Goal: Information Seeking & Learning: Learn about a topic

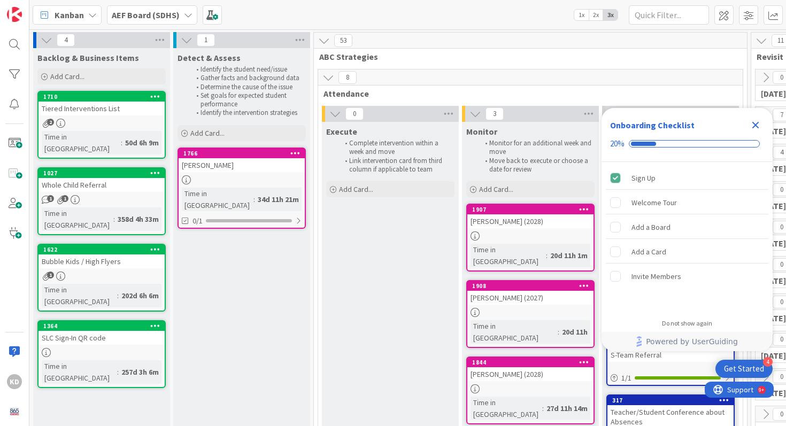
click at [294, 152] on icon at bounding box center [295, 152] width 10 height 7
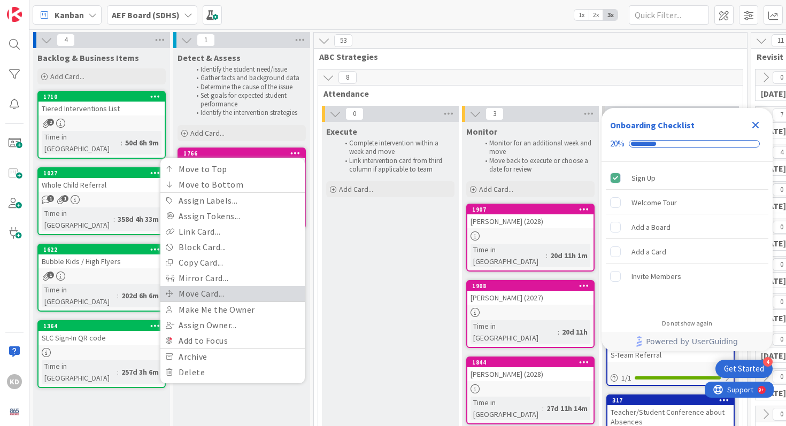
click at [264, 294] on link "Move Card..." at bounding box center [232, 294] width 144 height 16
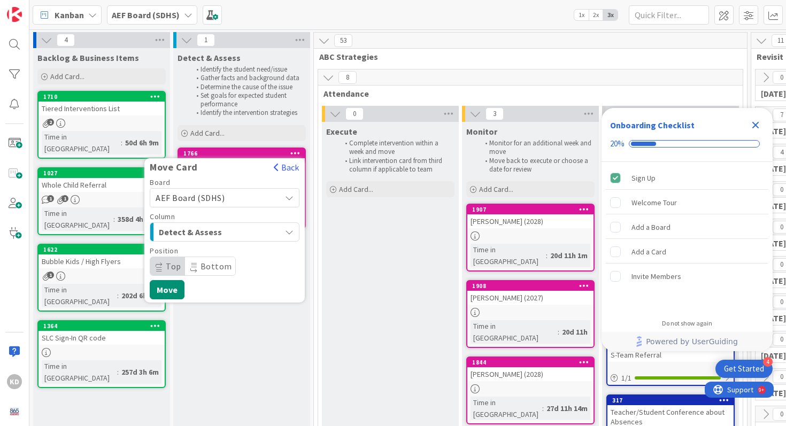
click at [234, 226] on span "Detect & Assess" at bounding box center [199, 232] width 80 height 14
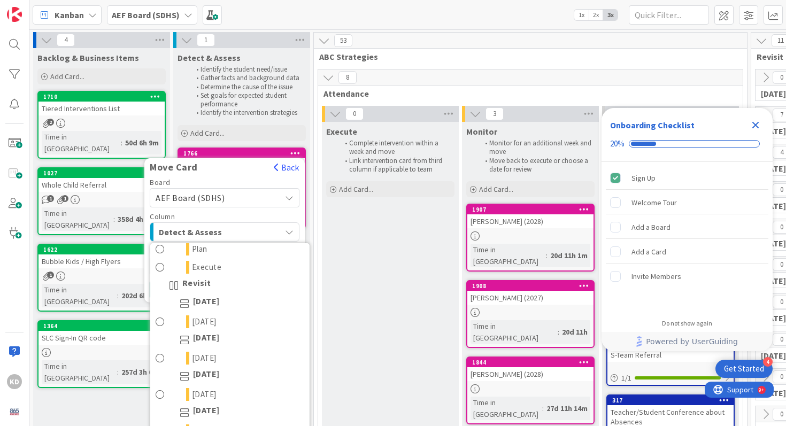
scroll to position [307, 0]
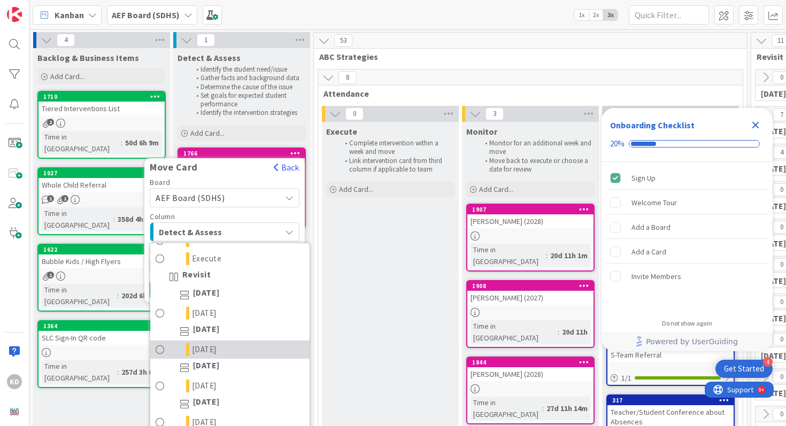
click at [209, 346] on span "[DATE]" at bounding box center [204, 349] width 25 height 13
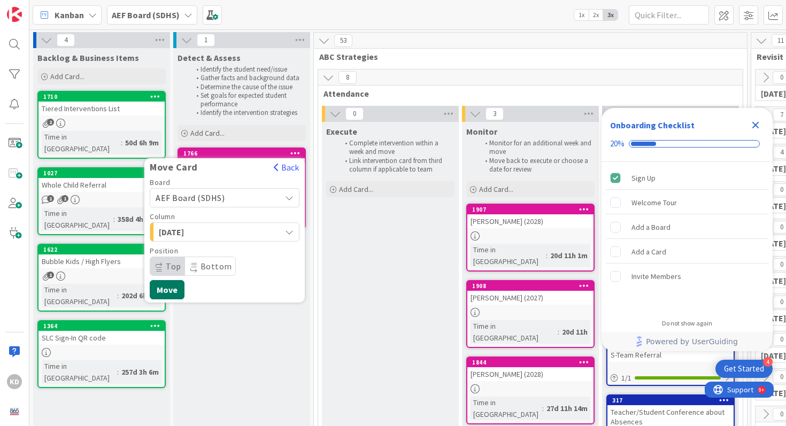
click at [167, 298] on button "Move" at bounding box center [167, 289] width 35 height 19
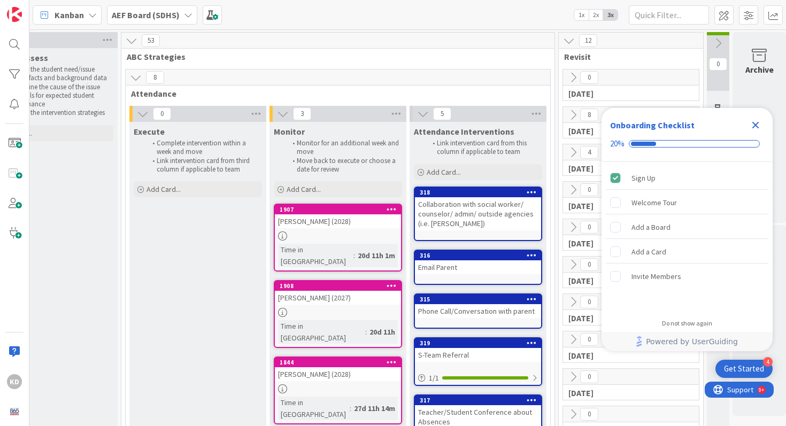
scroll to position [0, 196]
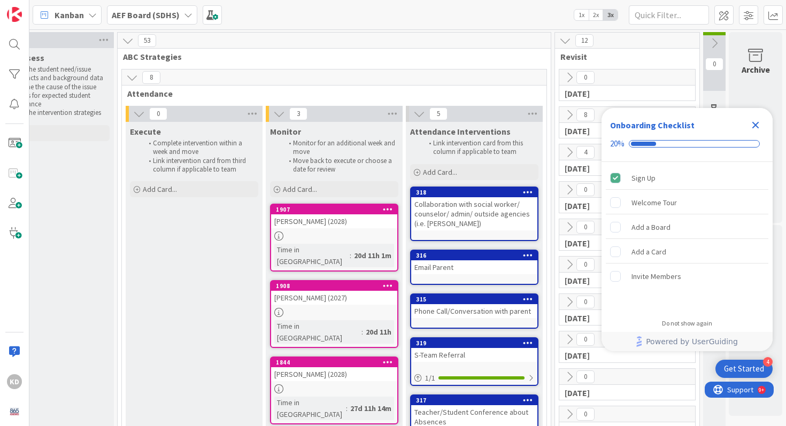
click at [344, 214] on div "1907" at bounding box center [334, 210] width 126 height 10
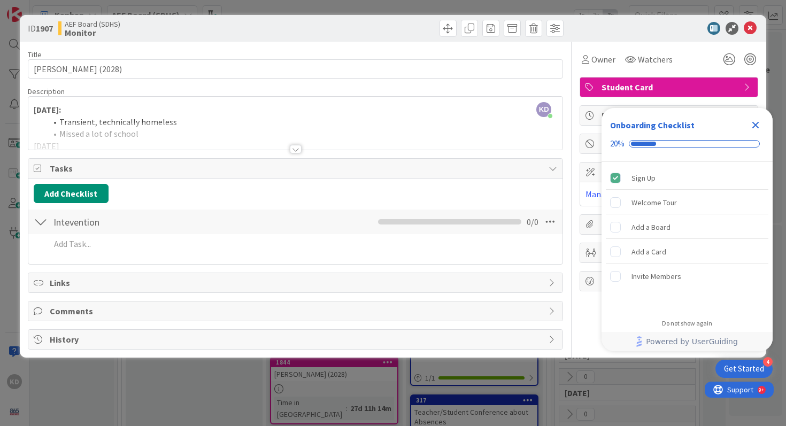
click at [294, 149] on div at bounding box center [296, 149] width 12 height 9
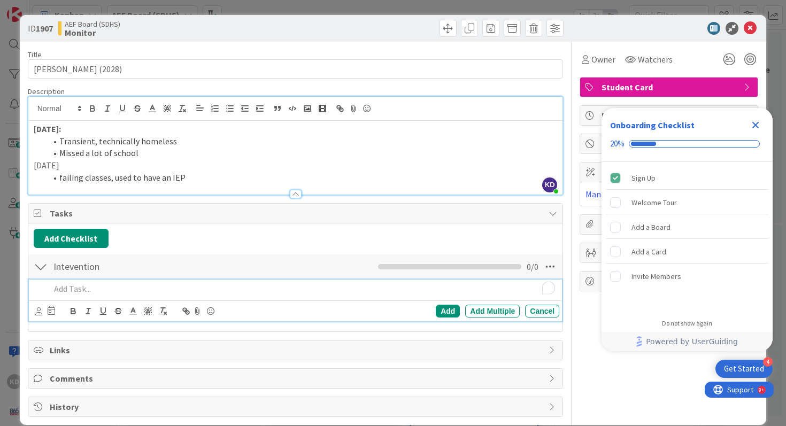
click at [209, 290] on p "To enrich screen reader interactions, please activate Accessibility in Grammarl…" at bounding box center [302, 289] width 505 height 12
click at [51, 292] on p "whole child" at bounding box center [302, 289] width 505 height 12
click at [41, 307] on div at bounding box center [38, 305] width 7 height 3
click at [77, 288] on p "refer to whole child" at bounding box center [302, 289] width 505 height 12
click at [37, 308] on icon at bounding box center [38, 311] width 7 height 8
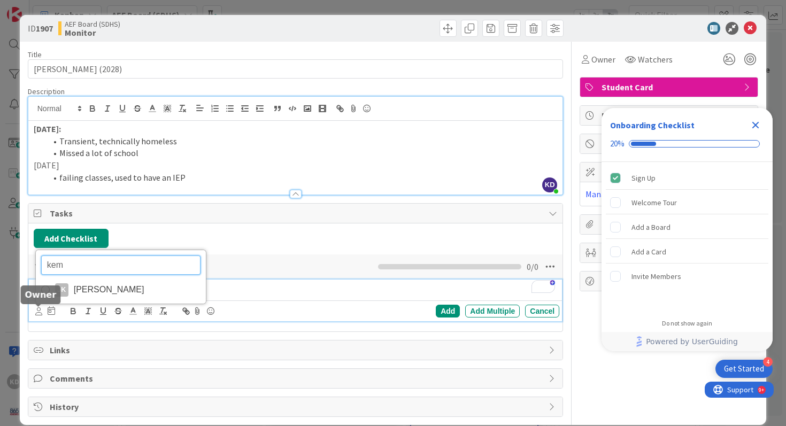
type input "kemp"
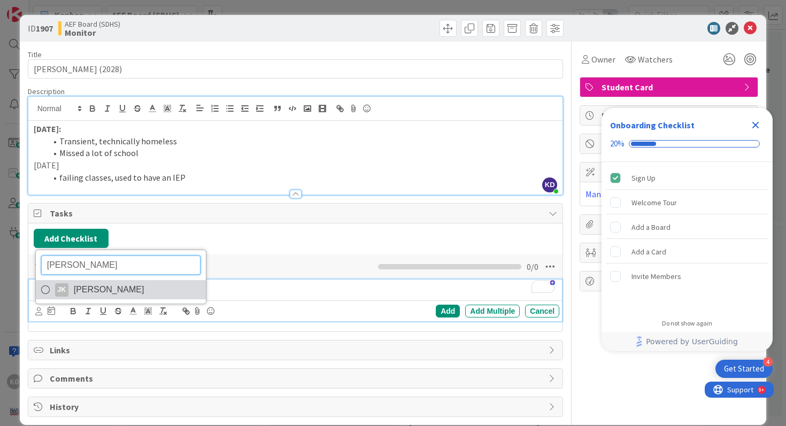
click at [80, 297] on span "Jodell Kemp" at bounding box center [109, 290] width 71 height 16
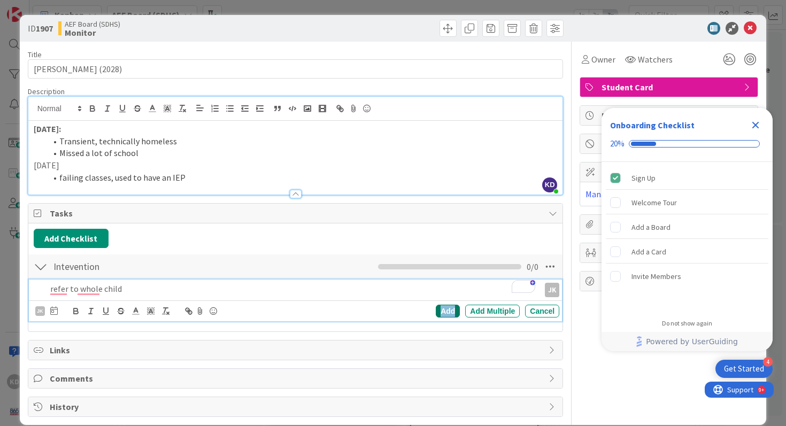
click at [439, 314] on div "Add" at bounding box center [448, 311] width 24 height 13
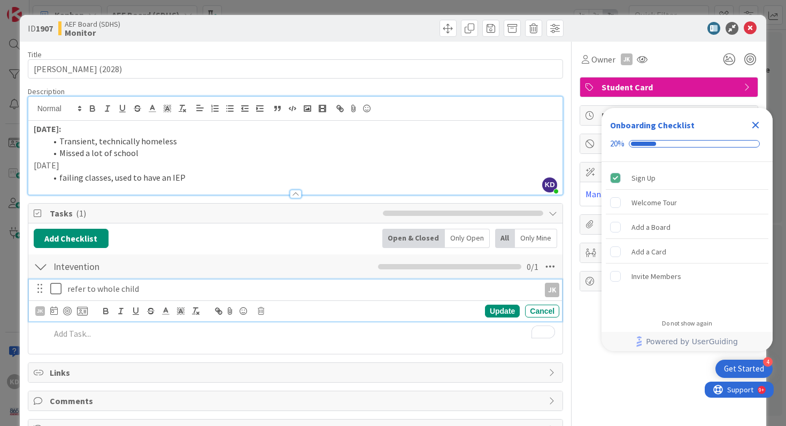
click at [58, 287] on icon at bounding box center [55, 288] width 11 height 13
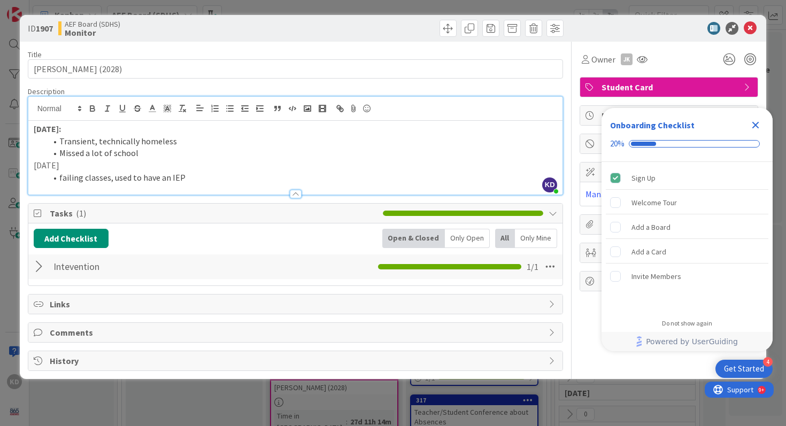
click at [756, 121] on icon "Close Checklist" at bounding box center [755, 125] width 13 height 13
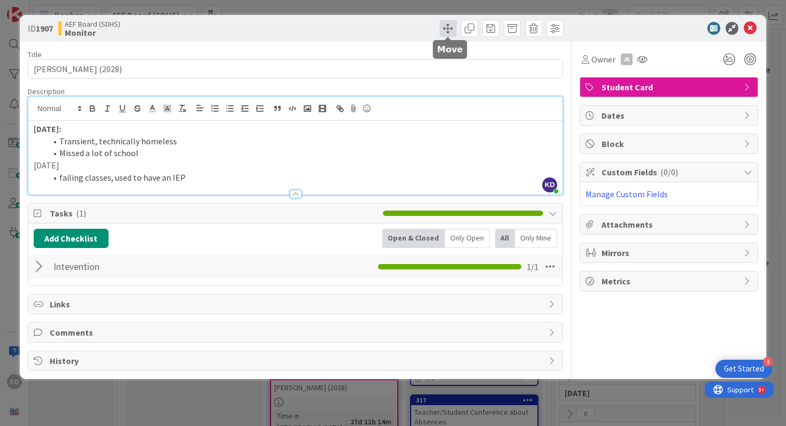
click at [443, 25] on span at bounding box center [448, 28] width 17 height 17
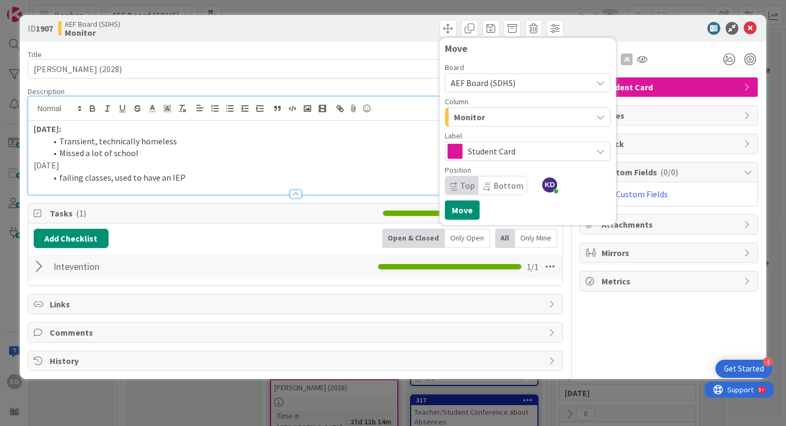
click at [497, 150] on span "Student Card" at bounding box center [527, 151] width 119 height 15
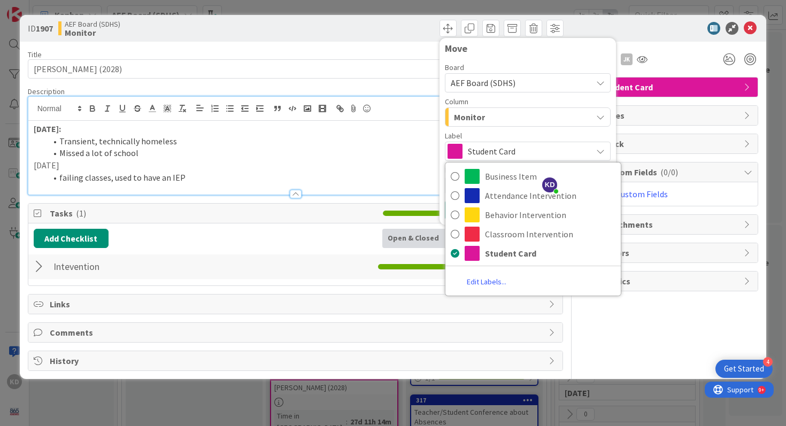
click at [497, 150] on span "Student Card" at bounding box center [527, 151] width 119 height 15
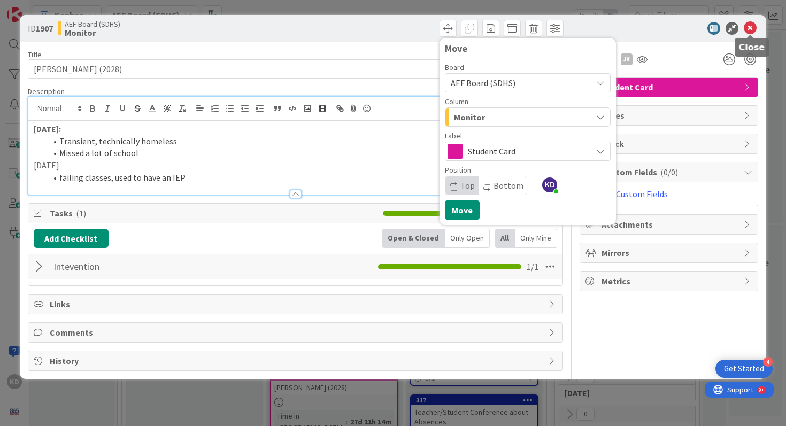
click at [749, 28] on icon at bounding box center [750, 28] width 13 height 13
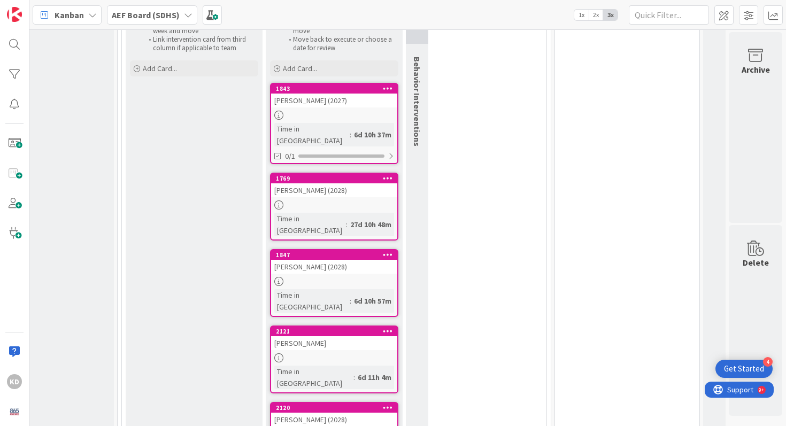
scroll to position [518, 196]
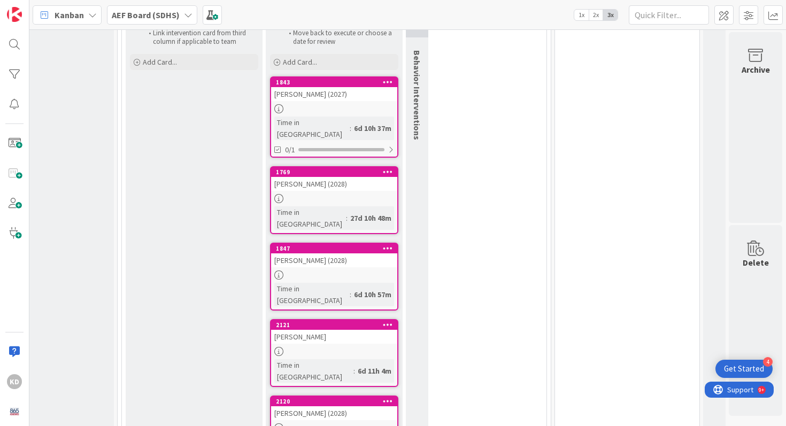
click at [389, 168] on icon at bounding box center [388, 171] width 10 height 7
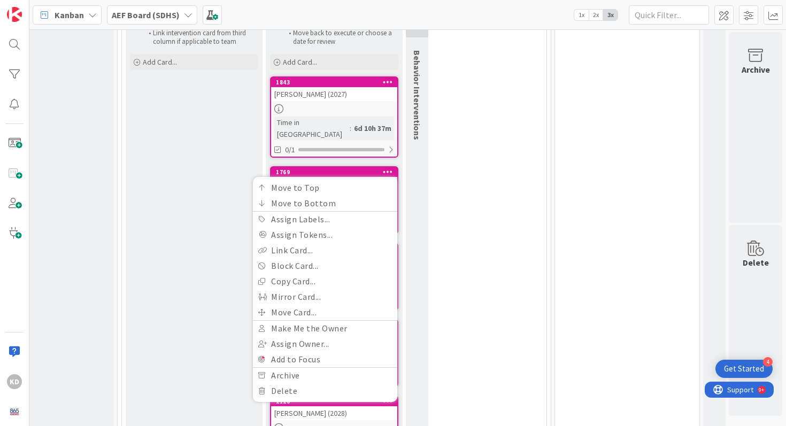
click at [388, 168] on icon at bounding box center [388, 171] width 10 height 7
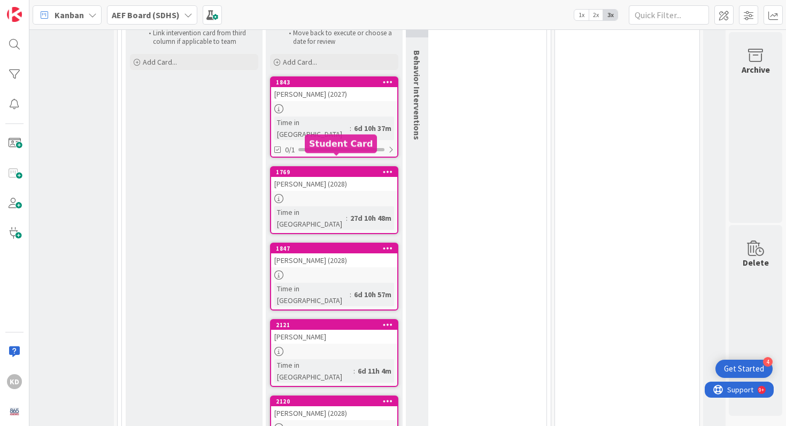
click at [352, 168] on div "1769" at bounding box center [336, 171] width 121 height 7
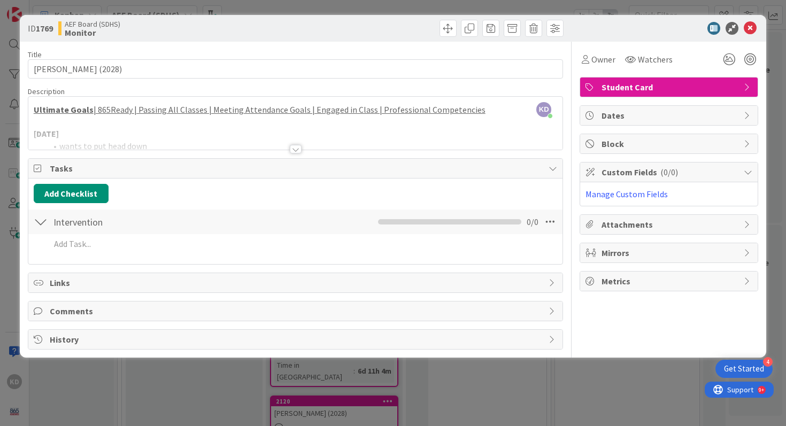
click at [312, 143] on div at bounding box center [295, 135] width 535 height 27
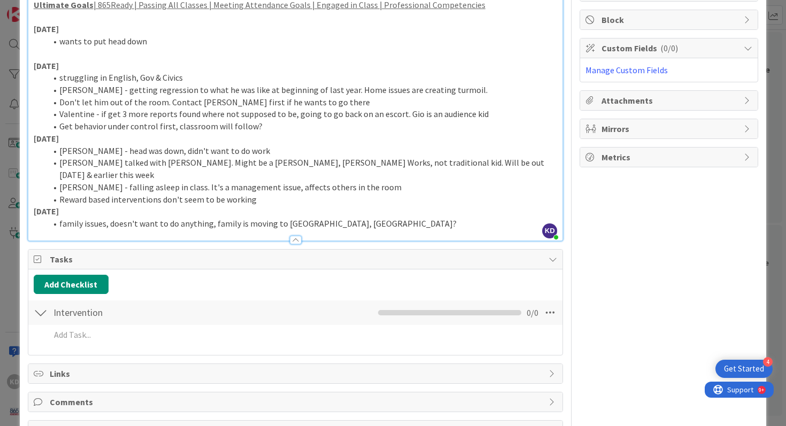
scroll to position [149, 0]
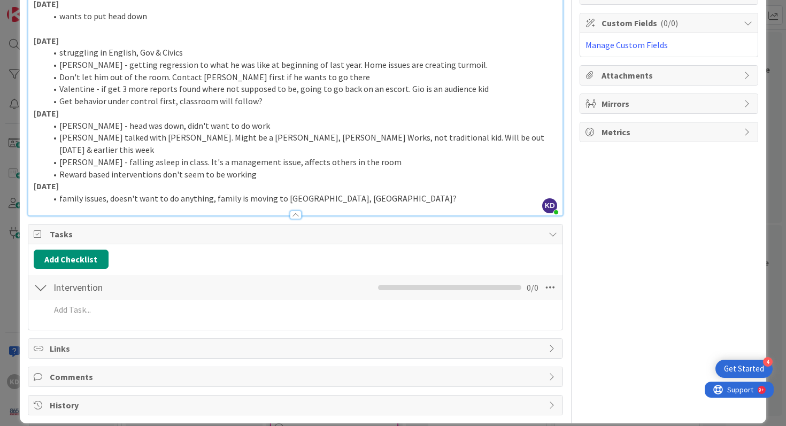
click at [40, 278] on div at bounding box center [41, 287] width 14 height 19
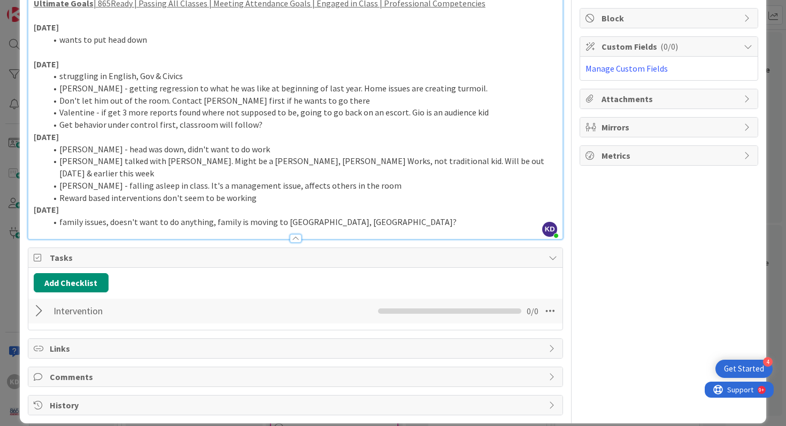
click at [35, 302] on div at bounding box center [41, 311] width 14 height 19
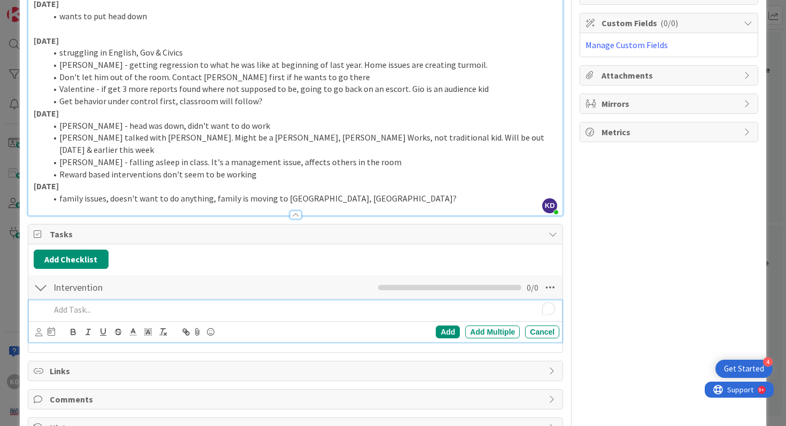
click at [68, 304] on p "To enrich screen reader interactions, please activate Accessibility in Grammarl…" at bounding box center [302, 310] width 505 height 12
click at [179, 250] on div "Add Checklist" at bounding box center [296, 259] width 524 height 19
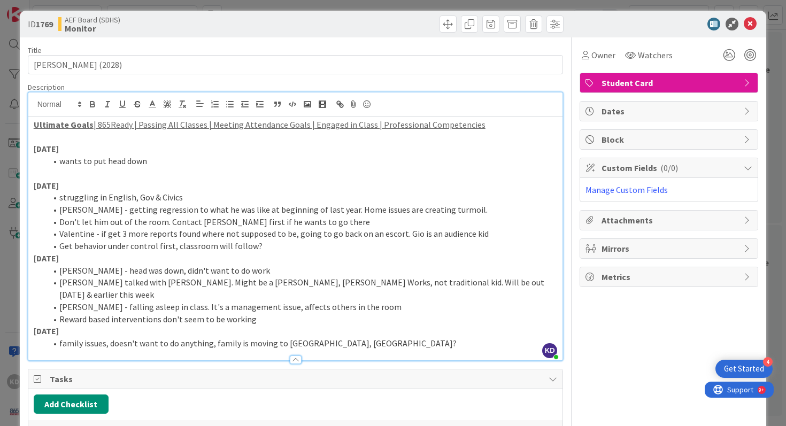
scroll to position [0, 0]
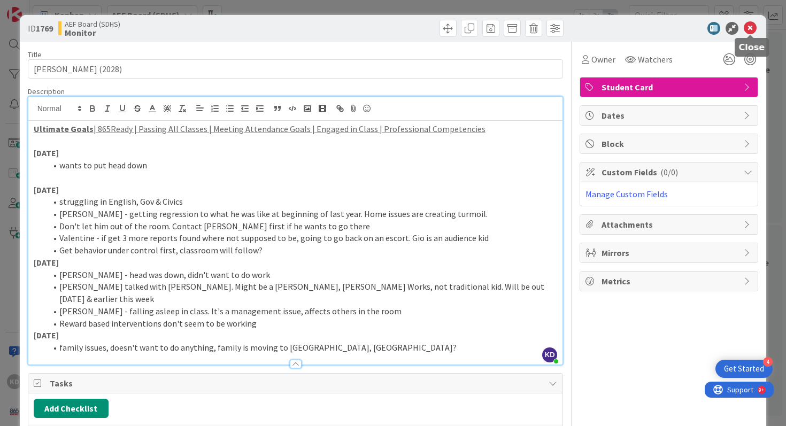
click at [747, 28] on icon at bounding box center [750, 28] width 13 height 13
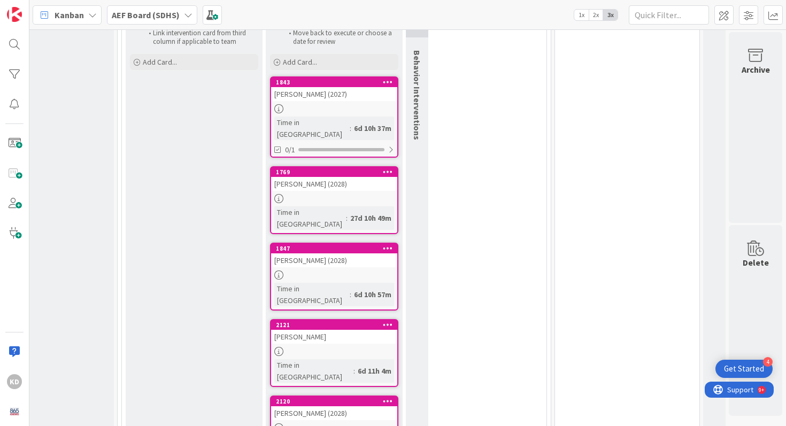
click at [318, 246] on link "1847 Nigi Marable (2028) Time in Column : 6d 10h 57m" at bounding box center [334, 277] width 128 height 68
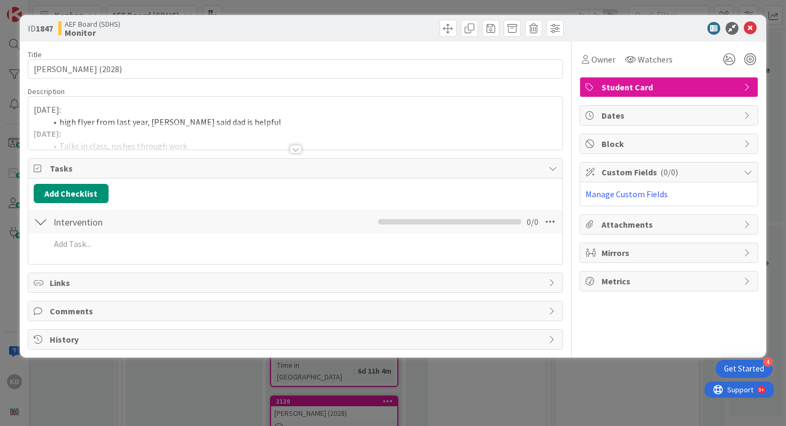
click at [305, 213] on div "Intervention Checklist Name 12 / 64 Intervention 0 / 0" at bounding box center [295, 222] width 535 height 25
click at [289, 133] on div at bounding box center [295, 135] width 535 height 27
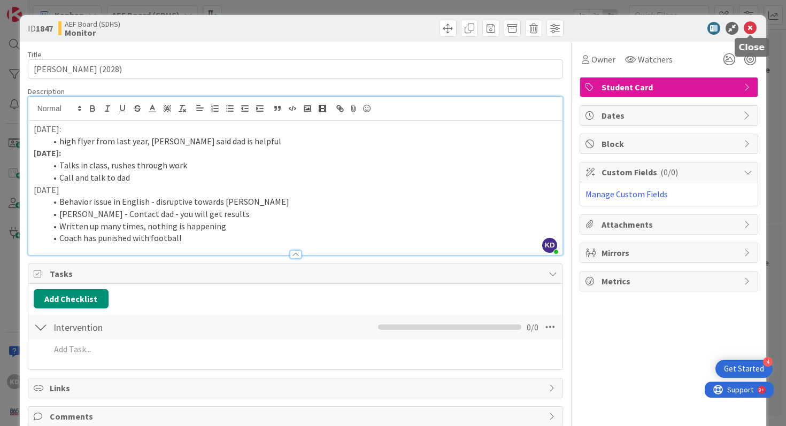
click at [751, 25] on icon at bounding box center [750, 28] width 13 height 13
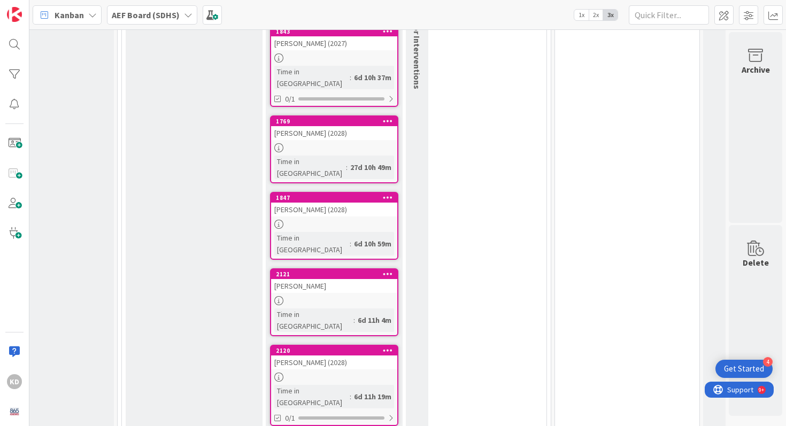
click at [328, 279] on div "[PERSON_NAME]" at bounding box center [334, 286] width 126 height 14
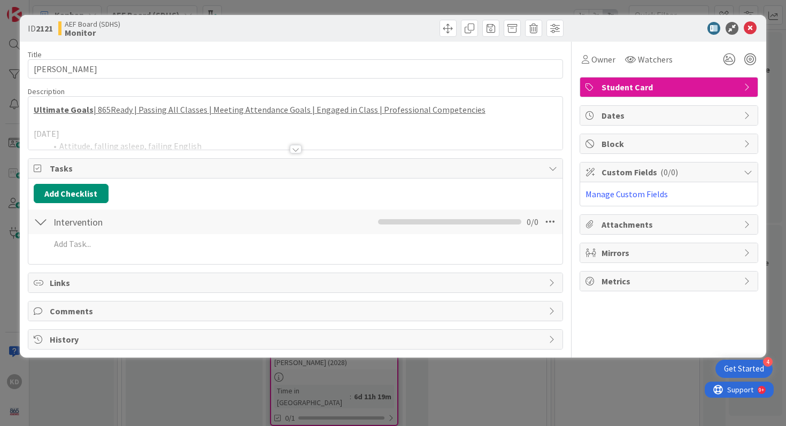
click at [255, 128] on div at bounding box center [295, 135] width 535 height 27
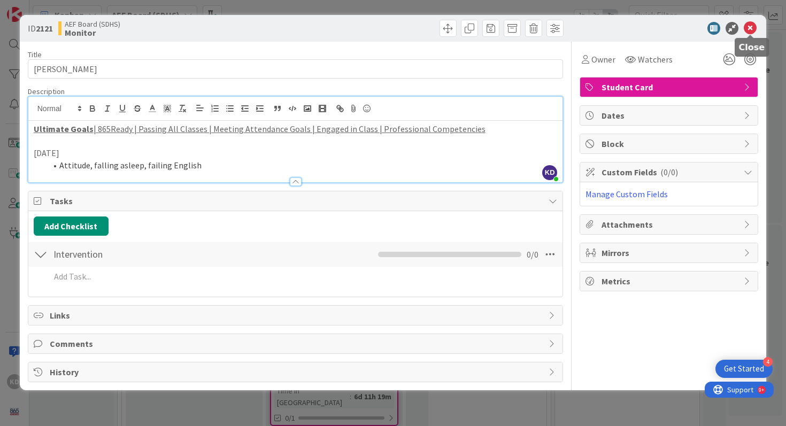
click at [749, 31] on icon at bounding box center [750, 28] width 13 height 13
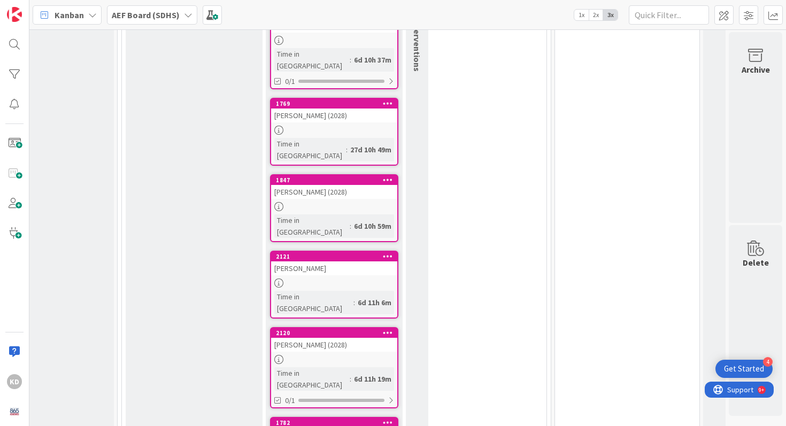
scroll to position [0, 196]
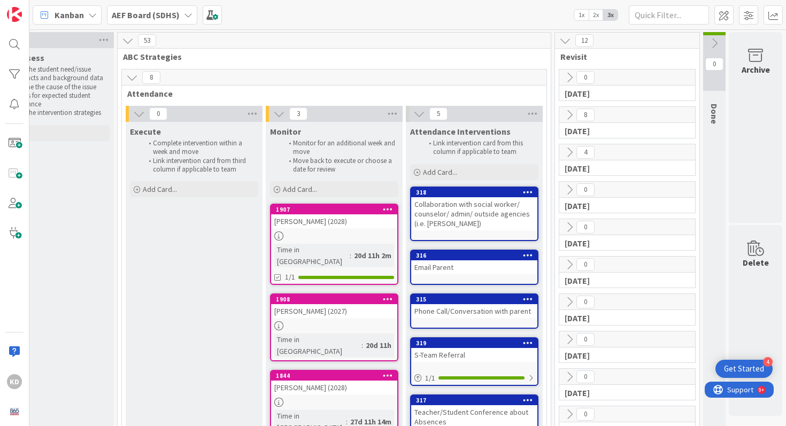
click at [561, 40] on icon at bounding box center [565, 41] width 12 height 12
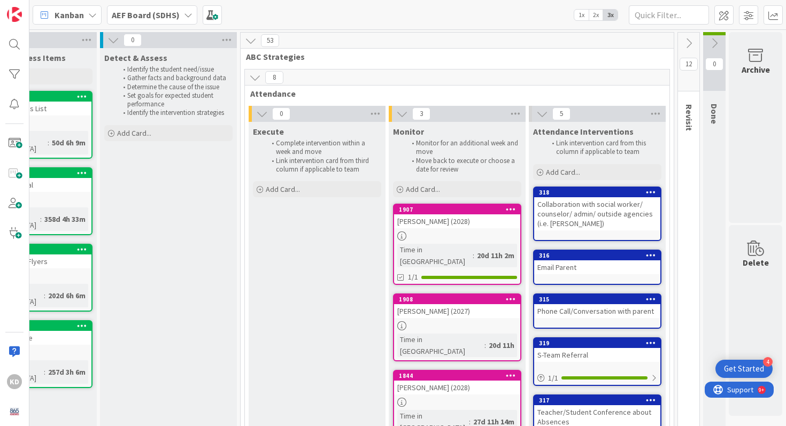
click at [686, 42] on icon at bounding box center [689, 43] width 12 height 12
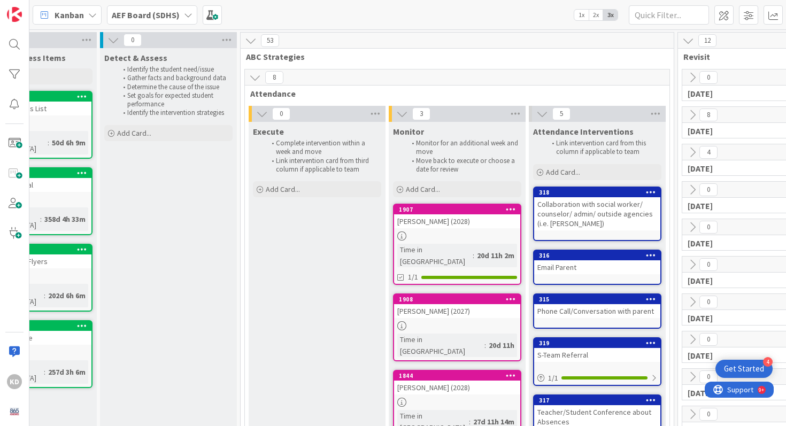
click at [687, 114] on icon at bounding box center [693, 115] width 12 height 12
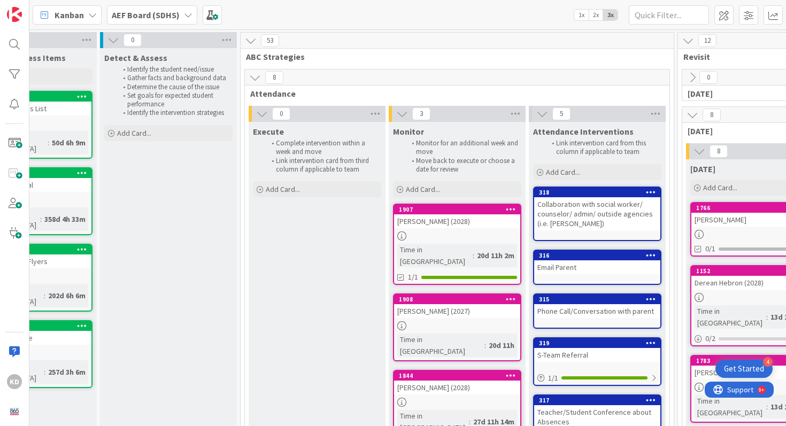
click at [687, 114] on icon at bounding box center [693, 115] width 12 height 12
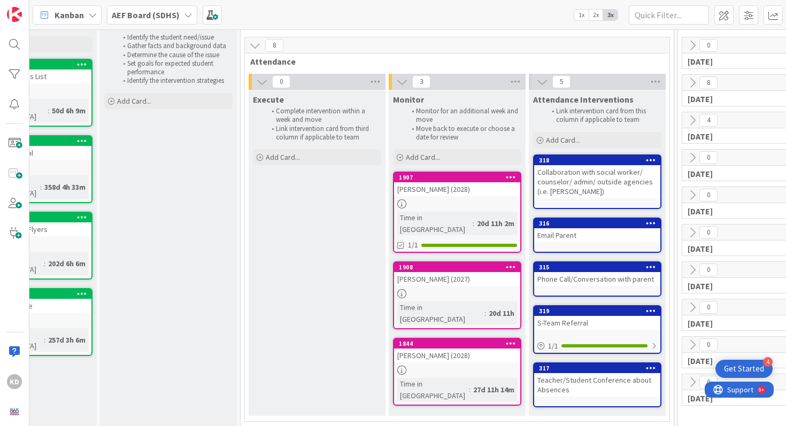
scroll to position [31, 73]
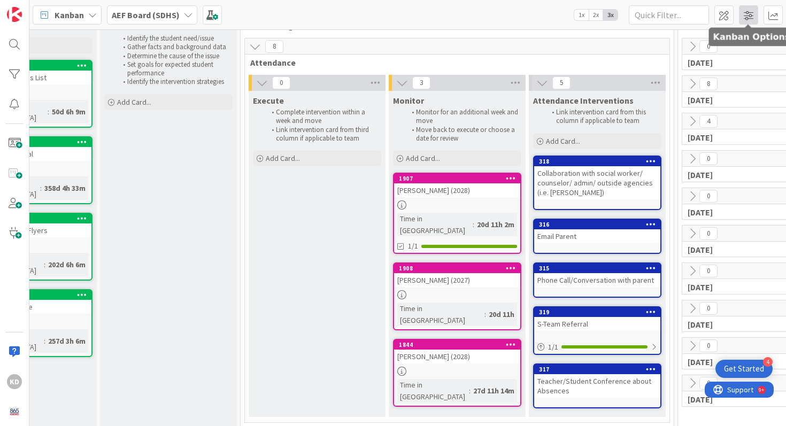
click at [741, 15] on span at bounding box center [748, 14] width 19 height 19
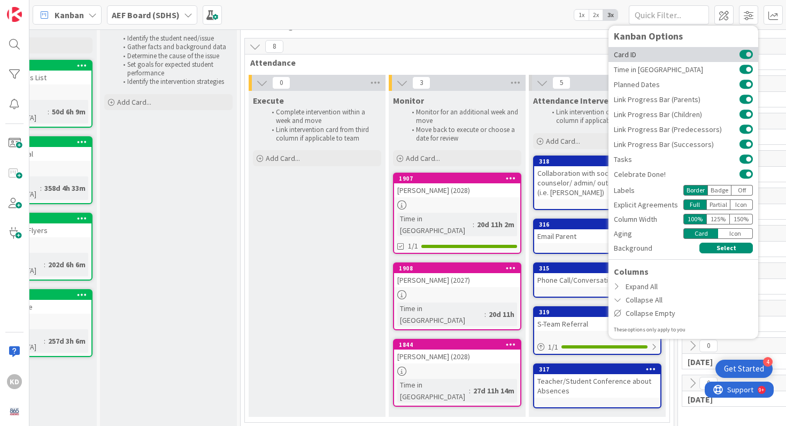
click at [642, 57] on span "Card ID" at bounding box center [677, 54] width 126 height 7
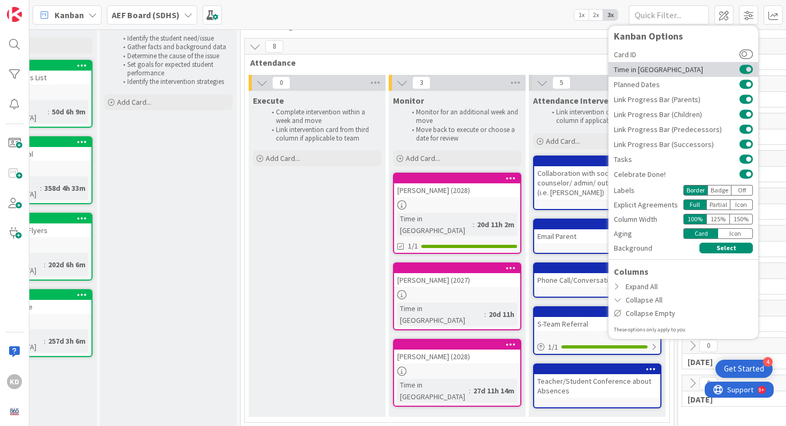
click at [642, 70] on span "Time in [GEOGRAPHIC_DATA]" at bounding box center [677, 69] width 126 height 7
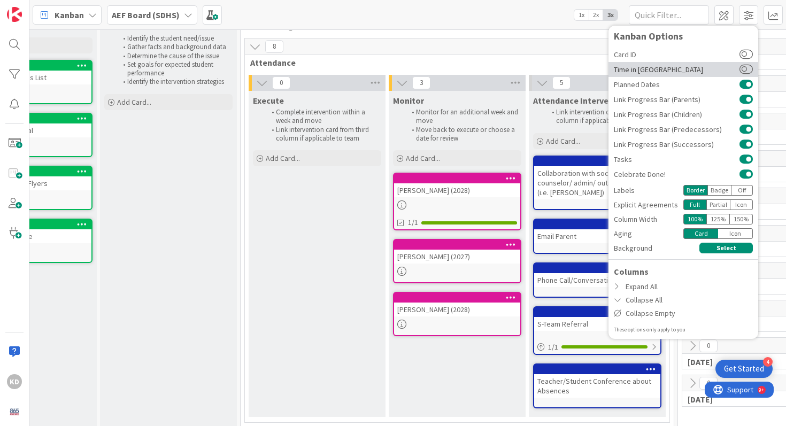
click at [642, 70] on span "Time in [GEOGRAPHIC_DATA]" at bounding box center [677, 69] width 126 height 7
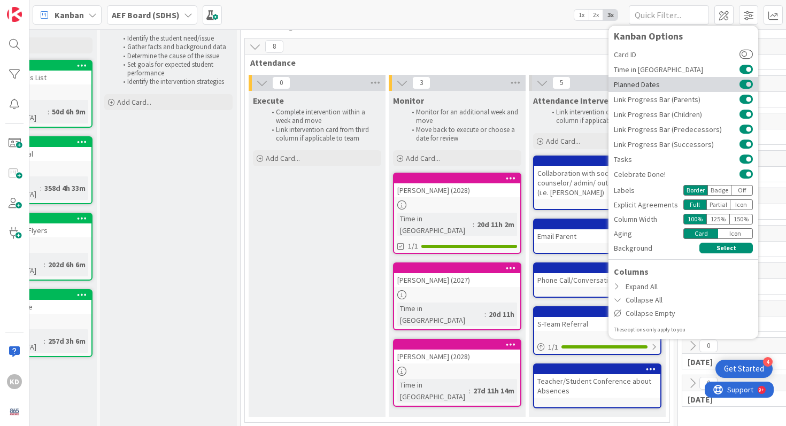
click at [642, 88] on span "Planned Dates" at bounding box center [677, 84] width 126 height 7
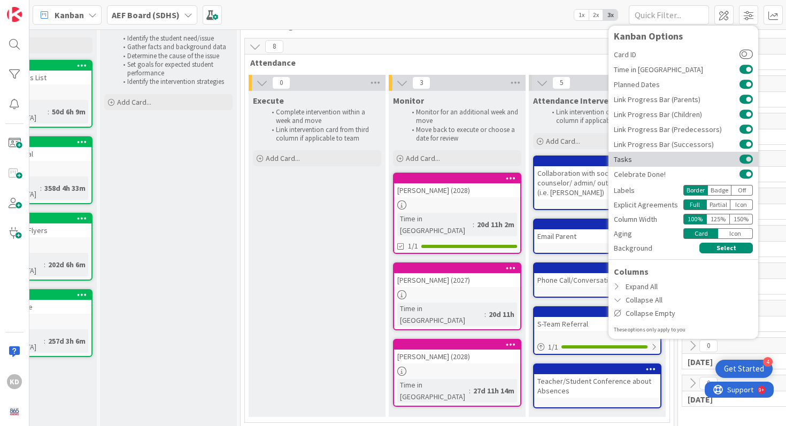
click at [642, 163] on div "Tasks" at bounding box center [683, 159] width 150 height 15
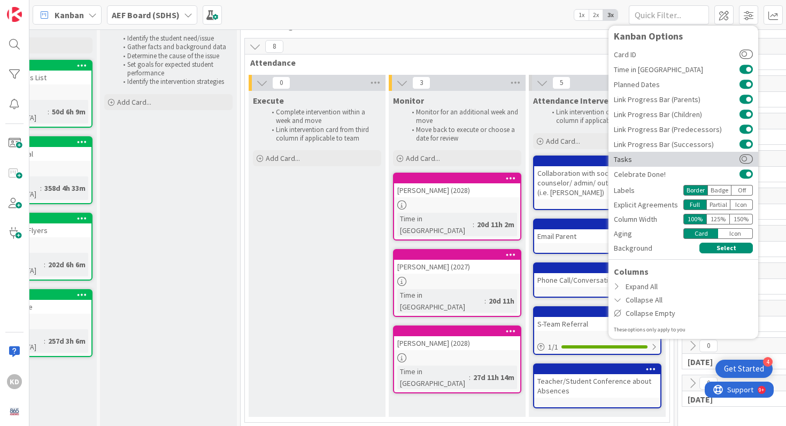
click at [642, 163] on div "Tasks" at bounding box center [683, 159] width 150 height 15
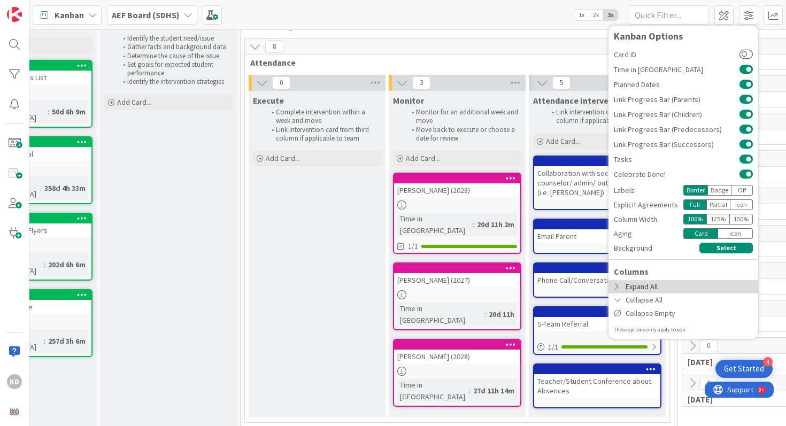
click at [635, 287] on div "Expand All" at bounding box center [683, 286] width 150 height 13
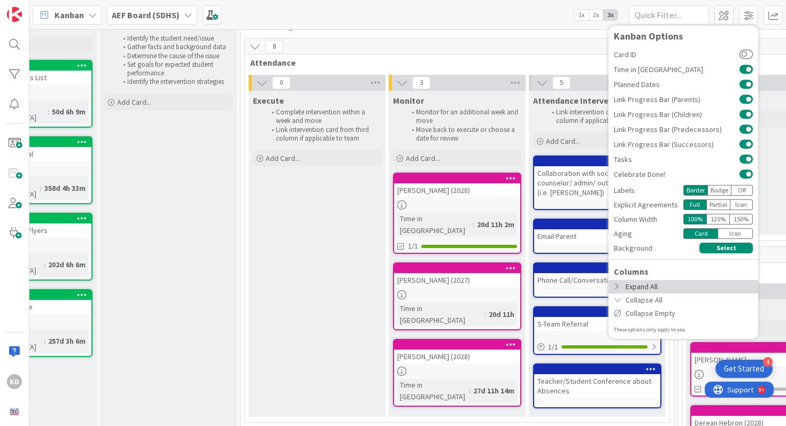
click at [635, 287] on div "Expand All" at bounding box center [683, 286] width 150 height 13
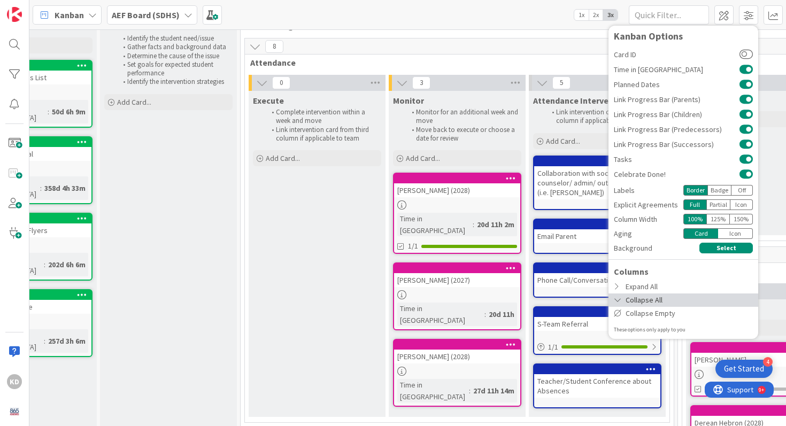
click at [616, 295] on div "Collapse All" at bounding box center [683, 300] width 150 height 13
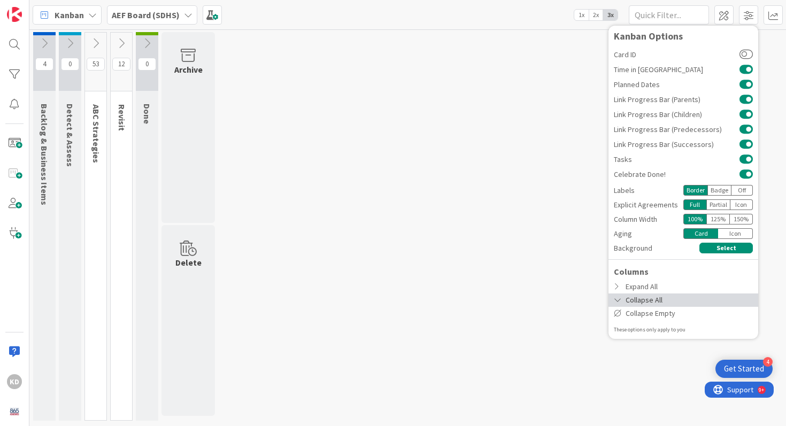
scroll to position [0, 0]
click at [616, 295] on div "Collapse All" at bounding box center [683, 300] width 150 height 13
click at [617, 311] on icon at bounding box center [618, 313] width 9 height 7
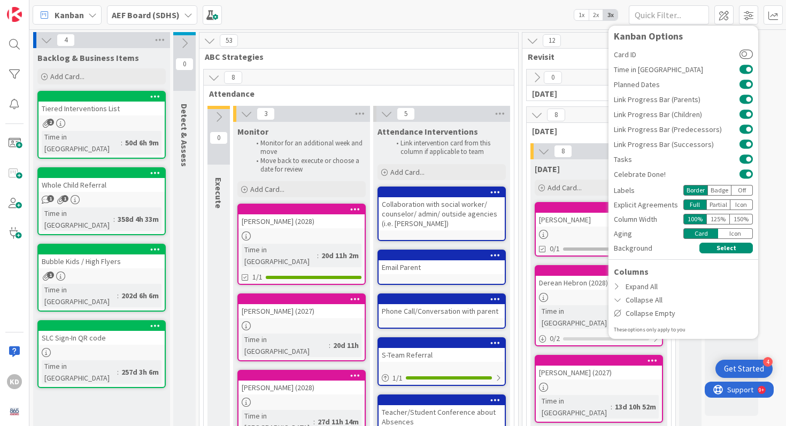
click at [454, 25] on div "Kanban AEF Board (SDHS) 1x 2x 3x Kanban Options Card ID Time in Column Planned …" at bounding box center [407, 14] width 757 height 29
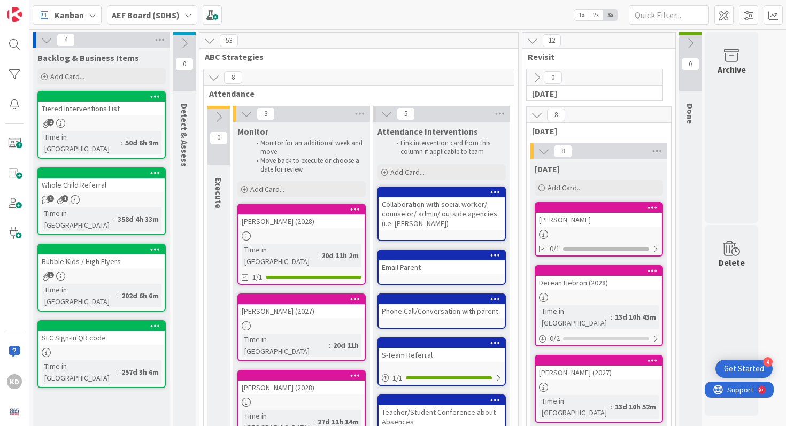
click at [591, 16] on span "2x" at bounding box center [596, 15] width 14 height 11
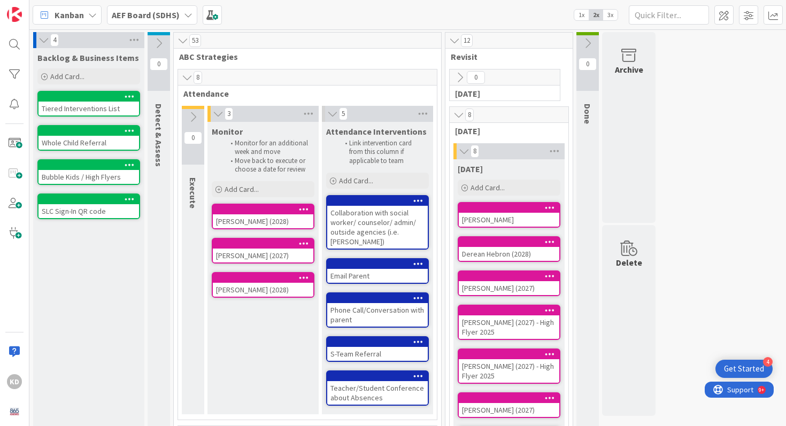
click at [583, 16] on span "1x" at bounding box center [581, 15] width 14 height 11
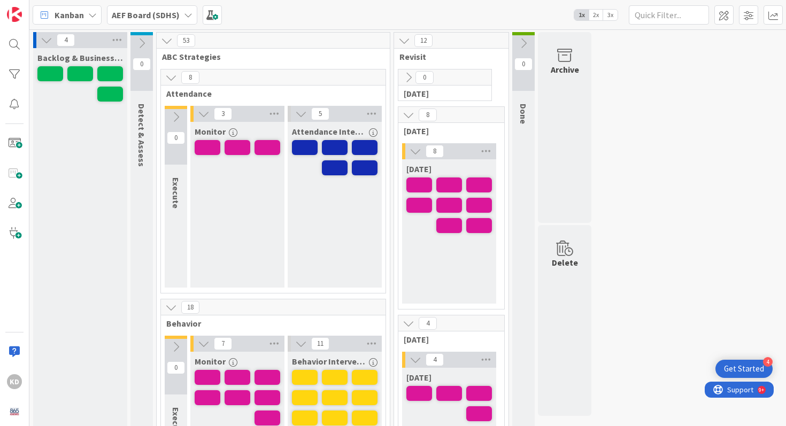
click at [595, 18] on span "2x" at bounding box center [596, 15] width 14 height 11
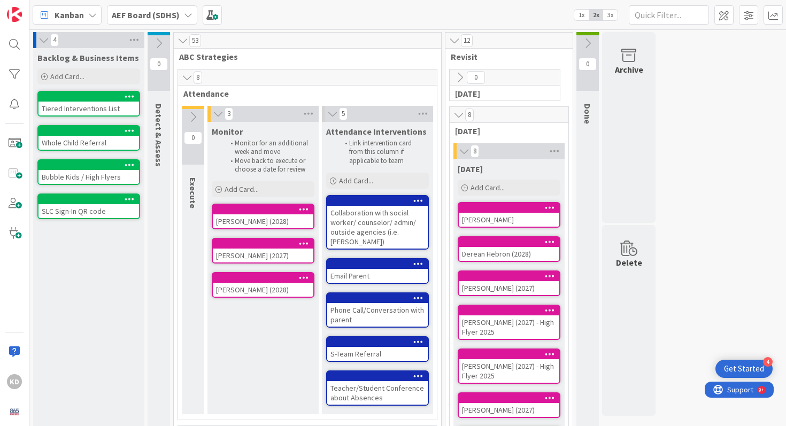
click at [610, 18] on span "3x" at bounding box center [610, 15] width 14 height 11
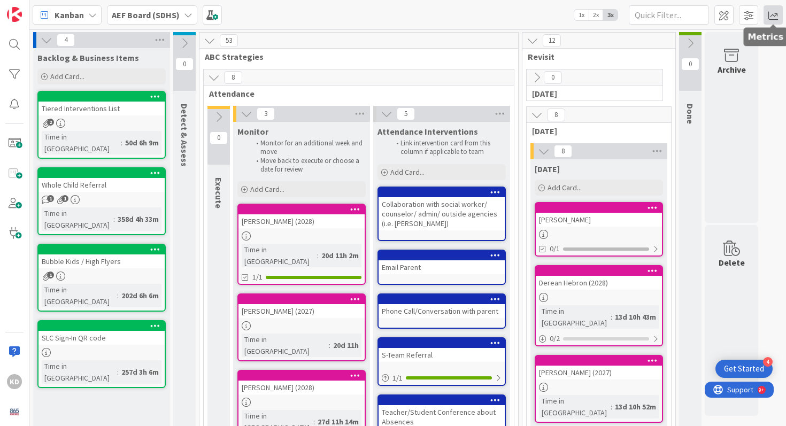
click at [776, 17] on span at bounding box center [773, 14] width 19 height 19
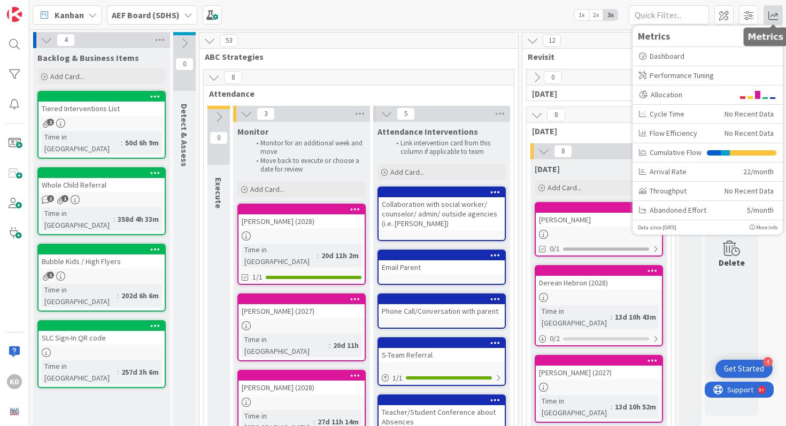
click at [776, 16] on span at bounding box center [773, 14] width 19 height 19
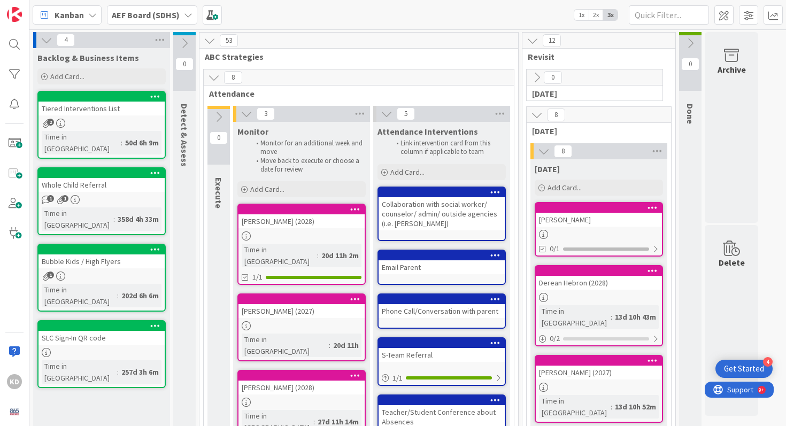
click at [327, 227] on div "[PERSON_NAME] (2028)" at bounding box center [301, 221] width 126 height 14
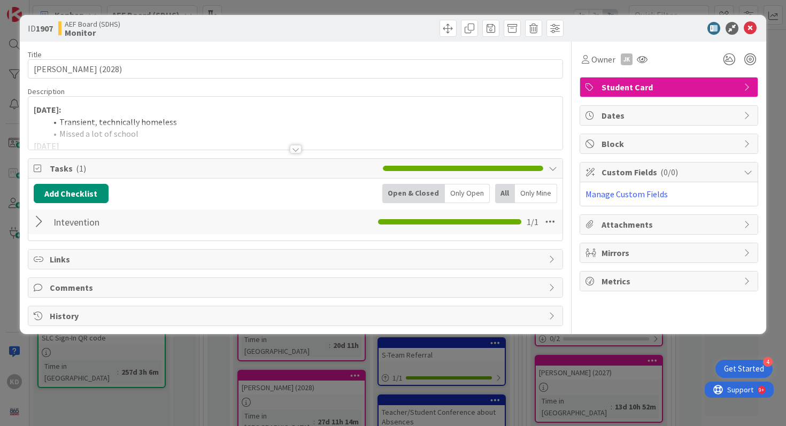
click at [183, 132] on div at bounding box center [295, 135] width 535 height 27
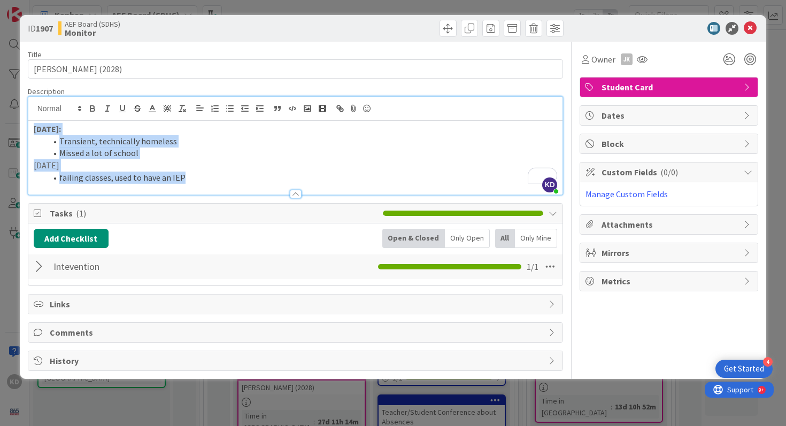
drag, startPoint x: 196, startPoint y: 180, endPoint x: 23, endPoint y: 120, distance: 182.8
click at [23, 120] on div "ID 1907 AEF Board (SDHS) Monitor Title 21 / 128 Gracie Herscha (2028) Descripti…" at bounding box center [393, 197] width 747 height 364
copy div "8/28/25: Transient, technically homeless Missed a lot of school 9/11/25 failing…"
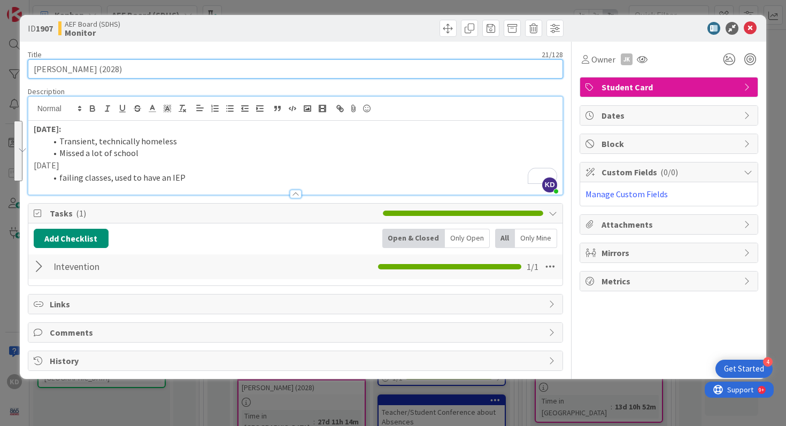
click at [138, 71] on input "[PERSON_NAME] (2028)" at bounding box center [296, 68] width 536 height 19
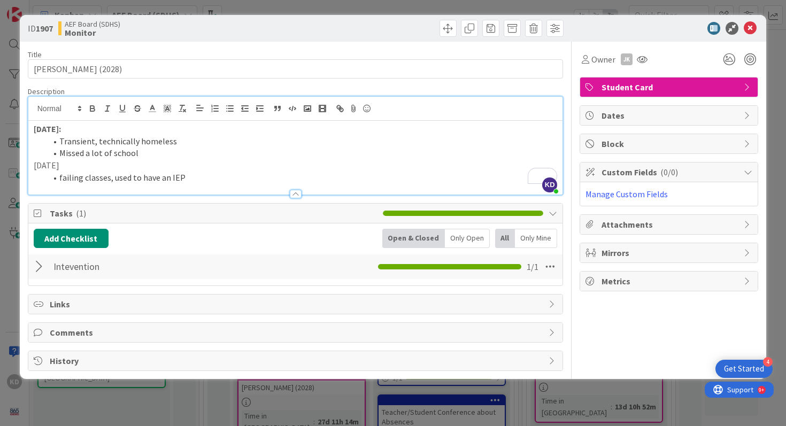
click at [127, 163] on p "9/11/25" at bounding box center [296, 165] width 524 height 12
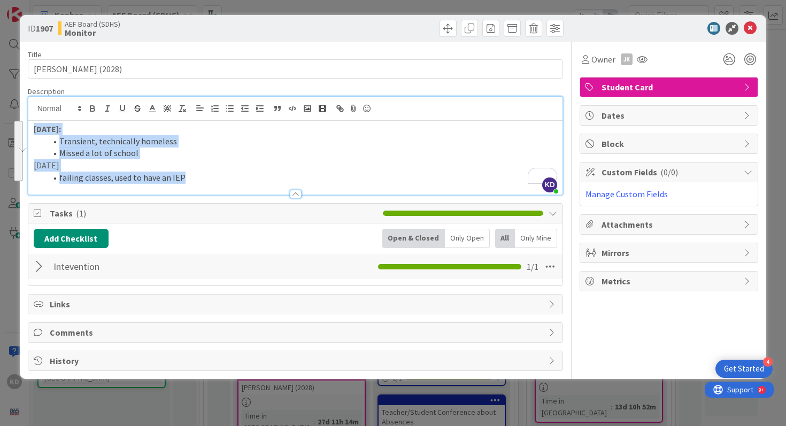
copy div "8/28/25: Transient, technically homeless Missed a lot of school 9/11/25 failing…"
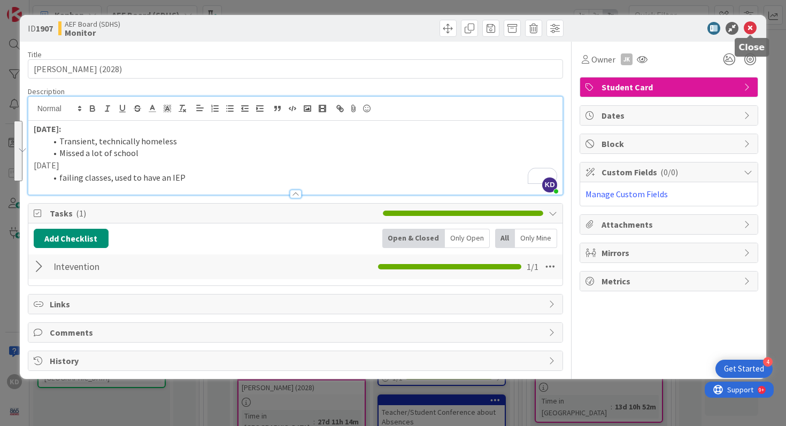
click at [746, 31] on icon at bounding box center [750, 28] width 13 height 13
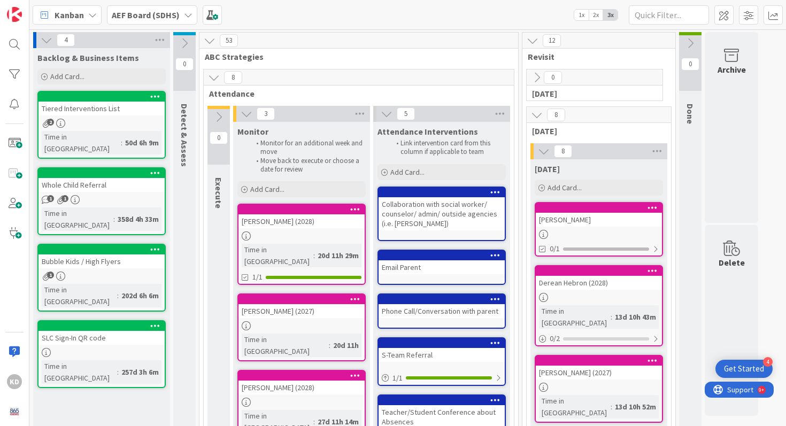
click at [297, 321] on div at bounding box center [301, 325] width 126 height 9
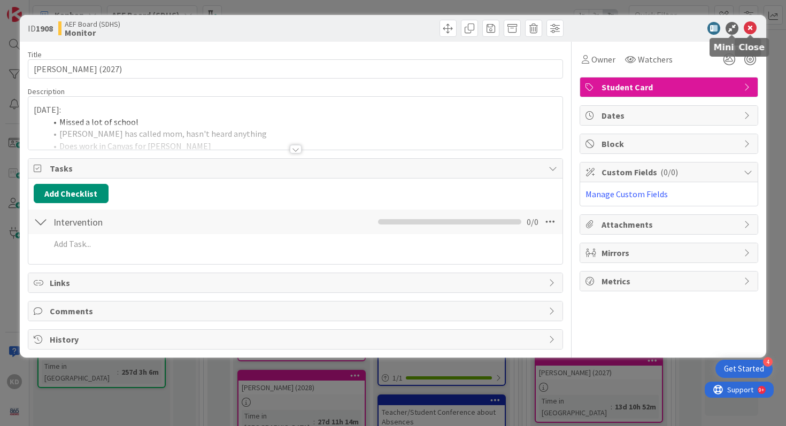
click at [749, 31] on icon at bounding box center [750, 28] width 13 height 13
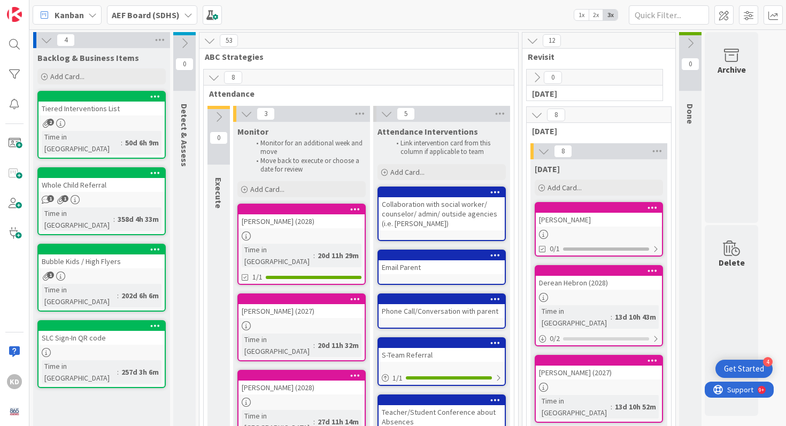
click at [326, 304] on div "[PERSON_NAME] (2027)" at bounding box center [301, 311] width 126 height 14
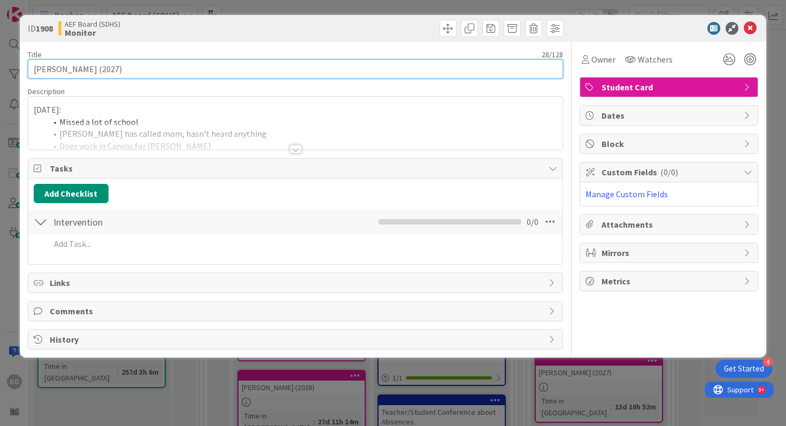
click at [164, 72] on input "[PERSON_NAME] (2027)" at bounding box center [296, 68] width 536 height 19
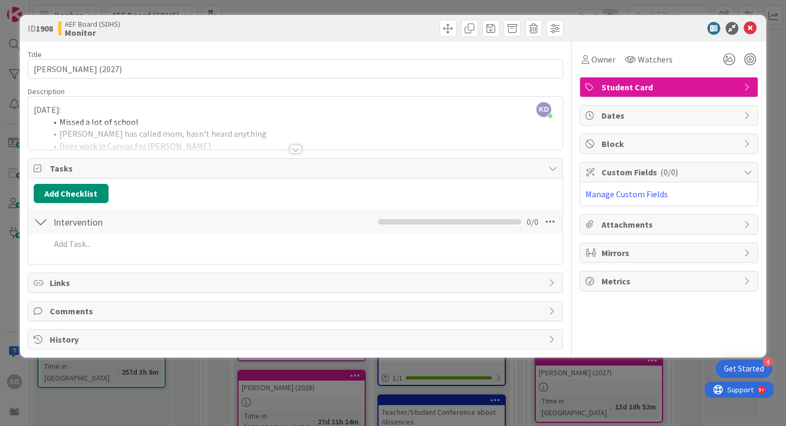
click at [249, 142] on div at bounding box center [295, 135] width 535 height 27
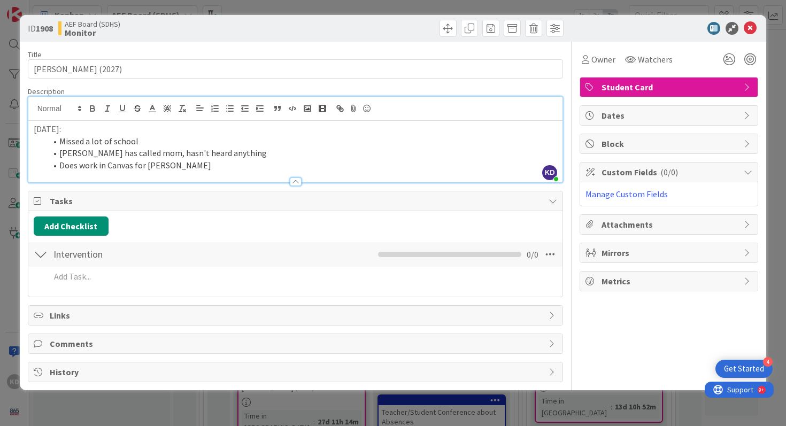
click at [211, 152] on li "Dixon has called mom, hasn't heard anything" at bounding box center [302, 153] width 511 height 12
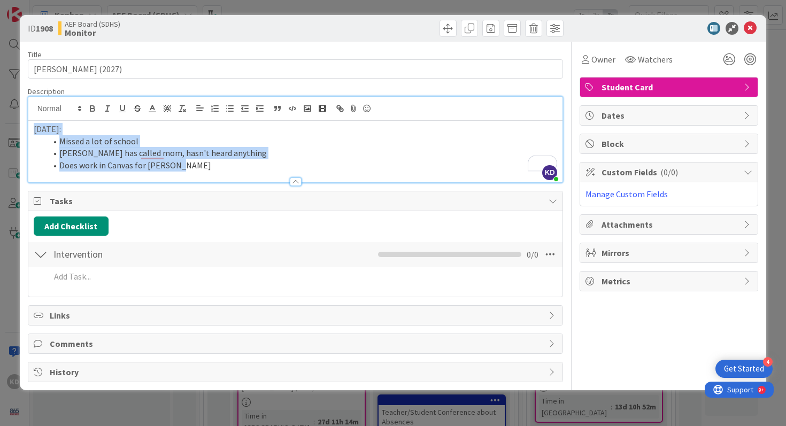
copy div "8/28/25: Missed a lot of school Dixon has called mom, hasn't heard anything Doe…"
click at [308, 136] on li "Missed a lot of school" at bounding box center [302, 141] width 511 height 12
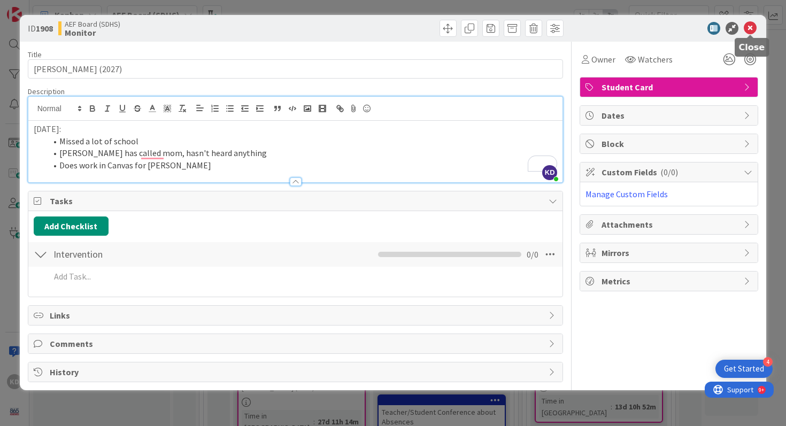
click at [751, 30] on icon at bounding box center [750, 28] width 13 height 13
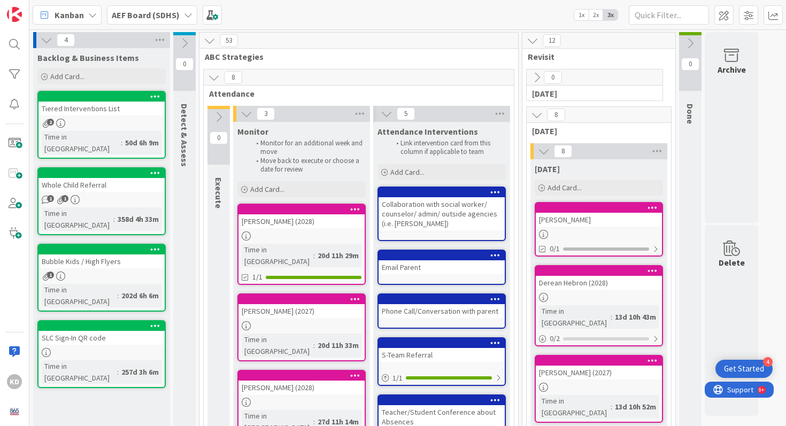
click at [284, 398] on div at bounding box center [301, 402] width 126 height 9
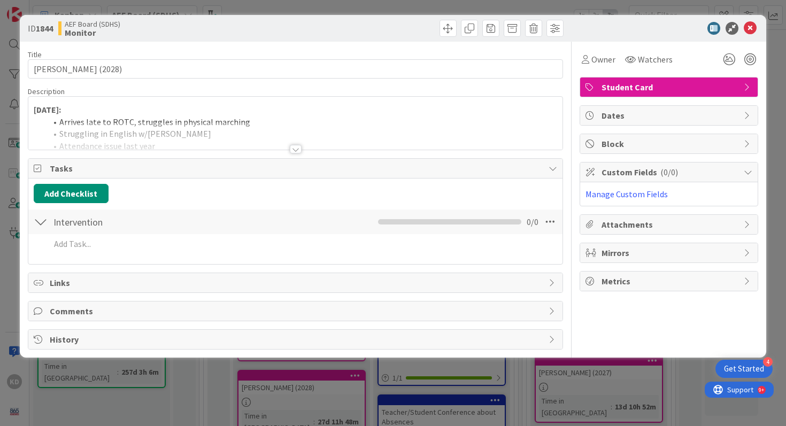
click at [182, 133] on div at bounding box center [295, 135] width 535 height 27
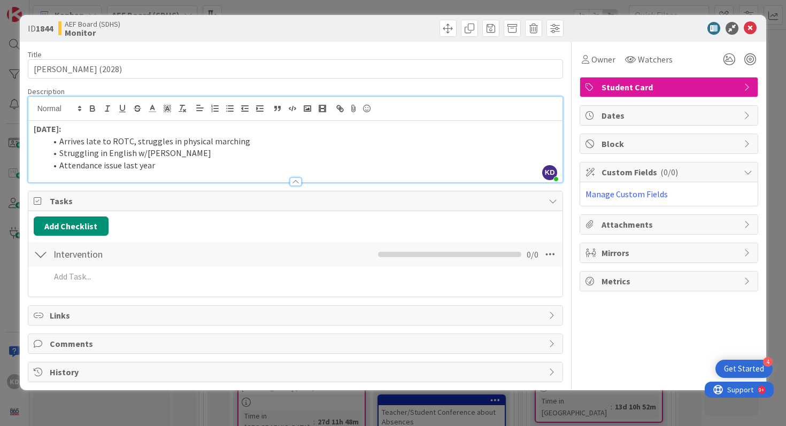
click at [169, 158] on li "Struggling in English w/Kemp" at bounding box center [302, 153] width 511 height 12
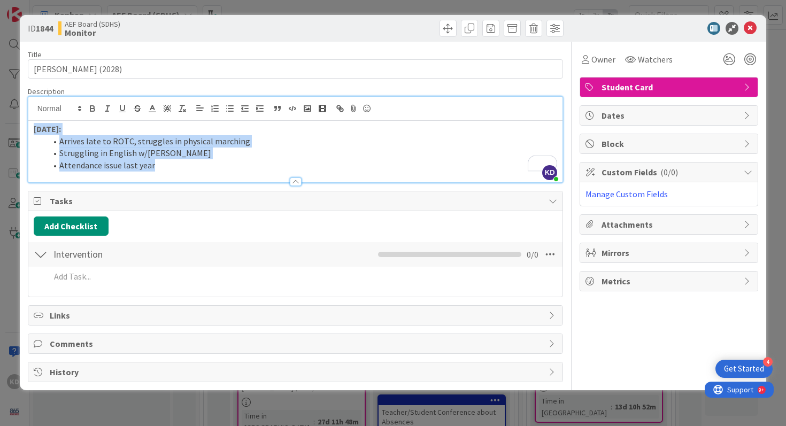
copy div "8/21/25: Arrives late to ROTC, struggles in physical marching Struggling in Eng…"
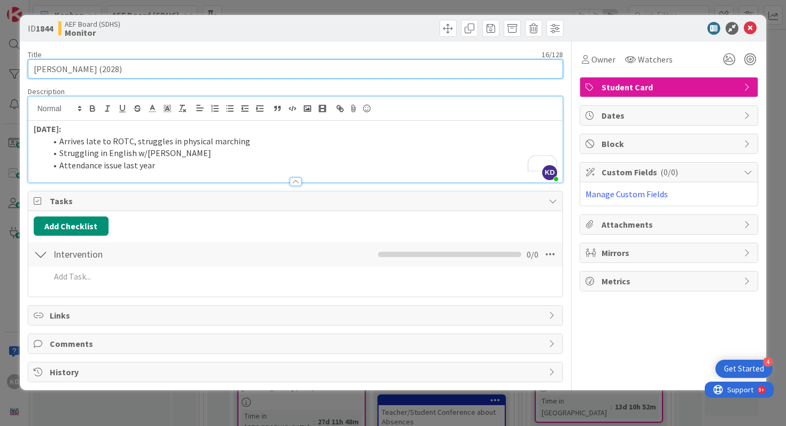
click at [97, 75] on input "[PERSON_NAME] (2028)" at bounding box center [296, 68] width 536 height 19
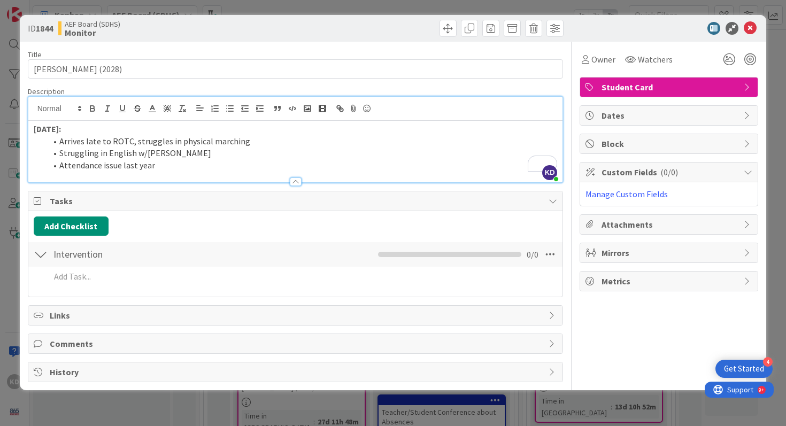
click at [226, 163] on li "Attendance issue last year" at bounding box center [302, 165] width 511 height 12
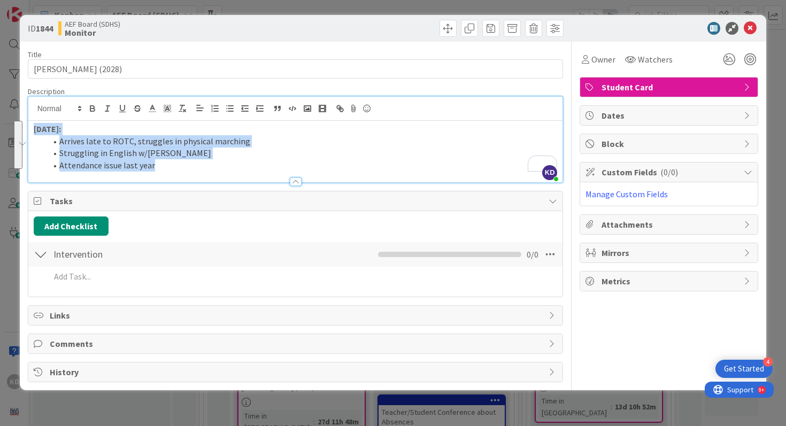
copy div "8/21/25: Arrives late to ROTC, struggles in physical marching Struggling in Eng…"
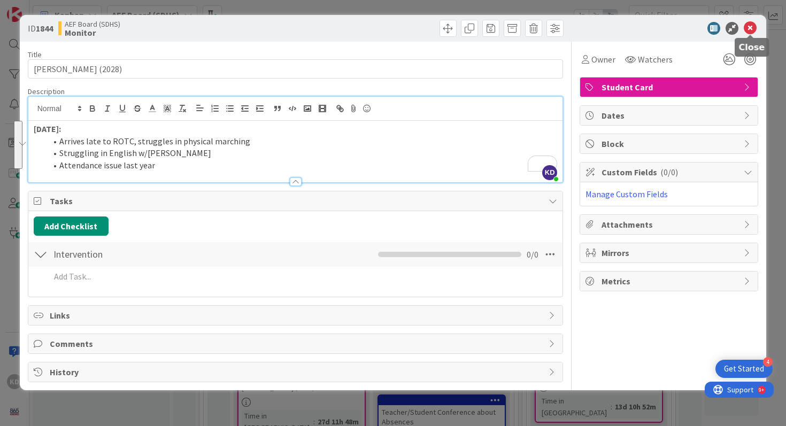
click at [752, 27] on icon at bounding box center [750, 28] width 13 height 13
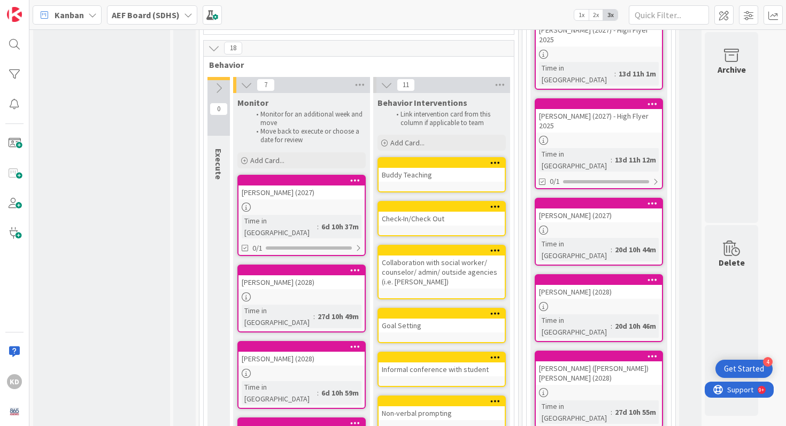
scroll to position [420, 0]
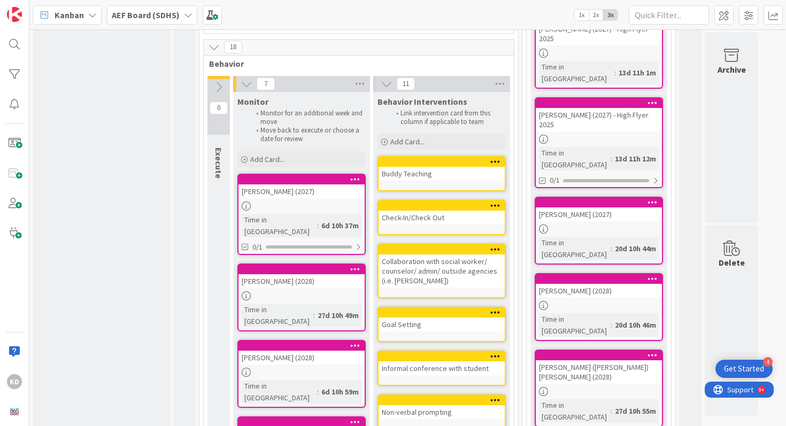
click at [297, 193] on div "[PERSON_NAME] (2027)" at bounding box center [301, 191] width 126 height 14
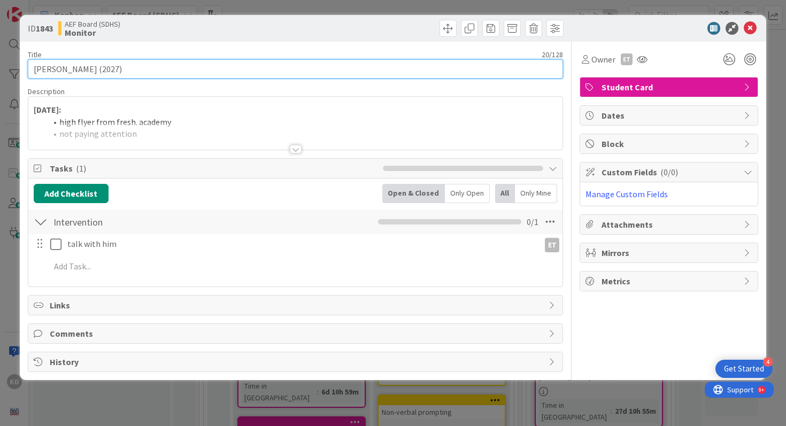
click at [146, 75] on input "[PERSON_NAME] (2027)" at bounding box center [296, 68] width 536 height 19
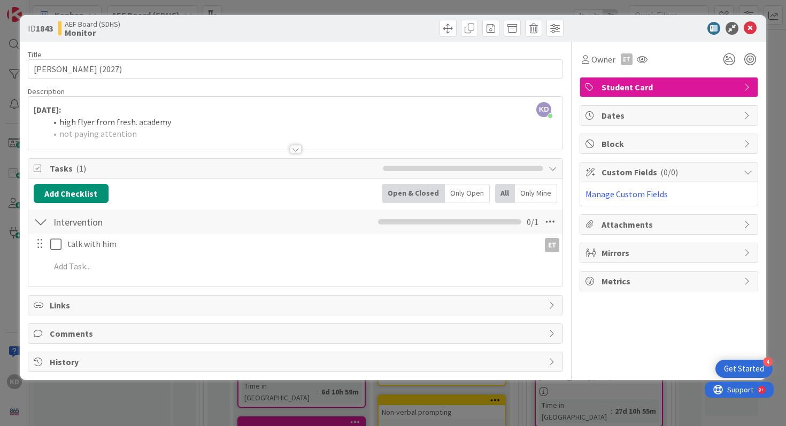
click at [172, 116] on div "KD Katie Devinney just joined 8/14/25: high flyer from fresh. academy not payin…" at bounding box center [295, 123] width 535 height 53
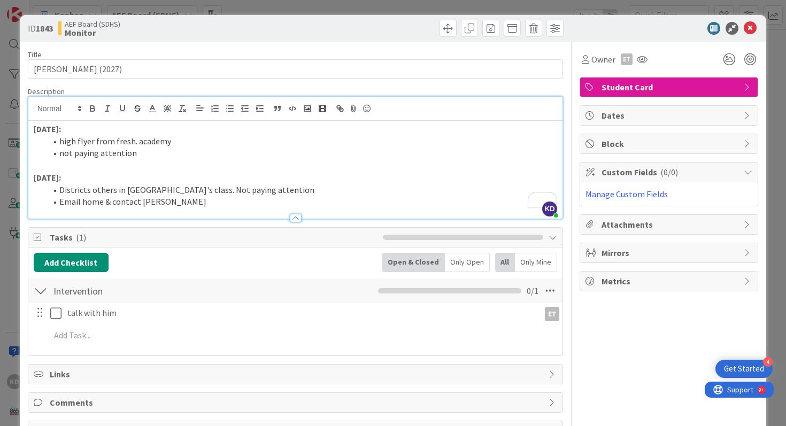
click at [170, 165] on p "To enrich screen reader interactions, please activate Accessibility in Grammarl…" at bounding box center [296, 165] width 524 height 12
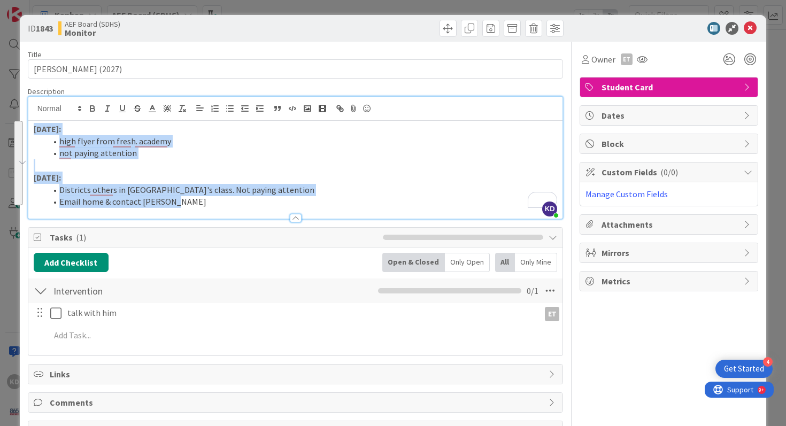
copy div "8/14/25: high flyer from fresh. academy not paying attention 8/21/25: Districts…"
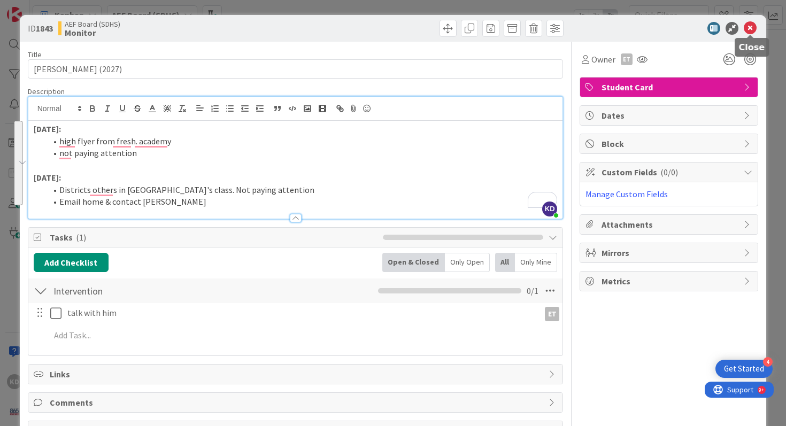
click at [754, 24] on icon at bounding box center [750, 28] width 13 height 13
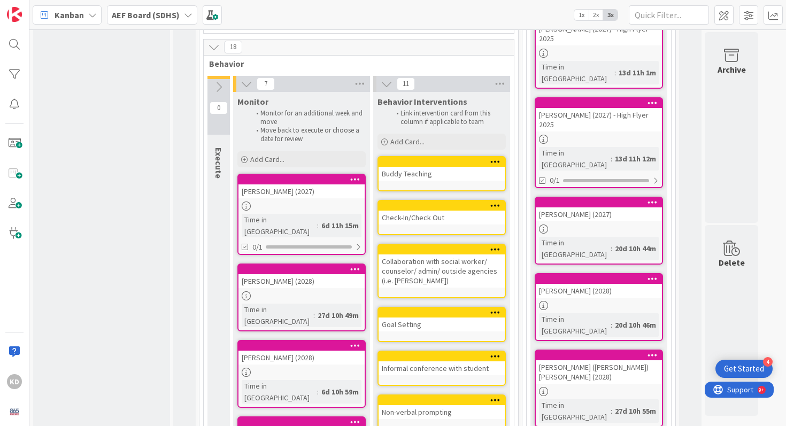
click at [267, 274] on div "[PERSON_NAME] (2028)" at bounding box center [301, 281] width 126 height 14
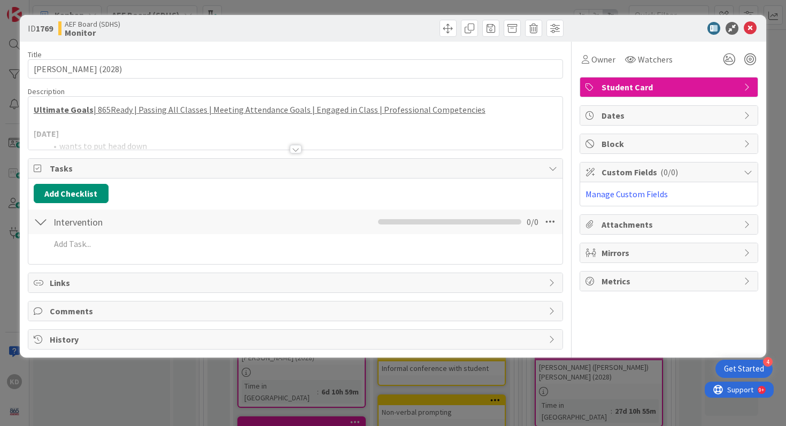
click at [178, 140] on div at bounding box center [295, 135] width 535 height 27
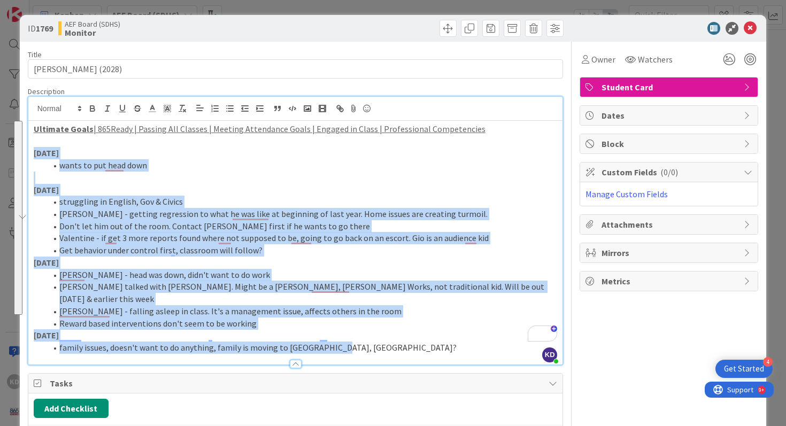
drag, startPoint x: 333, startPoint y: 338, endPoint x: 35, endPoint y: 154, distance: 350.0
click at [35, 154] on div "Ultimate Goals | 865Ready | Passing All Classes | Meeting Attendance Goals | En…" at bounding box center [295, 243] width 535 height 244
copy div "8/14/25 wants to put head down 8/21/25 struggling in English, Gov & Civics Turn…"
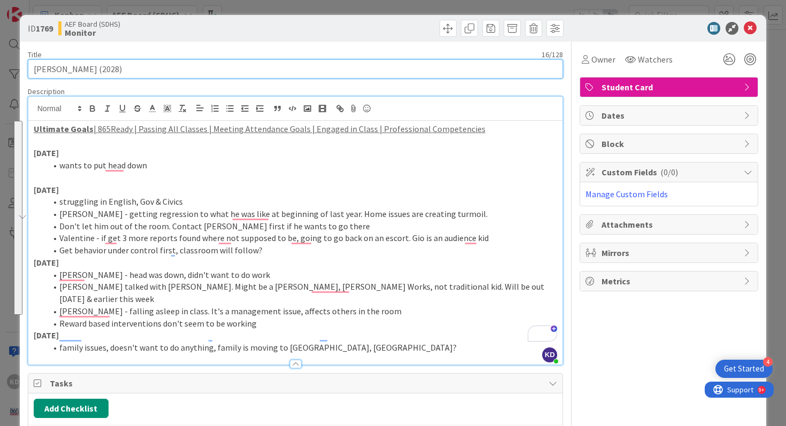
click at [97, 73] on input "[PERSON_NAME] (2028)" at bounding box center [296, 68] width 536 height 19
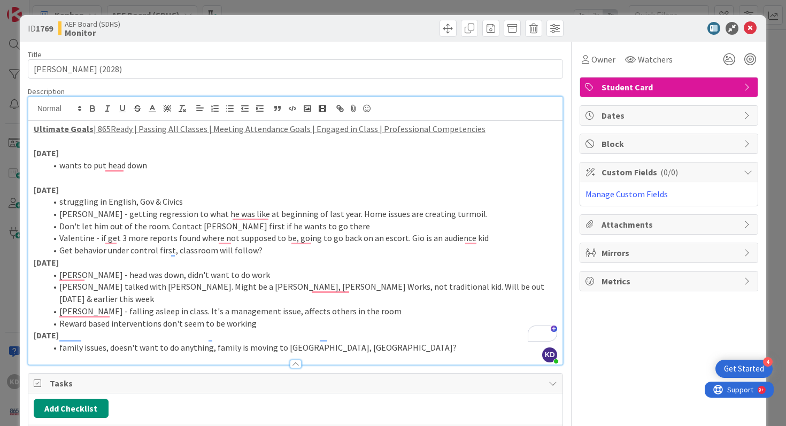
click at [130, 223] on li "Don't let him out of the room. Contact Valentine first if he wants to go there" at bounding box center [302, 226] width 511 height 12
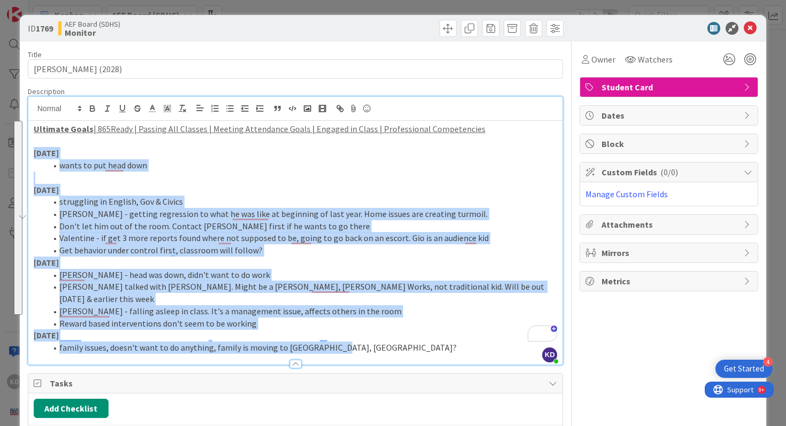
drag, startPoint x: 32, startPoint y: 154, endPoint x: 353, endPoint y: 335, distance: 368.9
click at [353, 335] on div "Ultimate Goals | 865Ready | Passing All Classes | Meeting Attendance Goals | En…" at bounding box center [295, 243] width 535 height 244
copy div "8/14/25 wants to put head down 8/21/25 struggling in English, Gov & Civics Turn…"
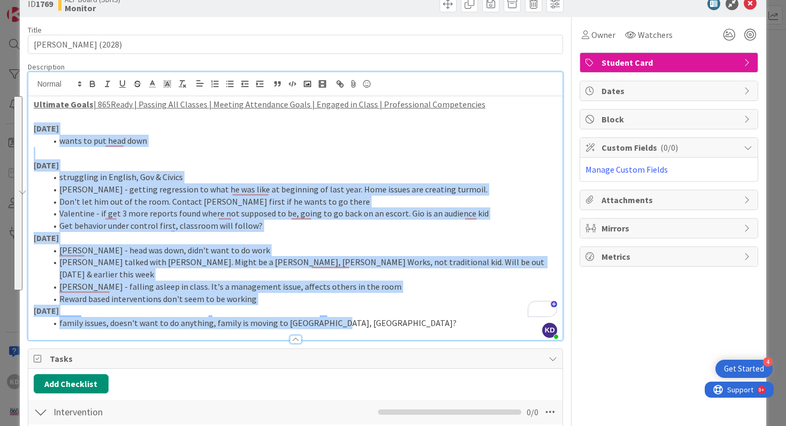
scroll to position [26, 0]
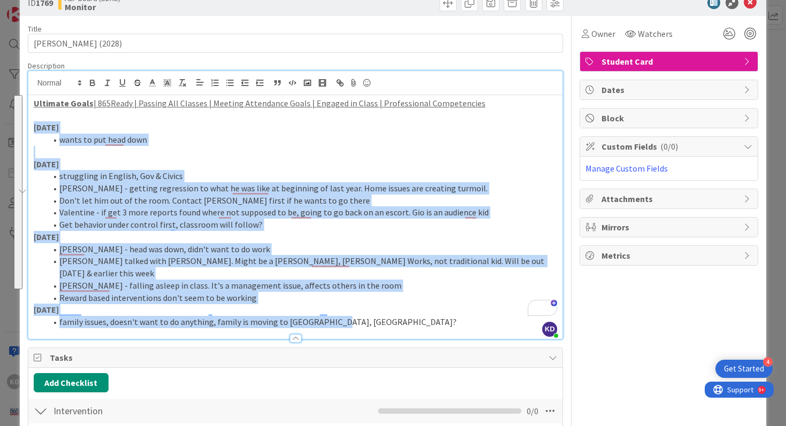
click at [615, 86] on span "Dates" at bounding box center [670, 89] width 137 height 13
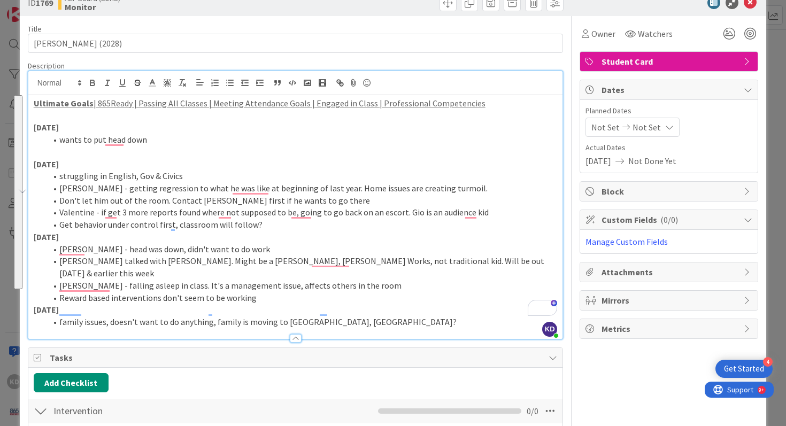
click at [620, 129] on icon at bounding box center [626, 127] width 13 height 7
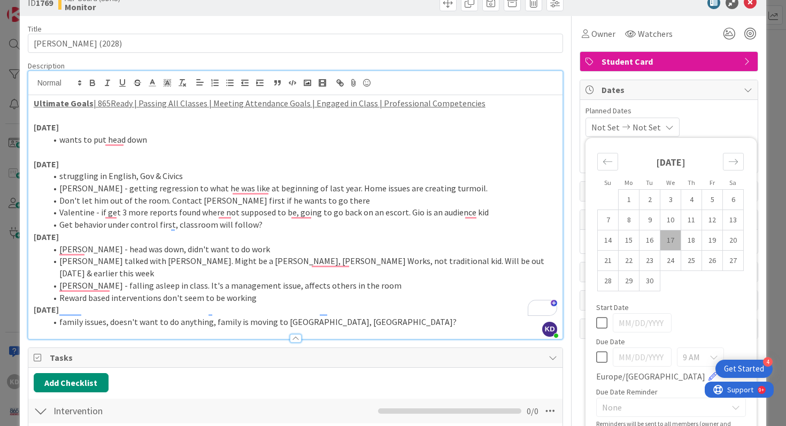
click at [620, 129] on icon at bounding box center [626, 127] width 13 height 7
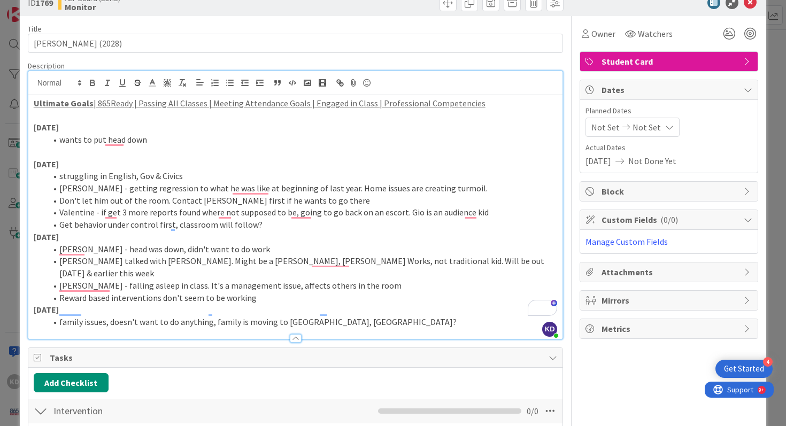
click at [608, 163] on span "08/21/2025" at bounding box center [598, 161] width 26 height 13
drag, startPoint x: 653, startPoint y: 161, endPoint x: 689, endPoint y: 161, distance: 36.4
click at [689, 161] on div "08/21/2025 Not Done Yet" at bounding box center [668, 161] width 167 height 13
click at [692, 155] on div "08/21/2025 Not Done Yet" at bounding box center [668, 161] width 167 height 13
click at [656, 130] on span "Not Set" at bounding box center [647, 127] width 28 height 13
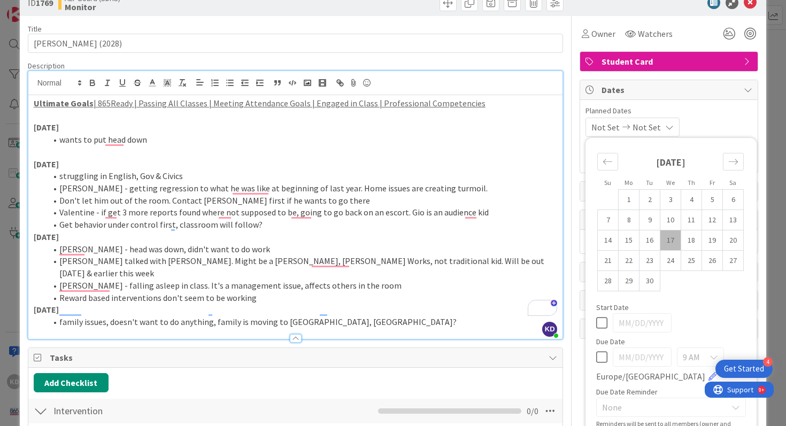
click at [656, 128] on span "Not Set" at bounding box center [647, 127] width 28 height 13
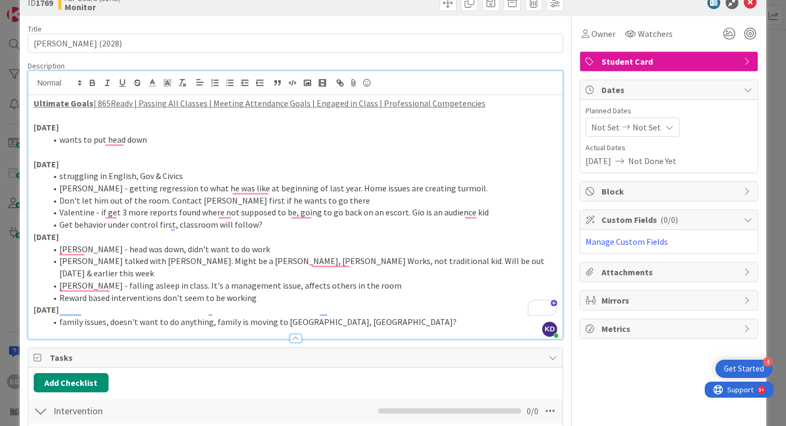
scroll to position [0, 0]
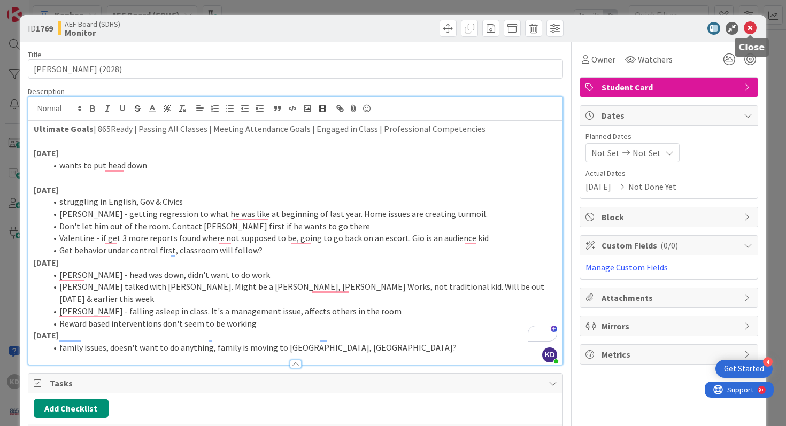
click at [753, 32] on icon at bounding box center [750, 28] width 13 height 13
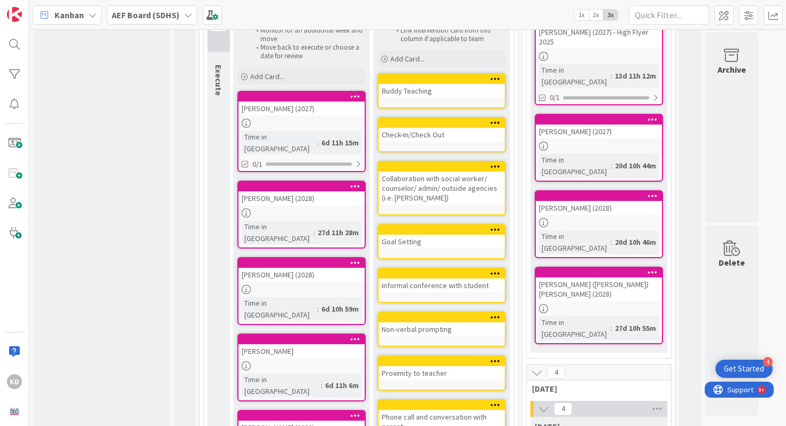
scroll to position [527, 0]
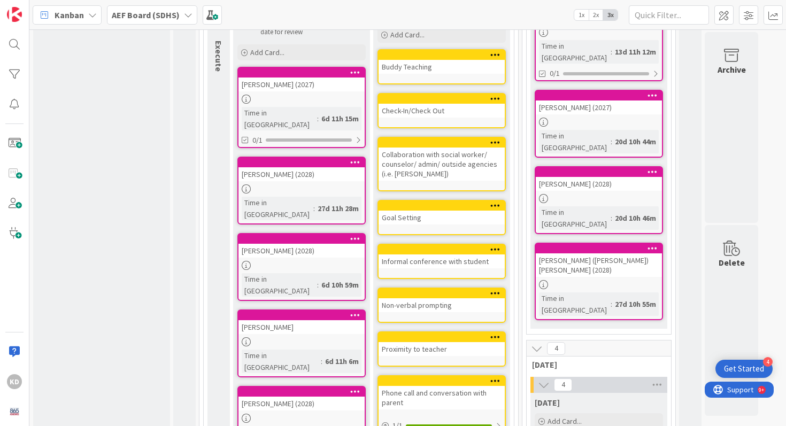
click at [265, 244] on div "[PERSON_NAME] (2028)" at bounding box center [301, 251] width 126 height 14
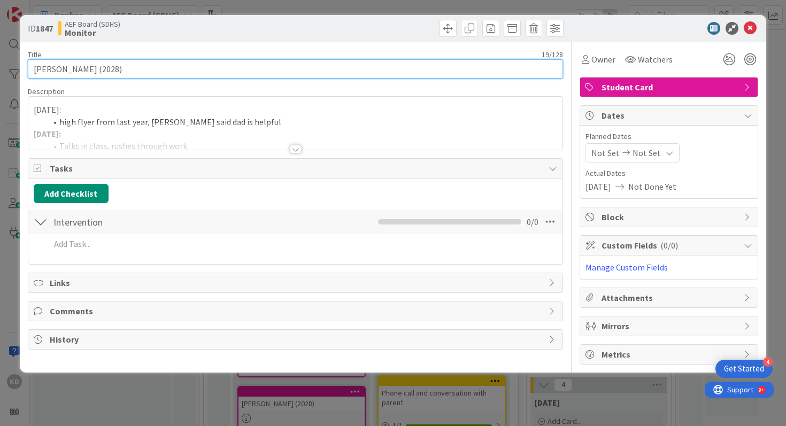
click at [150, 71] on input "[PERSON_NAME] (2028)" at bounding box center [296, 68] width 536 height 19
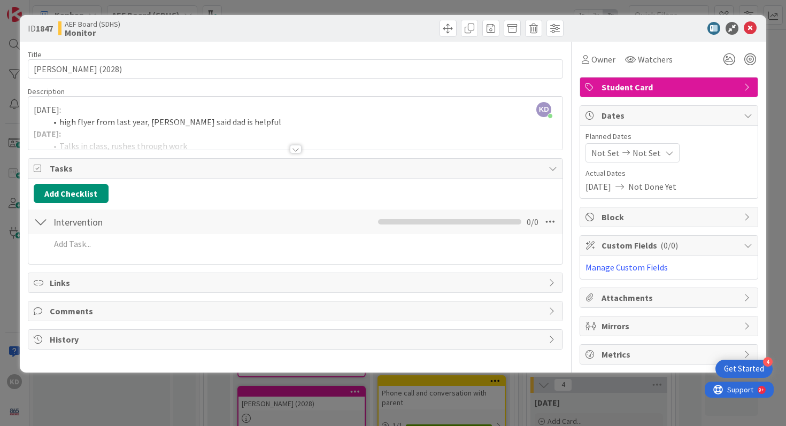
click at [192, 127] on div at bounding box center [295, 135] width 535 height 27
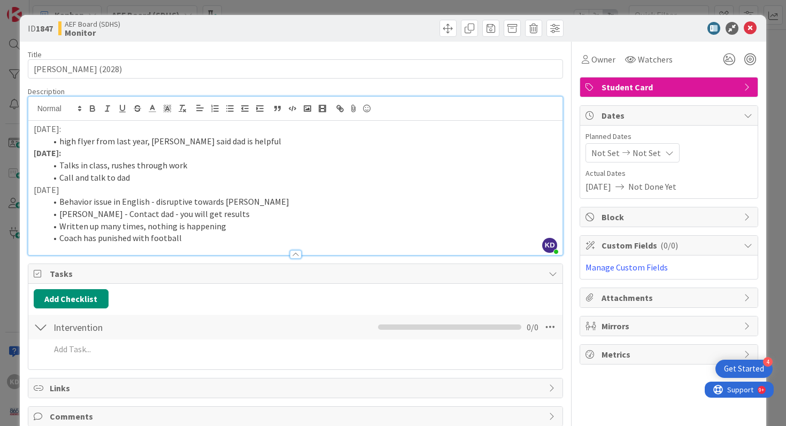
click at [181, 174] on li "Call and talk to dad" at bounding box center [302, 178] width 511 height 12
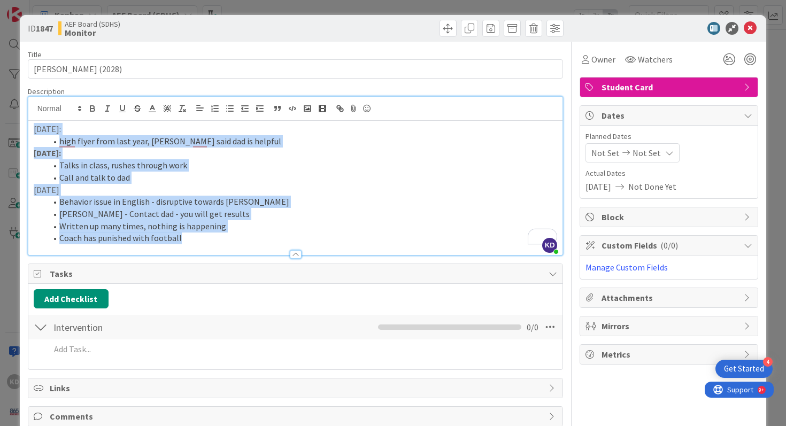
copy div "8/14/25: high flyer from last year, Hensley said dad is helpful 8/21/25: Talks …"
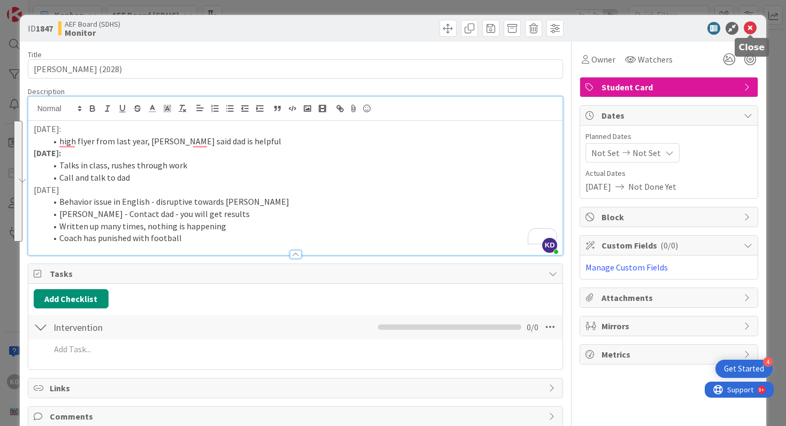
click at [748, 28] on icon at bounding box center [750, 28] width 13 height 13
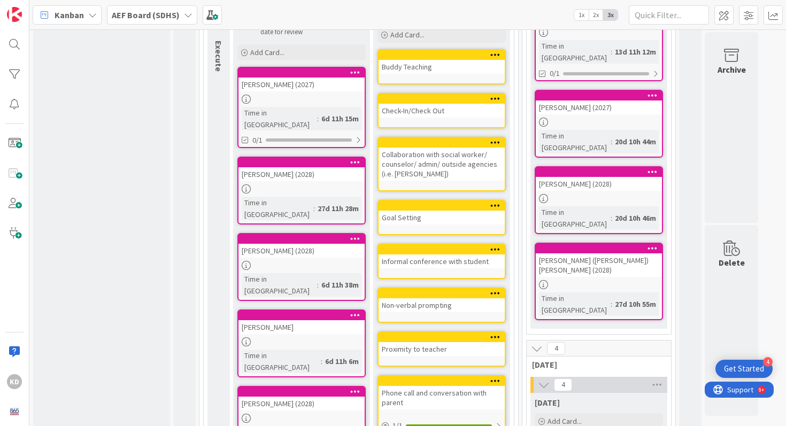
click at [279, 310] on link "Ta'Leeah Harshaw Time in Column : 6d 11h 6m" at bounding box center [301, 344] width 128 height 68
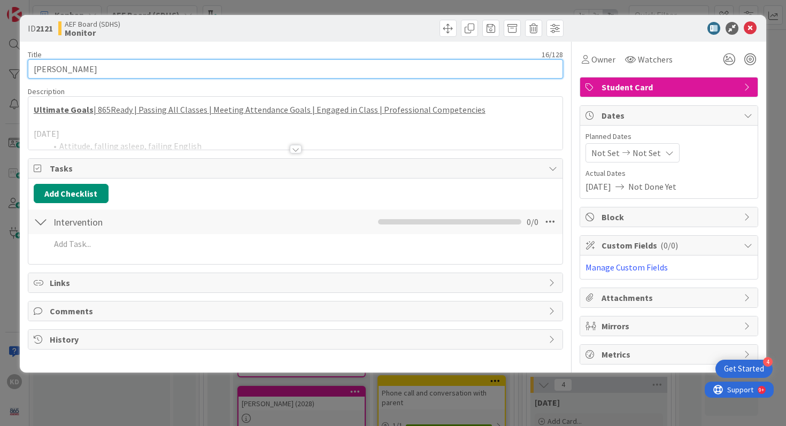
click at [121, 70] on input "[PERSON_NAME]" at bounding box center [296, 68] width 536 height 19
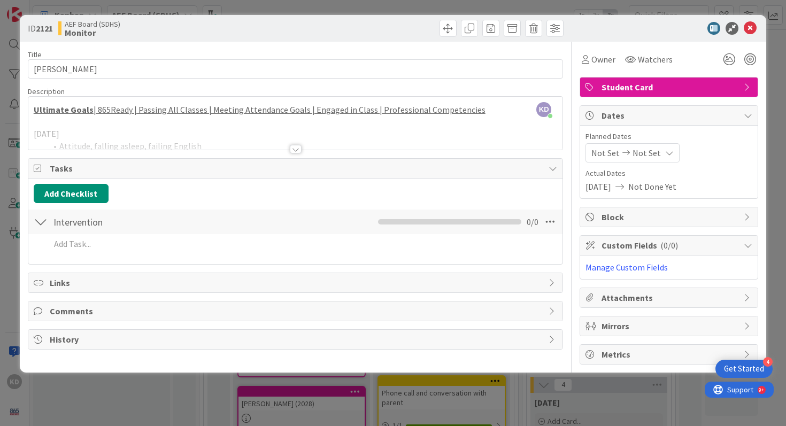
click at [140, 133] on div at bounding box center [295, 135] width 535 height 27
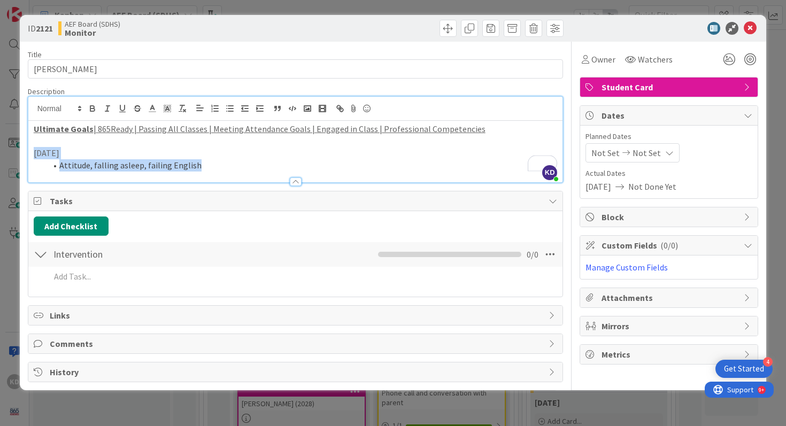
drag, startPoint x: 214, startPoint y: 169, endPoint x: 33, endPoint y: 155, distance: 181.8
click at [33, 155] on div "Ultimate Goals | 865Ready | Passing All Classes | Meeting Attendance Goals | En…" at bounding box center [295, 151] width 535 height 61
copy div "9/11/25 Attitude, falling asleep, failing English"
click at [749, 28] on icon at bounding box center [750, 28] width 13 height 13
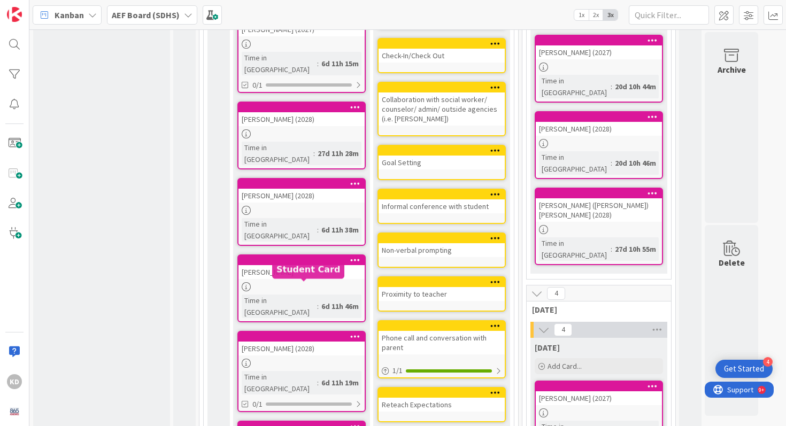
scroll to position [586, 0]
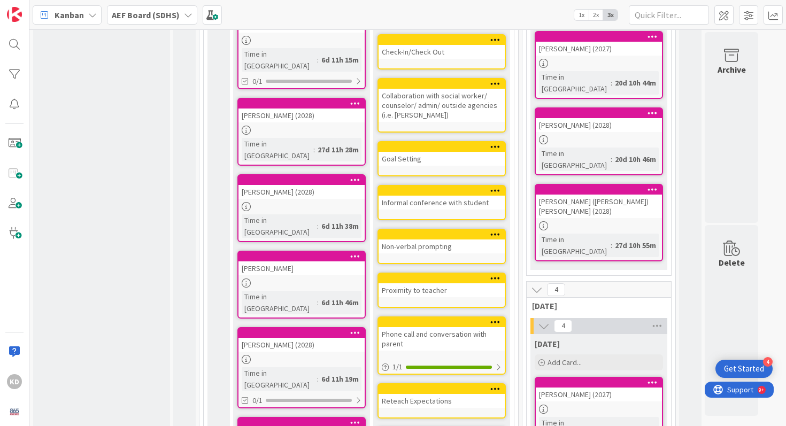
click at [269, 338] on div "[PERSON_NAME] (2028)" at bounding box center [301, 345] width 126 height 14
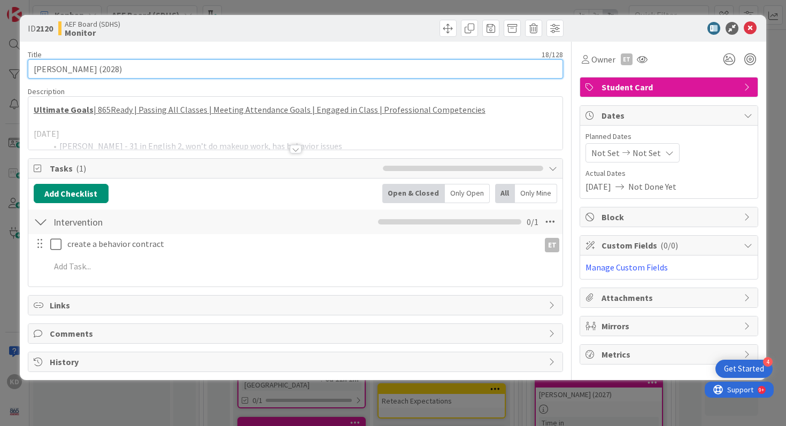
click at [131, 73] on input "[PERSON_NAME] (2028)" at bounding box center [296, 68] width 536 height 19
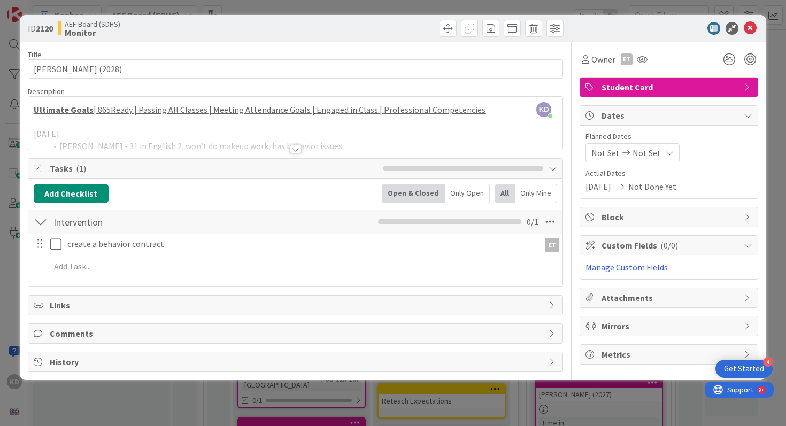
click at [175, 143] on div at bounding box center [295, 135] width 535 height 27
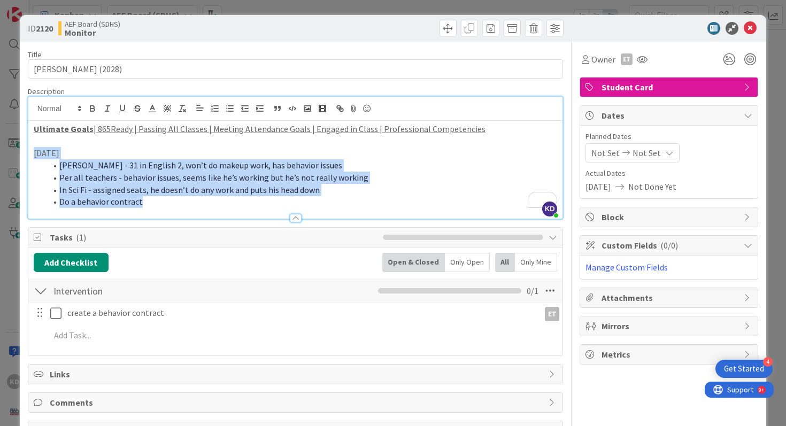
drag, startPoint x: 35, startPoint y: 154, endPoint x: 167, endPoint y: 207, distance: 142.5
click at [167, 207] on div "Description KD Katie Devinney just joined Ultimate Goals | 865Ready | Passing A…" at bounding box center [296, 153] width 536 height 133
copy div "9/11/2025 Cole Walker - 31 in English 2, won’t do makeup work, has behavior iss…"
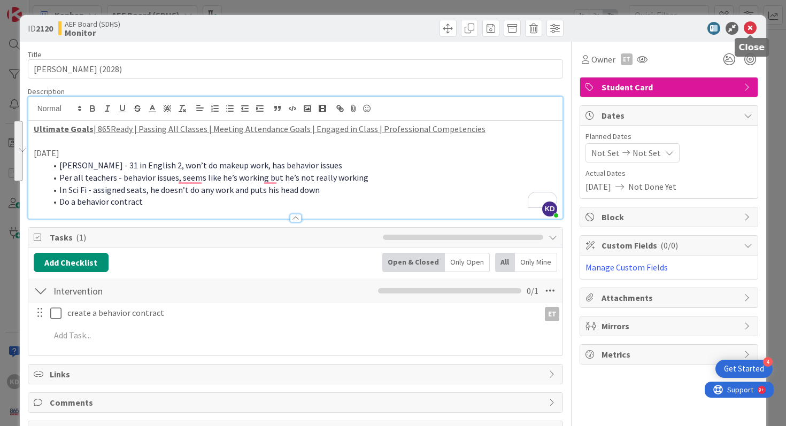
click at [749, 27] on icon at bounding box center [750, 28] width 13 height 13
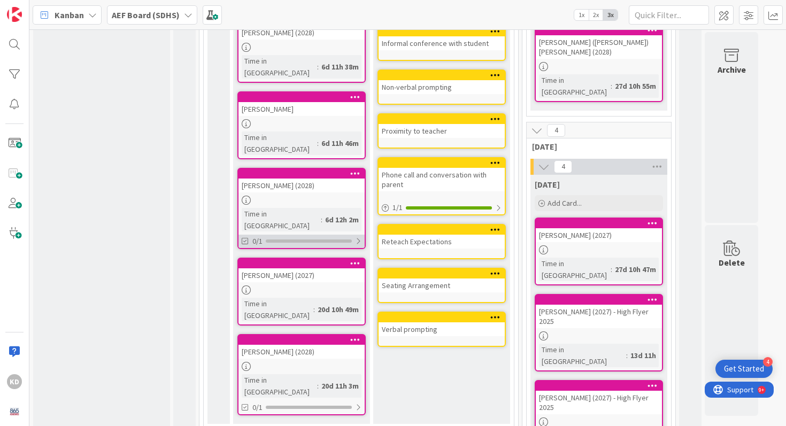
scroll to position [746, 0]
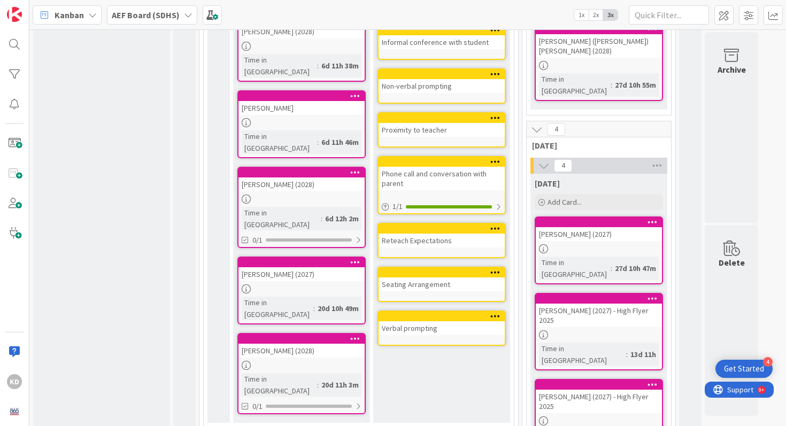
click at [292, 284] on div at bounding box center [301, 288] width 126 height 9
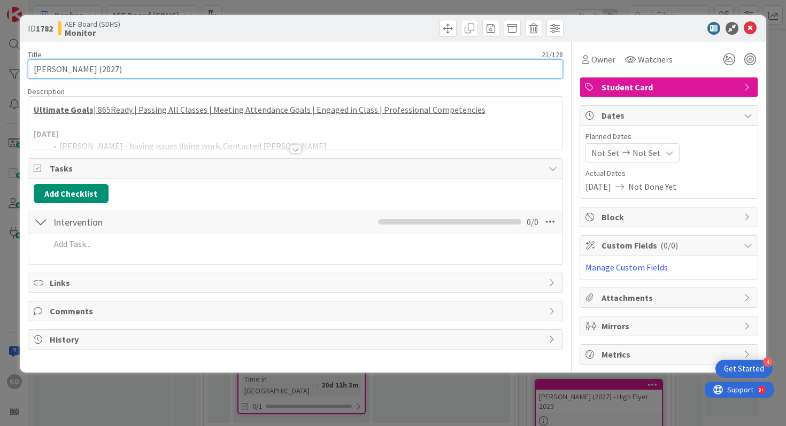
click at [144, 72] on input "[PERSON_NAME] (2027)" at bounding box center [296, 68] width 536 height 19
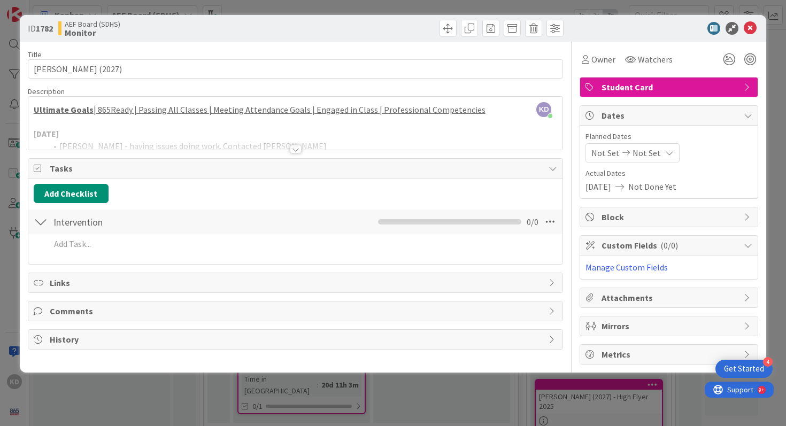
click at [143, 134] on div at bounding box center [295, 135] width 535 height 27
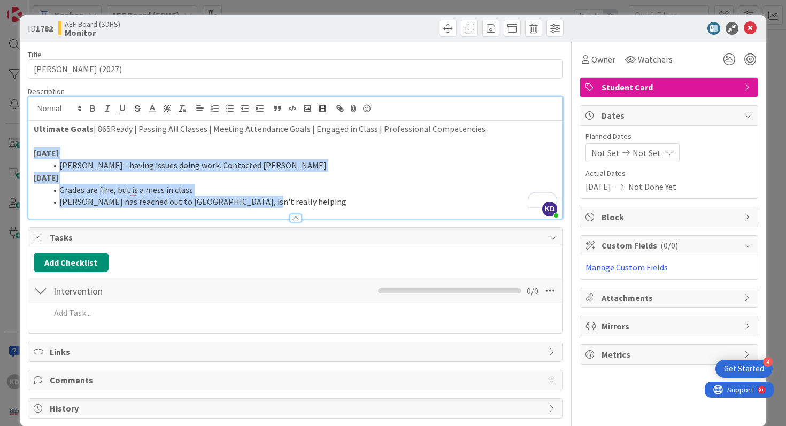
drag, startPoint x: 32, startPoint y: 149, endPoint x: 276, endPoint y: 201, distance: 250.3
click at [276, 201] on div "Ultimate Goals | 865Ready | Passing All Classes | Meeting Attendance Goals | En…" at bounding box center [295, 170] width 535 height 98
copy div "[DATE] [PERSON_NAME] - having issues doing work. Contacted [PERSON_NAME] [DATE]…"
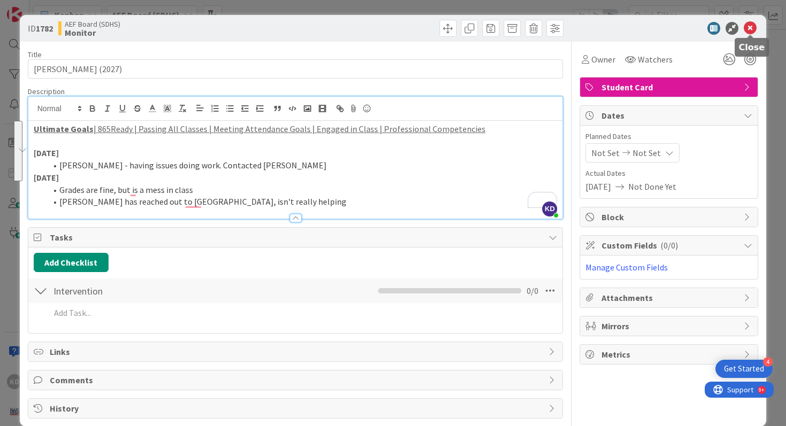
click at [747, 28] on icon at bounding box center [750, 28] width 13 height 13
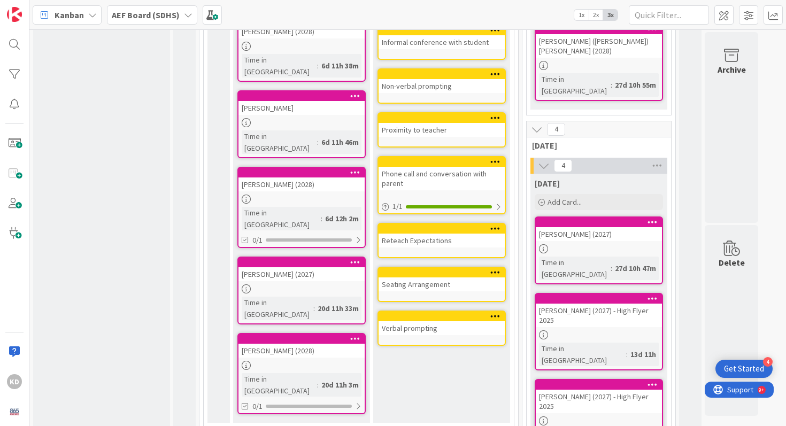
click at [290, 344] on div "[PERSON_NAME] (2028)" at bounding box center [301, 351] width 126 height 14
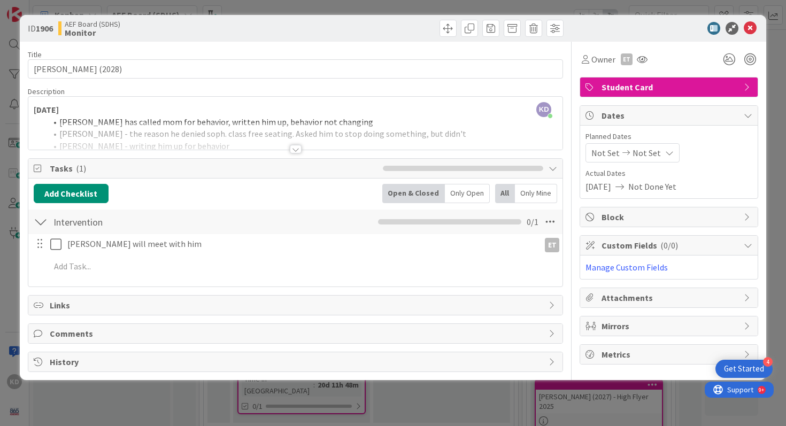
click at [217, 124] on div at bounding box center [295, 135] width 535 height 27
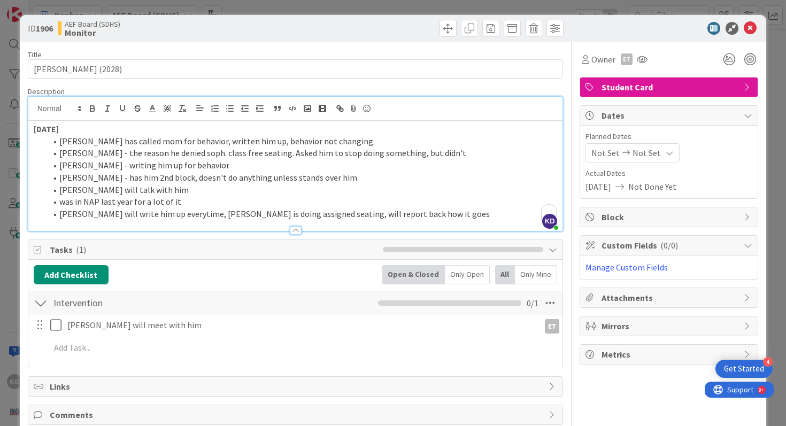
click at [204, 187] on li "[PERSON_NAME] will talk with him" at bounding box center [302, 190] width 511 height 12
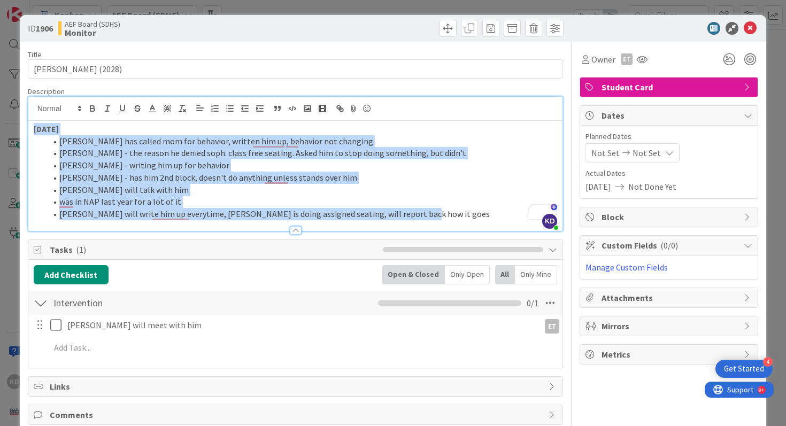
click at [25, 134] on div "ID 1906 AEF Board (SDHS) Monitor Title 21 / 128 [PERSON_NAME] (2028) Descriptio…" at bounding box center [393, 213] width 786 height 426
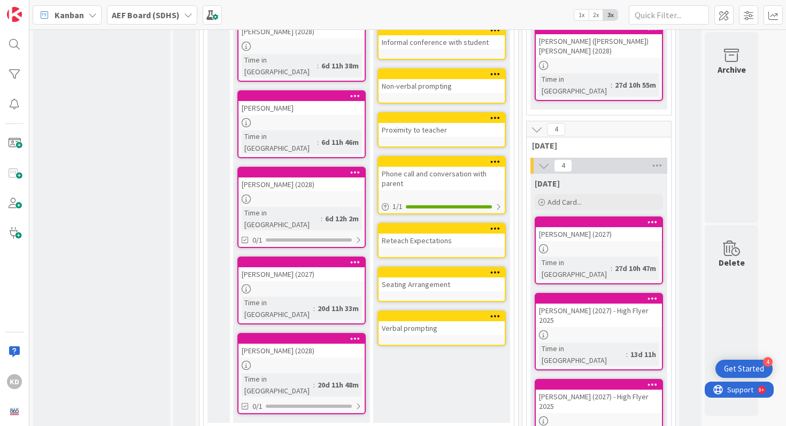
click at [273, 344] on div "[PERSON_NAME] (2028)" at bounding box center [301, 351] width 126 height 14
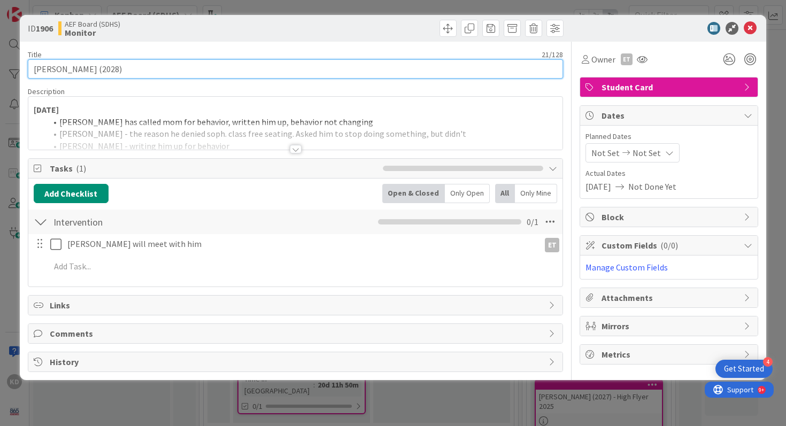
click at [112, 65] on input "[PERSON_NAME] (2028)" at bounding box center [296, 68] width 536 height 19
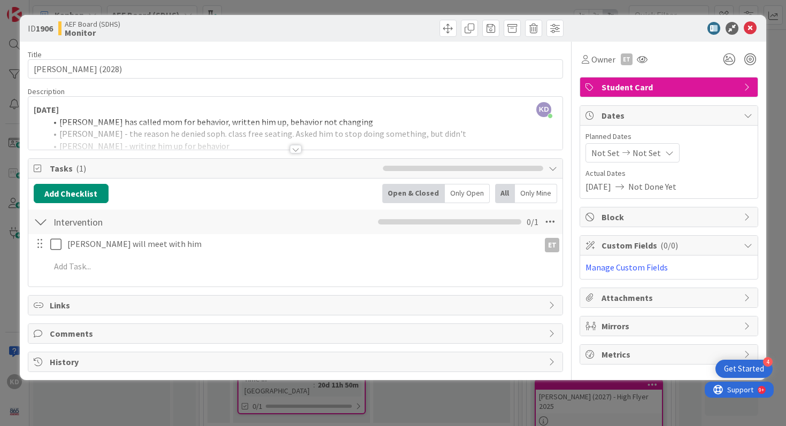
click at [201, 128] on div at bounding box center [295, 135] width 535 height 27
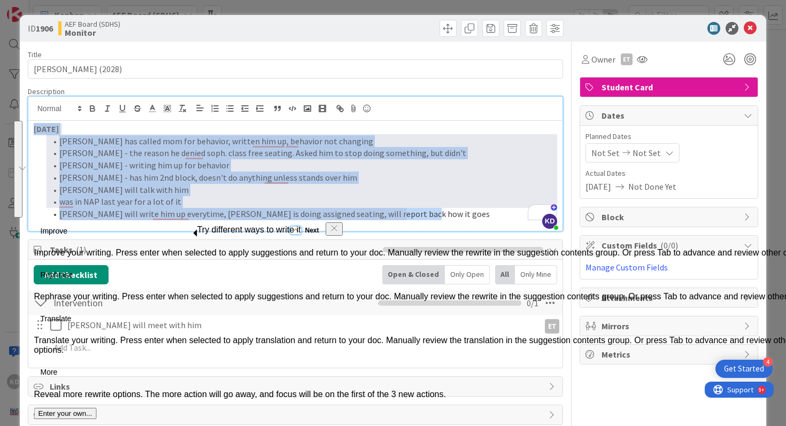
drag, startPoint x: 431, startPoint y: 215, endPoint x: 29, endPoint y: 130, distance: 410.6
click at [29, 130] on div "ID 1906 AEF Board (SDHS) Monitor Title 21 / 128 Ishawn Wimbley (2028) Descripti…" at bounding box center [393, 213] width 786 height 426
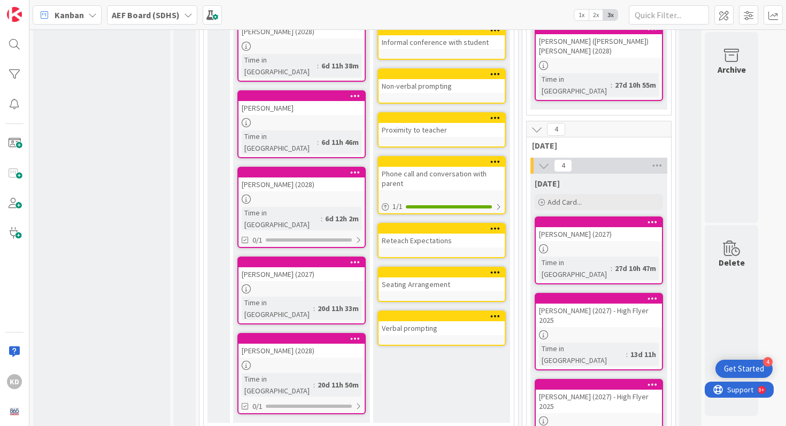
click at [253, 344] on div "[PERSON_NAME] (2028)" at bounding box center [301, 351] width 126 height 14
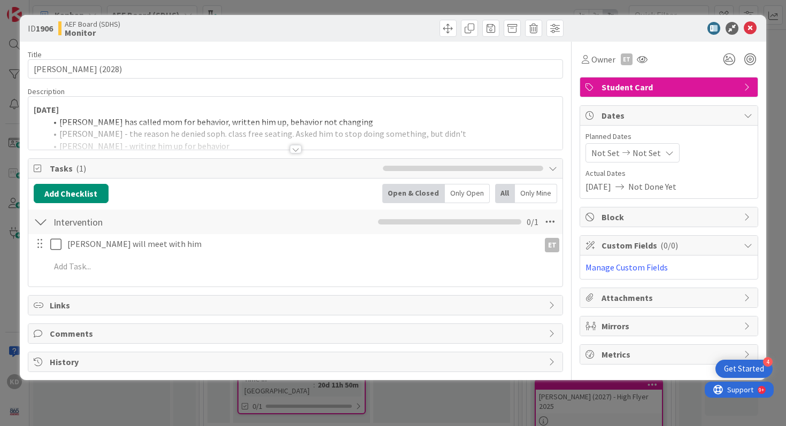
click at [154, 134] on div at bounding box center [295, 135] width 535 height 27
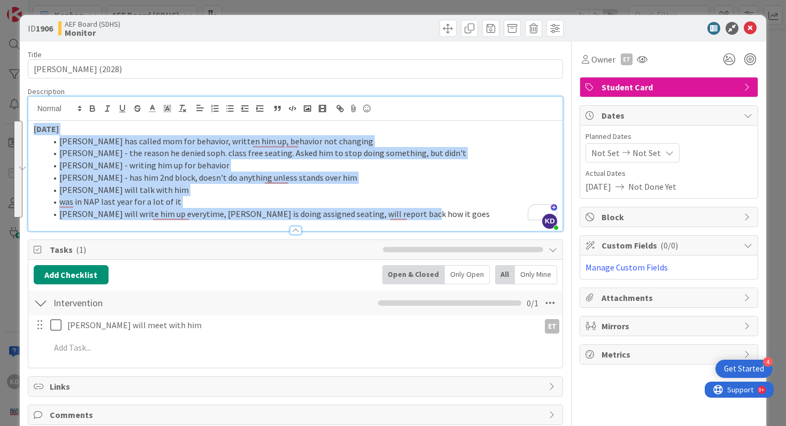
drag, startPoint x: 411, startPoint y: 212, endPoint x: 35, endPoint y: 129, distance: 384.4
click at [35, 129] on div "8/28/25 Johnson has called mom for behavior, written him up, behavior not chang…" at bounding box center [295, 176] width 535 height 110
copy div "8/28/25 Johnson has called mom for behavior, written him up, behavior not chang…"
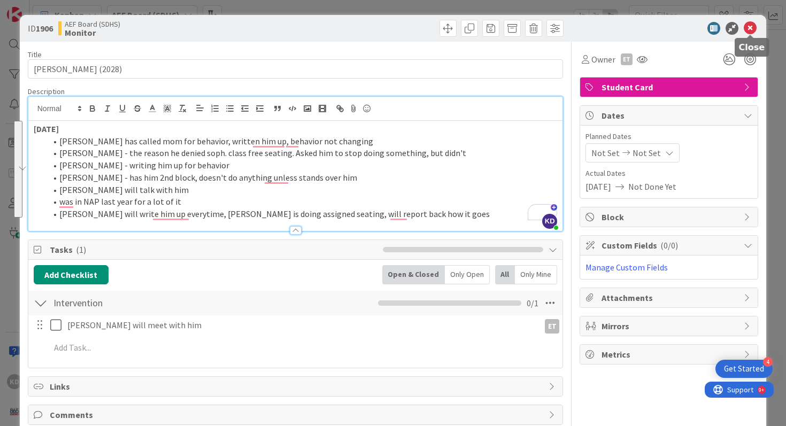
click at [749, 27] on icon at bounding box center [750, 28] width 13 height 13
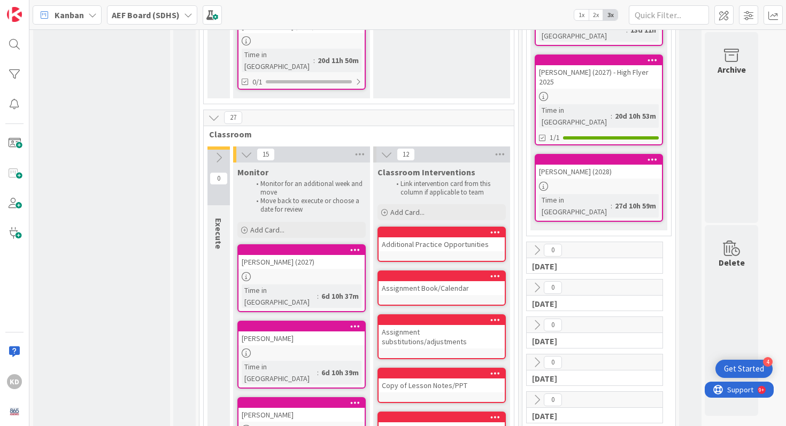
scroll to position [1070, 0]
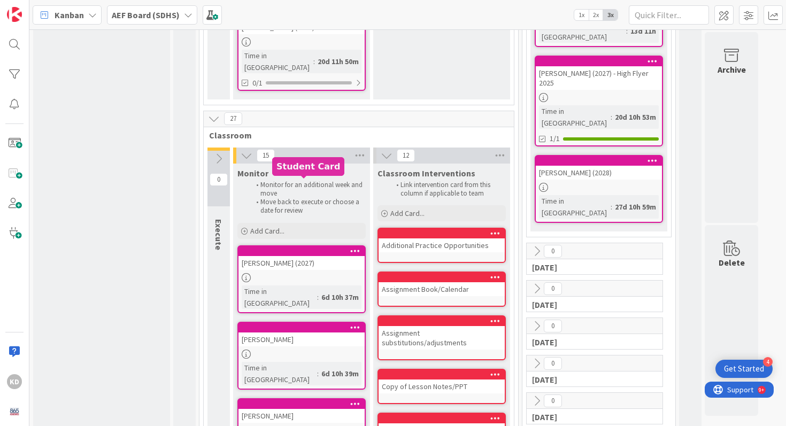
click at [273, 273] on div at bounding box center [301, 277] width 126 height 9
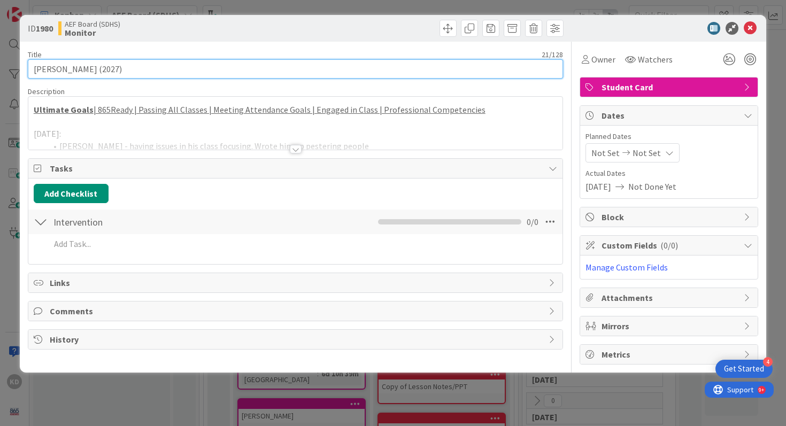
click at [143, 73] on input "[PERSON_NAME] (2027)" at bounding box center [296, 68] width 536 height 19
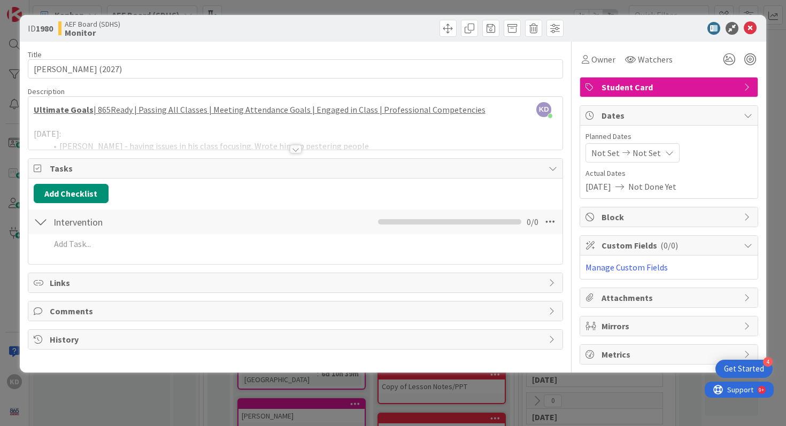
click at [229, 153] on div "Title 21 / 128 Silas Mitchell (2027) Description KD Katie Devinney just joined …" at bounding box center [296, 203] width 536 height 323
click at [221, 139] on div at bounding box center [295, 135] width 535 height 27
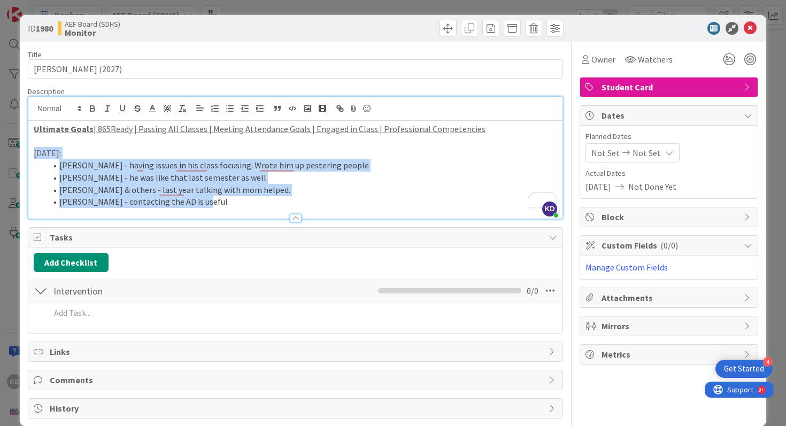
drag, startPoint x: 33, startPoint y: 153, endPoint x: 213, endPoint y: 207, distance: 188.0
click at [213, 207] on div "Description KD Katie Devinney just joined Ultimate Goals | 865Ready | Passing A…" at bounding box center [296, 153] width 536 height 133
copy div "9/4/25: Spires - having issues in his class focusing. Wrote him up pestering pe…"
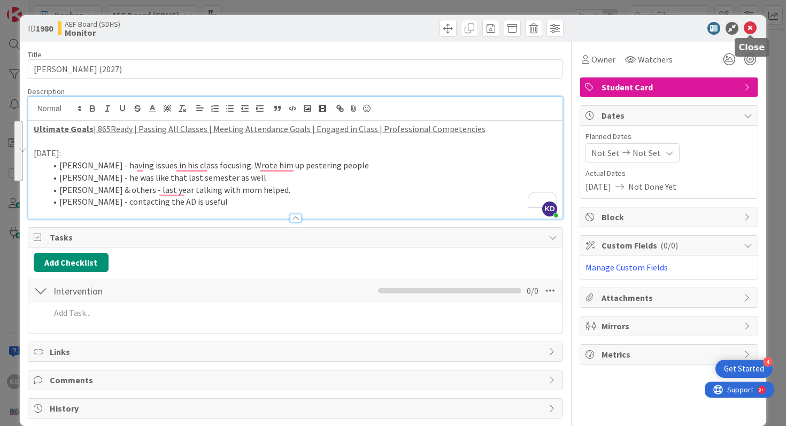
click at [747, 26] on icon at bounding box center [750, 28] width 13 height 13
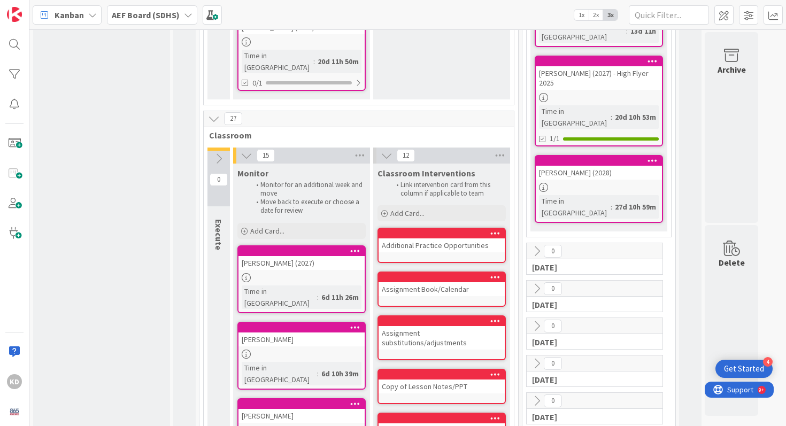
click at [299, 333] on div "[PERSON_NAME]" at bounding box center [301, 340] width 126 height 14
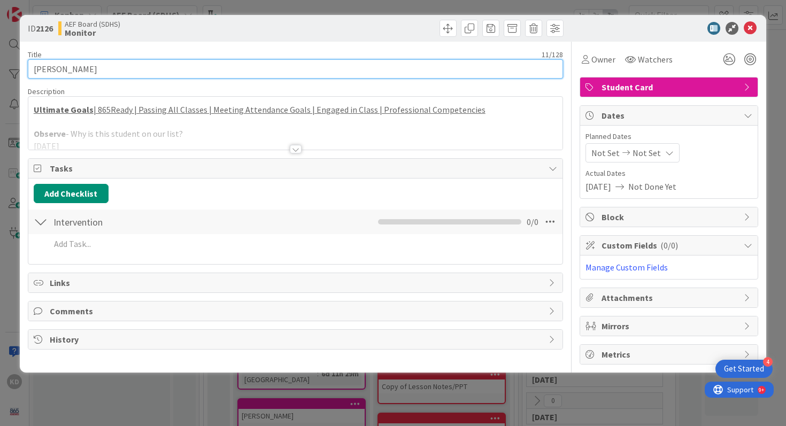
click at [120, 72] on input "[PERSON_NAME]" at bounding box center [296, 68] width 536 height 19
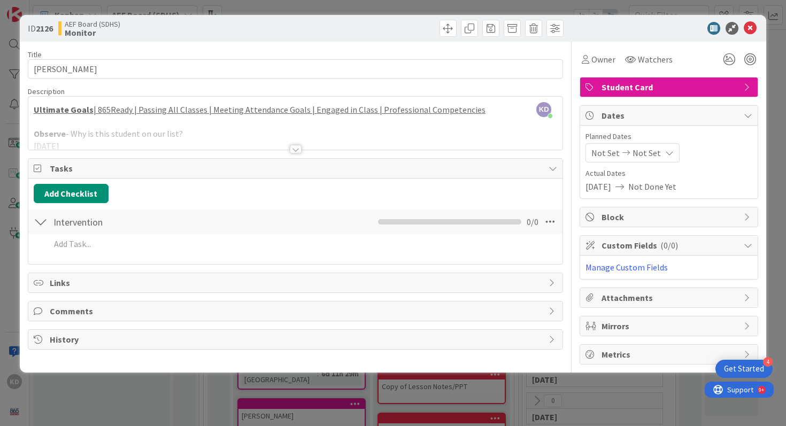
click at [158, 130] on div at bounding box center [295, 135] width 535 height 27
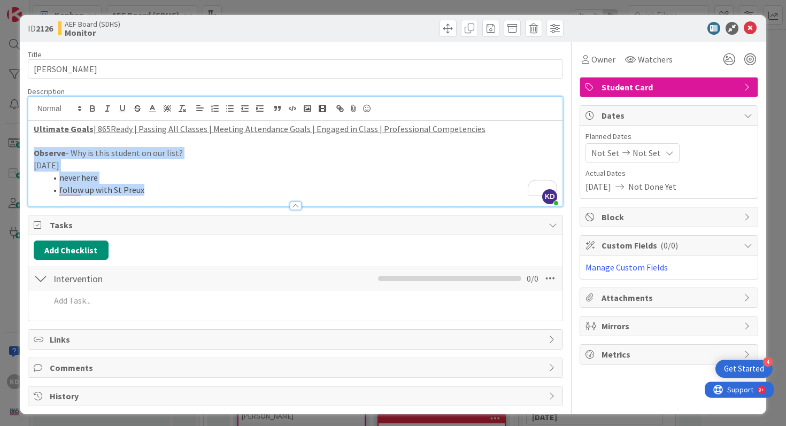
drag, startPoint x: 155, startPoint y: 191, endPoint x: 19, endPoint y: 150, distance: 141.2
click at [20, 150] on div "ID 2126 AEF Board (SDHS) Monitor Title 11 / 128 Ben Collins Description KD Kati…" at bounding box center [393, 214] width 747 height 399
copy div "Observe - Why is this student on our list? 9/11/25 never here follow up with St…"
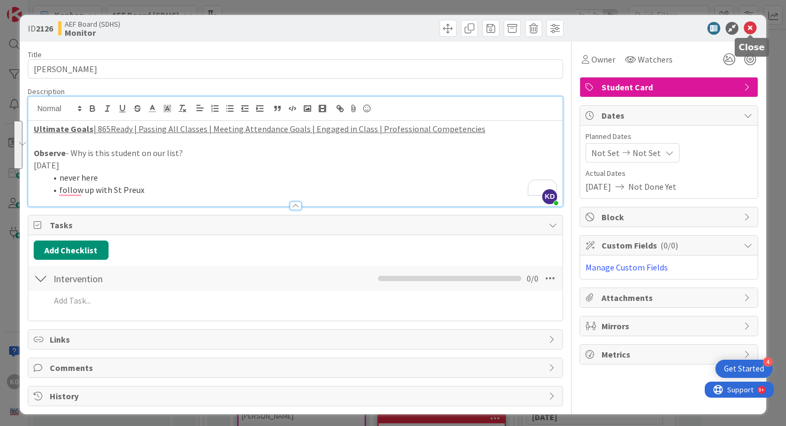
click at [751, 29] on icon at bounding box center [750, 28] width 13 height 13
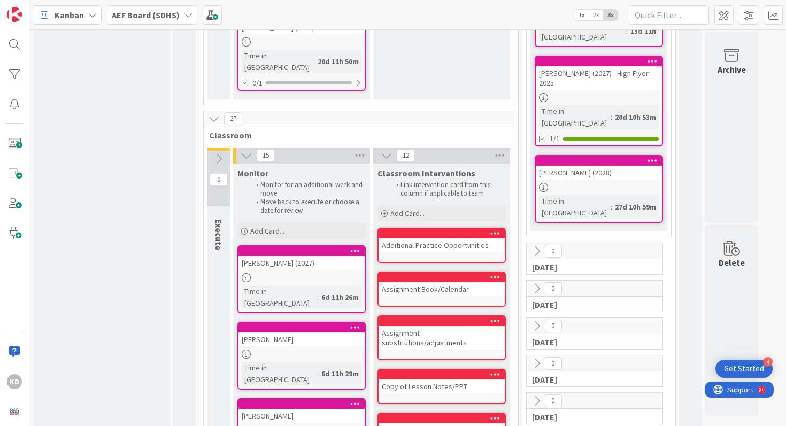
click at [302, 409] on div "[PERSON_NAME]" at bounding box center [301, 416] width 126 height 14
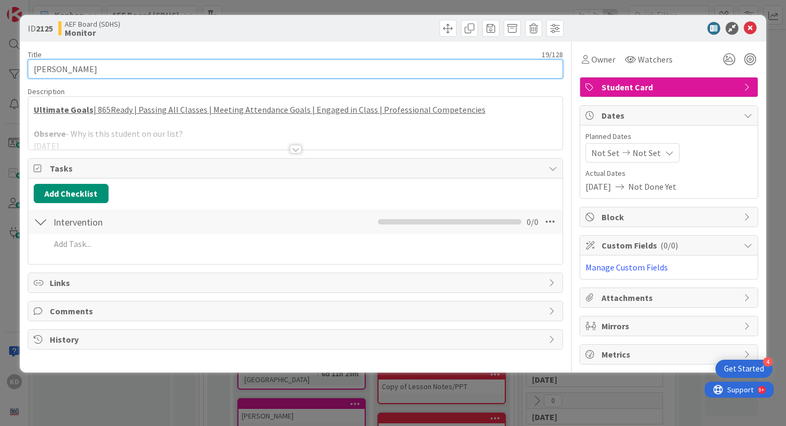
click at [124, 73] on input "[PERSON_NAME]" at bounding box center [296, 68] width 536 height 19
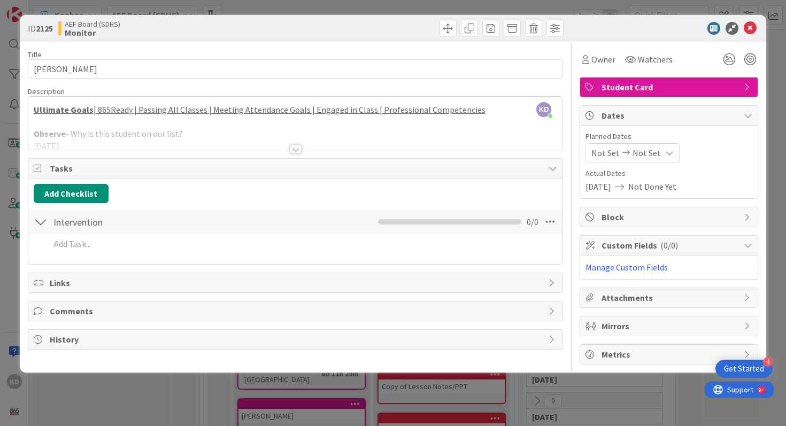
click at [133, 141] on div at bounding box center [295, 135] width 535 height 27
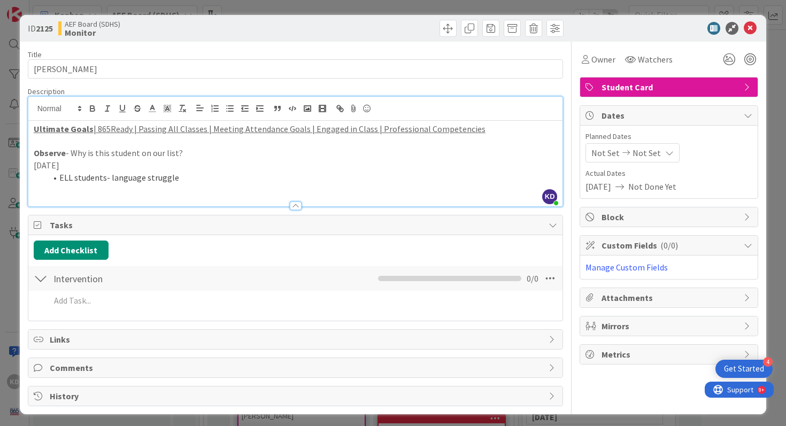
scroll to position [3, 0]
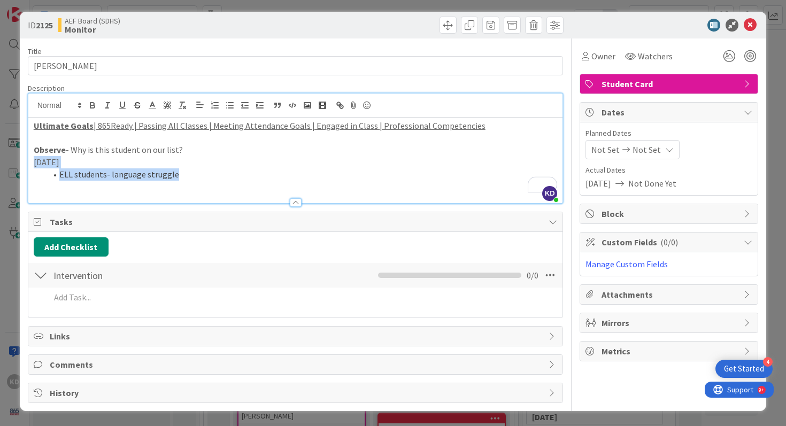
drag, startPoint x: 181, startPoint y: 179, endPoint x: 25, endPoint y: 166, distance: 156.6
click at [25, 166] on div "ID 2125 AEF Board (SDHS) Monitor Title 19 / 128 Jaines Lopez Martin Description…" at bounding box center [393, 211] width 747 height 399
copy div "9/11/25 ELL students- language struggle"
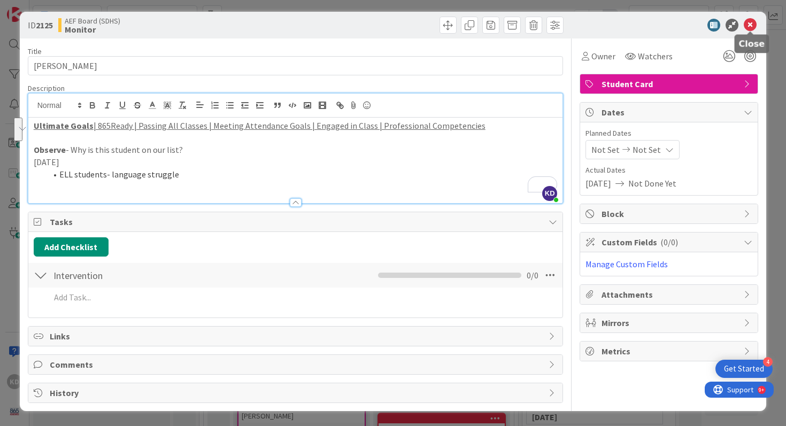
click at [748, 20] on icon at bounding box center [750, 25] width 13 height 13
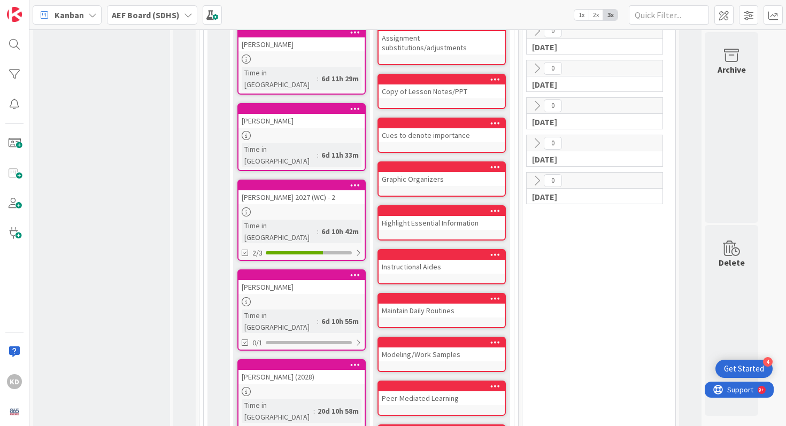
scroll to position [1355, 0]
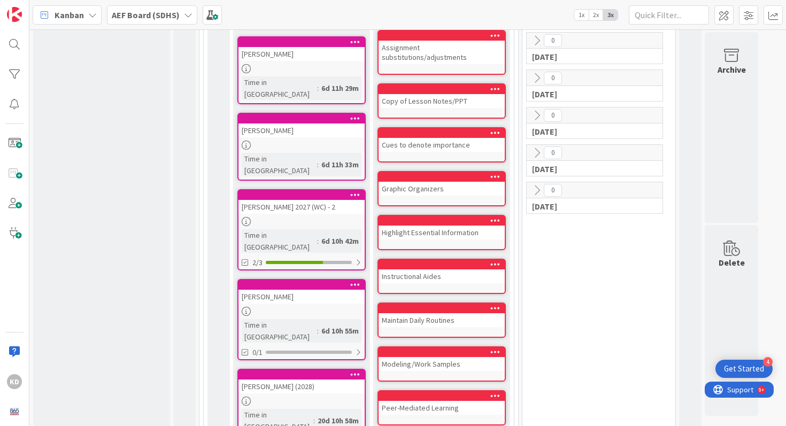
click at [276, 217] on div at bounding box center [301, 221] width 126 height 9
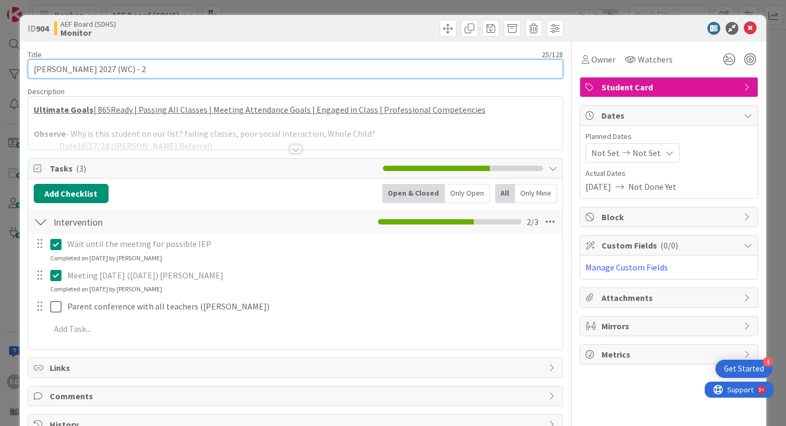
click at [225, 71] on input "[PERSON_NAME] 2027 (WC) - 2" at bounding box center [296, 68] width 536 height 19
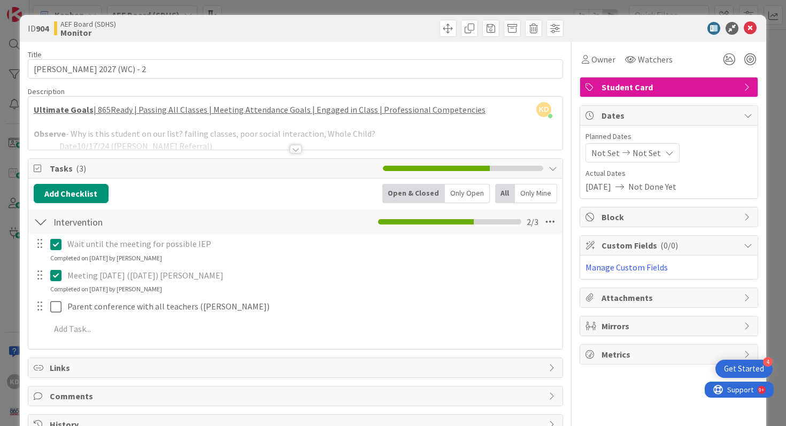
click at [207, 134] on div at bounding box center [295, 135] width 535 height 27
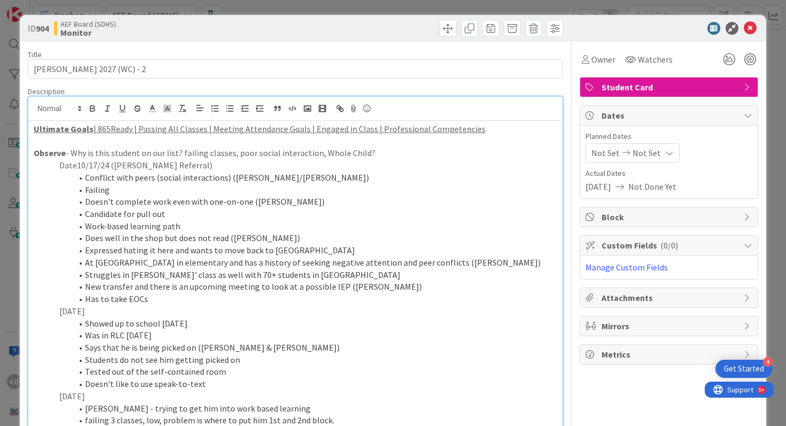
click at [142, 192] on li "Failing" at bounding box center [302, 190] width 511 height 12
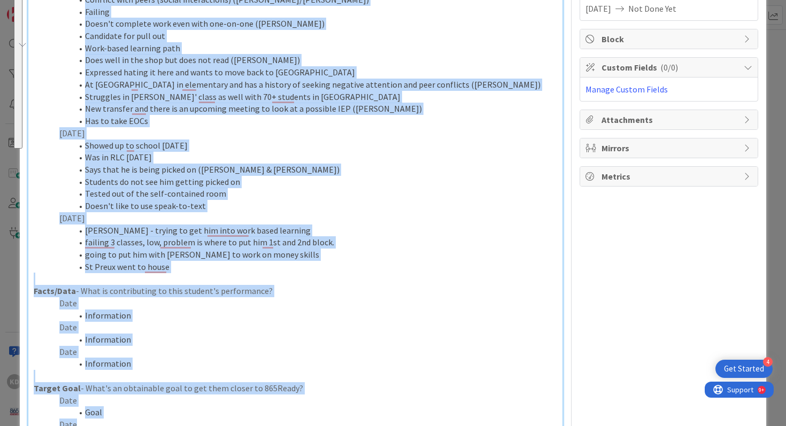
scroll to position [180, 0]
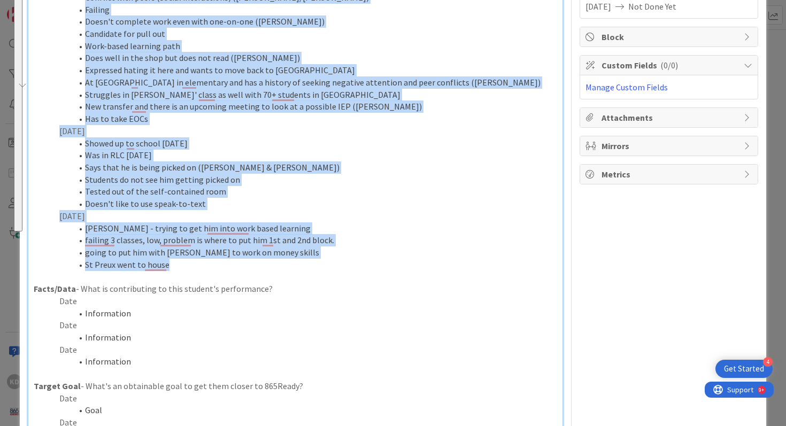
drag, startPoint x: 58, startPoint y: 168, endPoint x: 244, endPoint y: 263, distance: 208.8
click at [244, 263] on div "Ultimate Goals | 865Ready | Passing All Classes | Meeting Attendance Goals | En…" at bounding box center [295, 208] width 535 height 535
copy div "Date10/17/24 (Jill McCormick Referral) Conflict with peers (social interactions…"
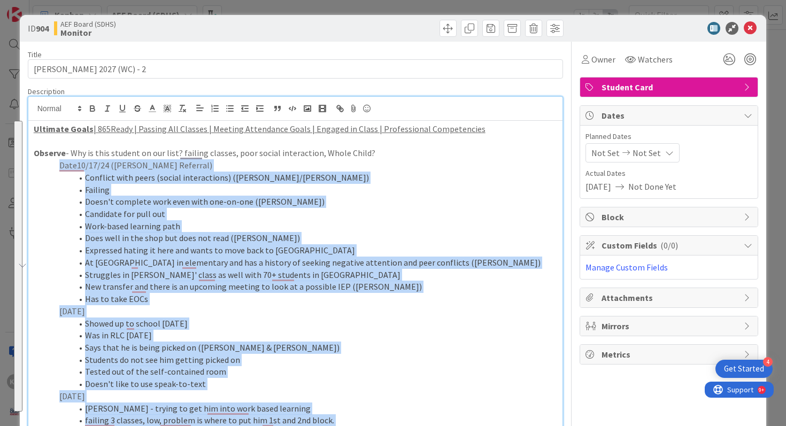
scroll to position [180, 0]
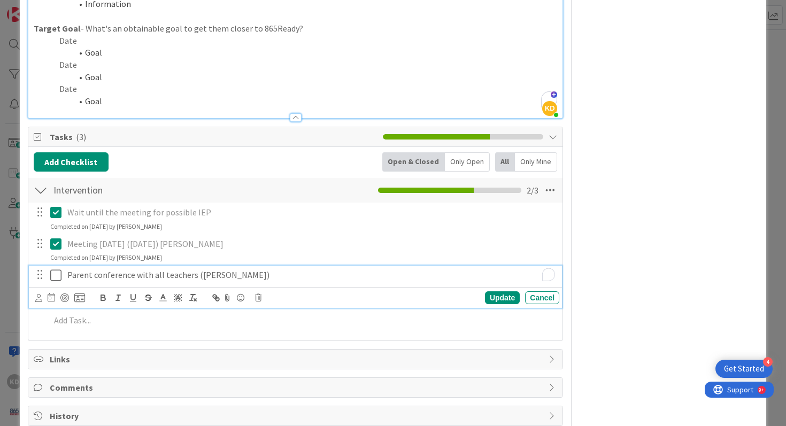
click at [198, 273] on p "Parent conference with all teachers (Jill McCormick)" at bounding box center [311, 275] width 488 height 12
copy p "Parent conference with all teachers (Jill McCormick)"
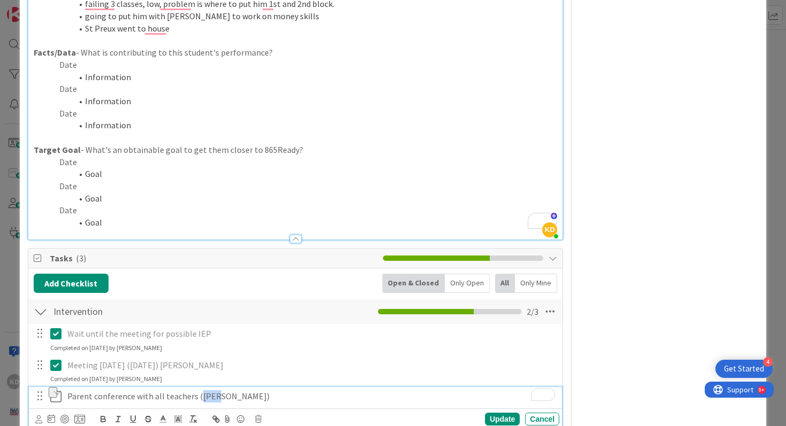
scroll to position [0, 0]
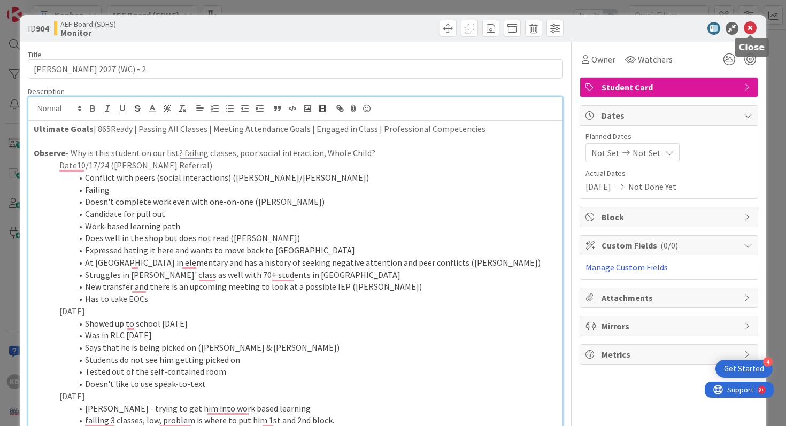
click at [749, 27] on icon at bounding box center [750, 28] width 13 height 13
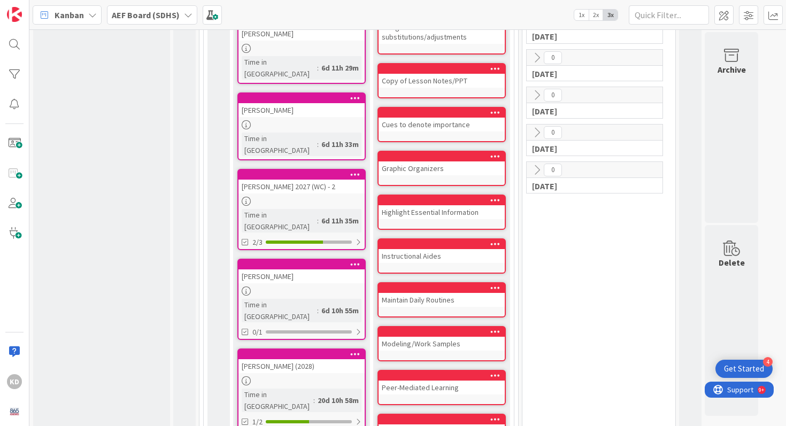
scroll to position [1374, 0]
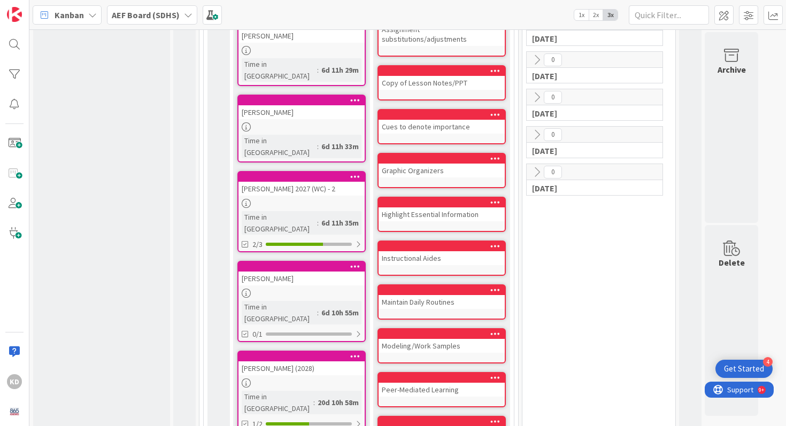
click at [295, 272] on div "[PERSON_NAME]" at bounding box center [301, 279] width 126 height 14
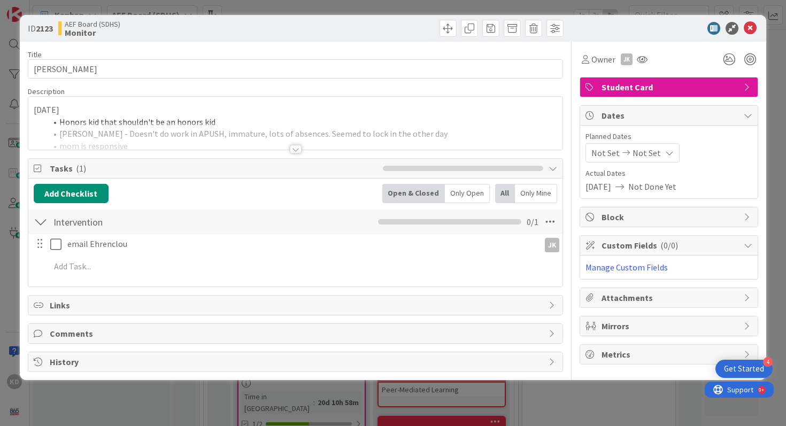
click at [214, 129] on div at bounding box center [295, 135] width 535 height 27
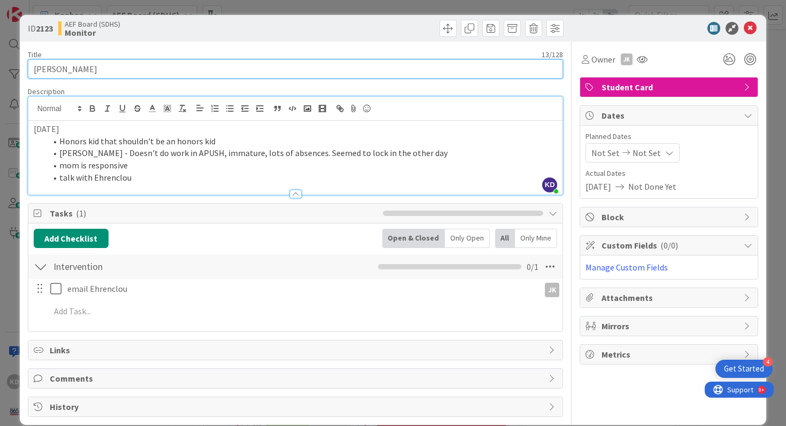
click at [87, 73] on input "[PERSON_NAME]" at bounding box center [296, 68] width 536 height 19
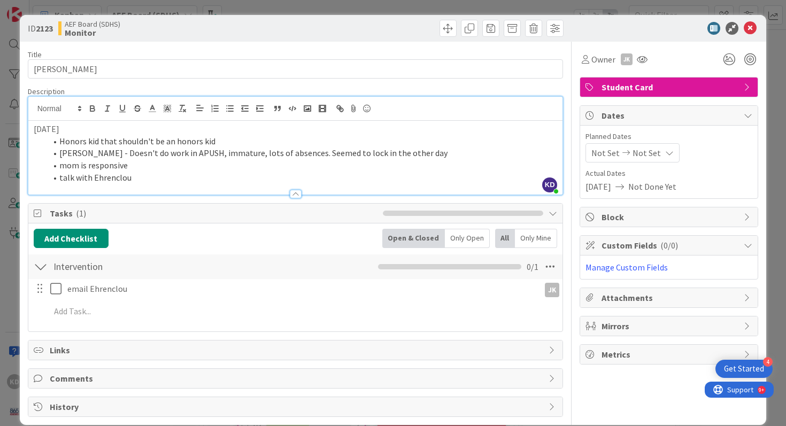
click at [175, 169] on li "mom is responsive" at bounding box center [302, 165] width 511 height 12
click at [153, 180] on li "talk with Ehrenclou" at bounding box center [302, 178] width 511 height 12
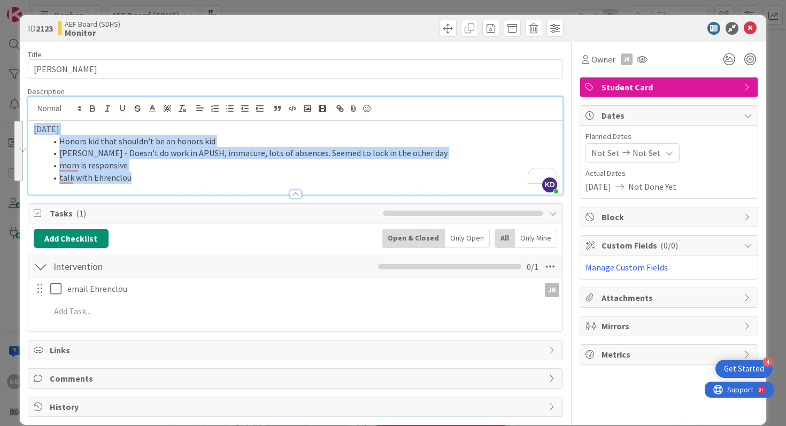
drag, startPoint x: 153, startPoint y: 180, endPoint x: 29, endPoint y: 127, distance: 135.1
click at [28, 127] on div "ID 2123 AEF Board (SDHS) Monitor Title 13 / 128 Kevin Andrews Description KD Ka…" at bounding box center [393, 213] width 786 height 426
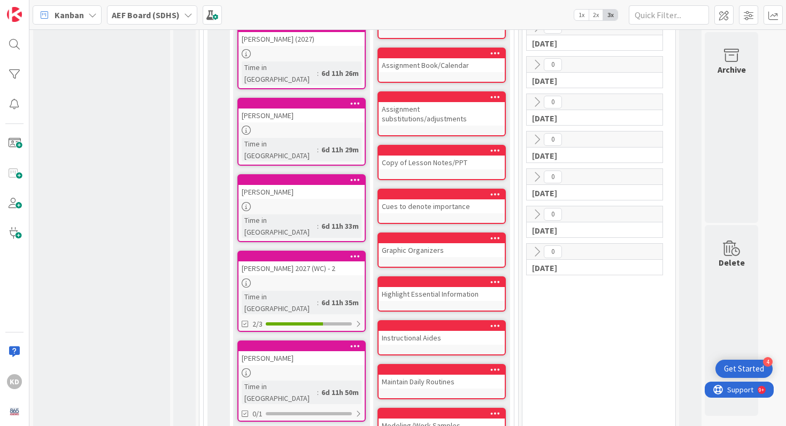
scroll to position [1296, 0]
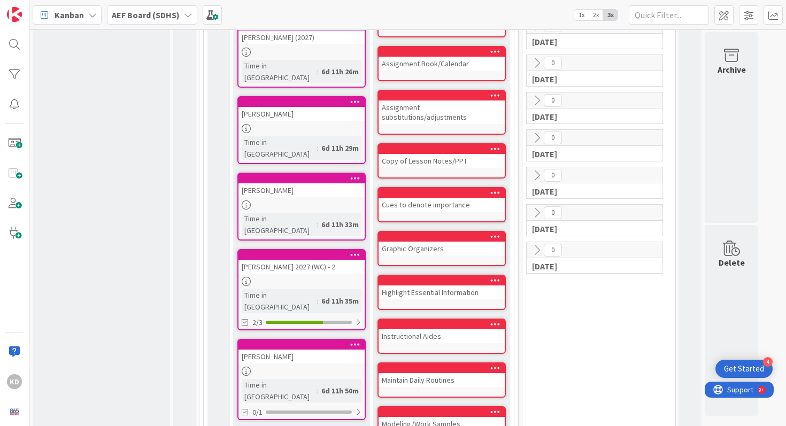
click at [265, 339] on link "Kevin Andrews Time in Column : 6d 11h 50m 0/1" at bounding box center [301, 379] width 128 height 81
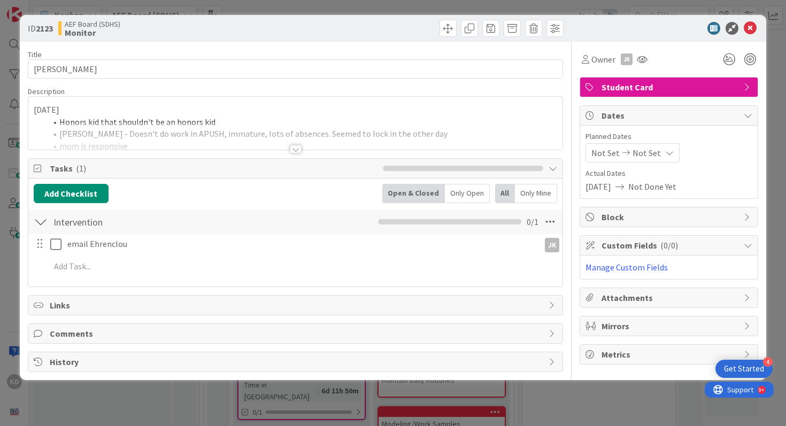
click at [115, 137] on div at bounding box center [295, 135] width 535 height 27
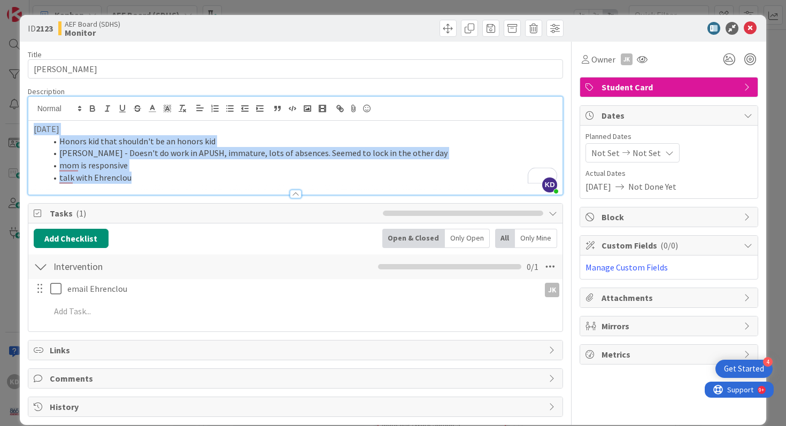
drag, startPoint x: 34, startPoint y: 127, endPoint x: 136, endPoint y: 178, distance: 113.8
click at [136, 178] on div "9/11/2025 Honors kid that shouldn't be an honors kid Roy - Doesn't do work in A…" at bounding box center [295, 158] width 535 height 74
copy div "9/11/2025 Honors kid that shouldn't be an honors kid Roy - Doesn't do work in A…"
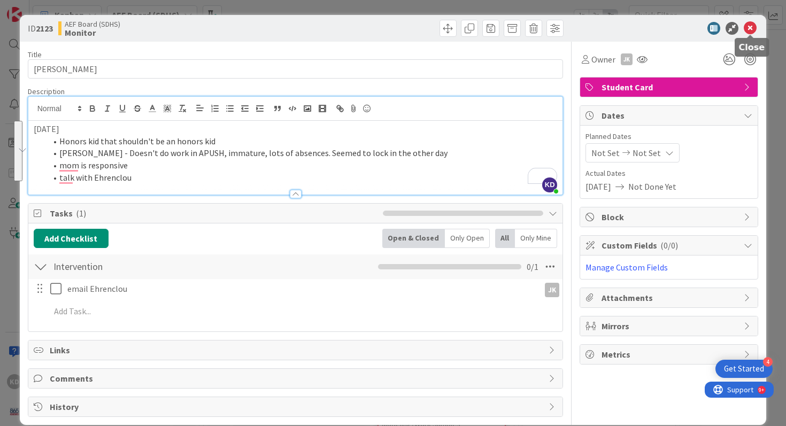
click at [751, 28] on icon at bounding box center [750, 28] width 13 height 13
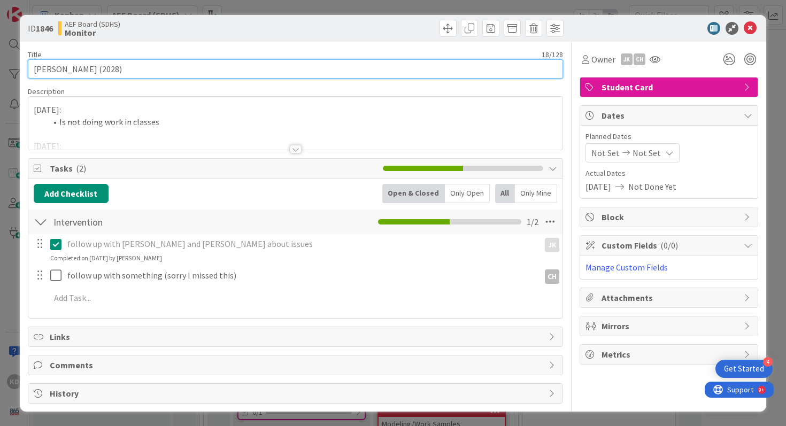
click at [165, 63] on input "[PERSON_NAME] (2028)" at bounding box center [296, 68] width 536 height 19
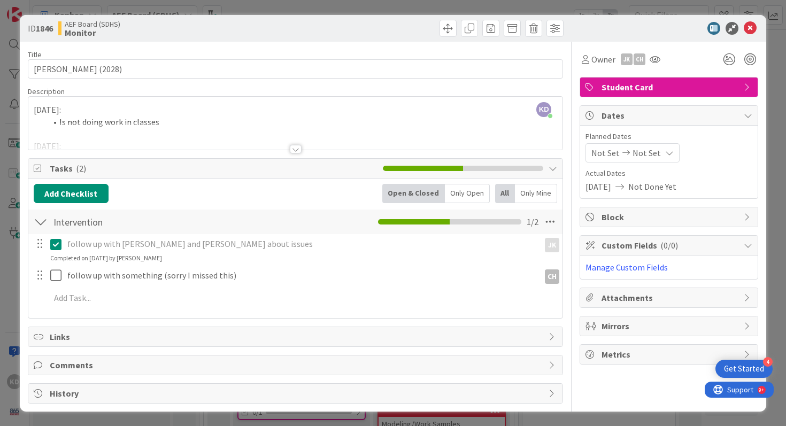
click at [130, 121] on div "8/21/25: Is not doing work in classes 8/28/25: Failing all classes Colandro - h…" at bounding box center [295, 126] width 535 height 48
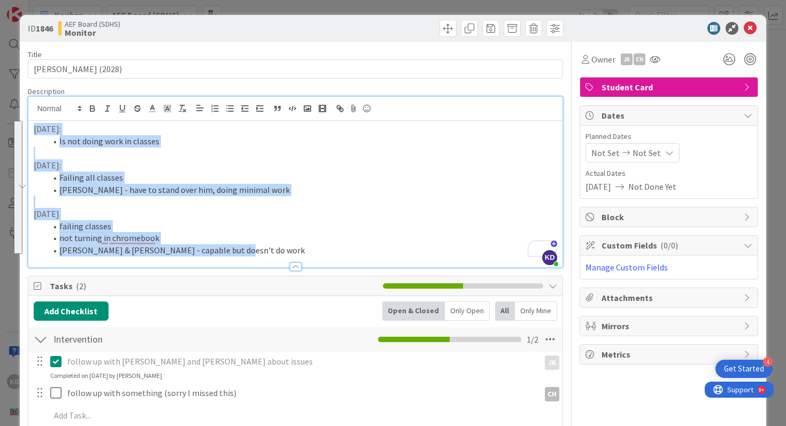
drag, startPoint x: 33, startPoint y: 127, endPoint x: 268, endPoint y: 256, distance: 268.0
click at [268, 256] on div "8/21/25: Is not doing work in classes 8/28/25: Failing all classes Colandro - h…" at bounding box center [295, 194] width 535 height 147
copy div "8/21/25: Is not doing work in classes 8/28/25: Failing all classes Colandro - h…"
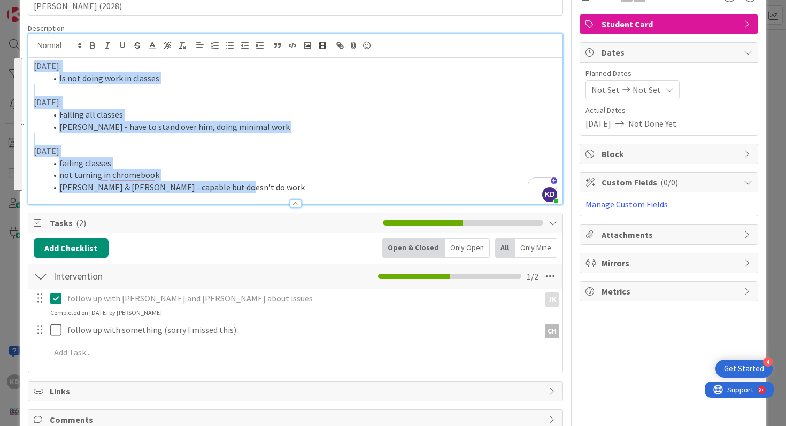
scroll to position [73, 0]
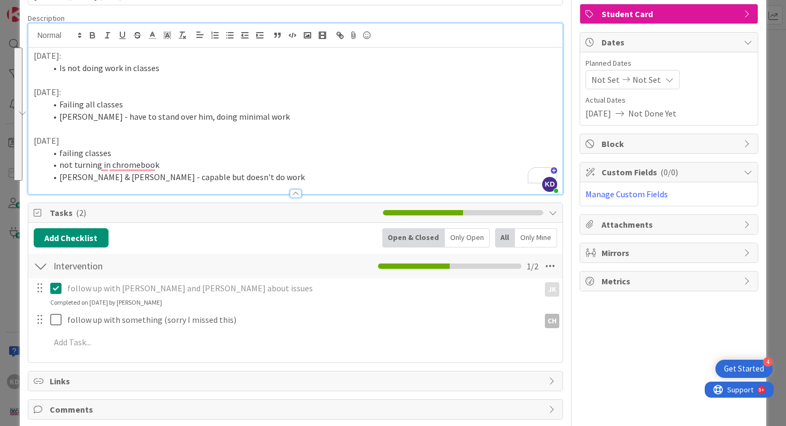
click at [228, 287] on p "follow up with Reser and Odonnell about issues" at bounding box center [301, 288] width 468 height 12
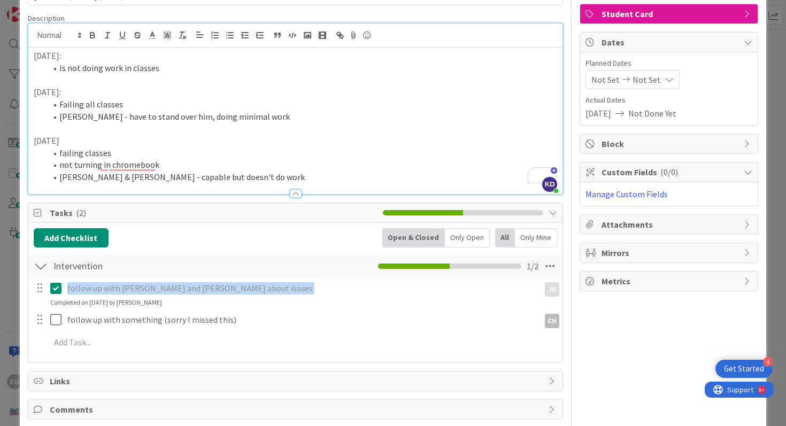
click at [228, 287] on p "follow up with Reser and Odonnell about issues" at bounding box center [301, 288] width 468 height 12
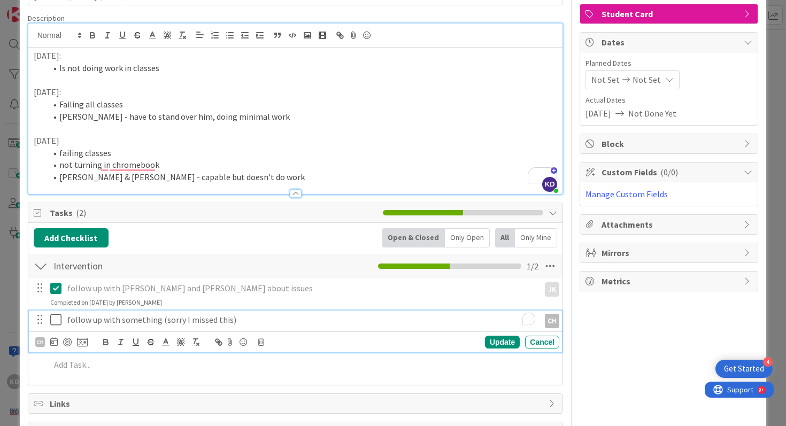
click at [258, 320] on p "follow up with something (sorry I missed this)" at bounding box center [301, 320] width 468 height 12
copy p "follow up with something (sorry I missed this)"
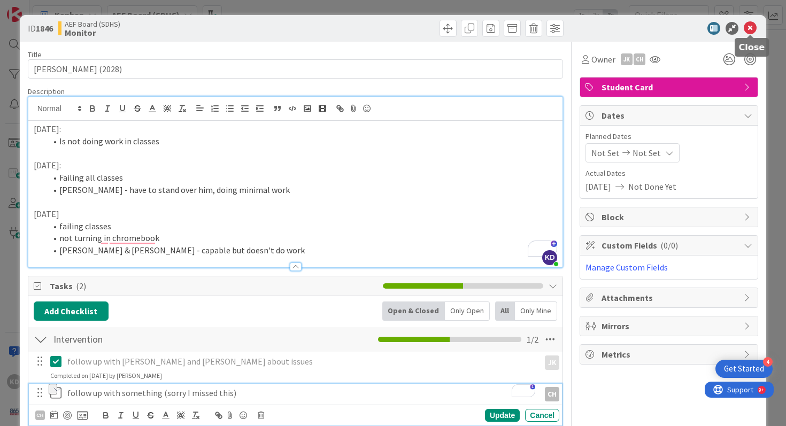
click at [749, 32] on icon at bounding box center [750, 28] width 13 height 13
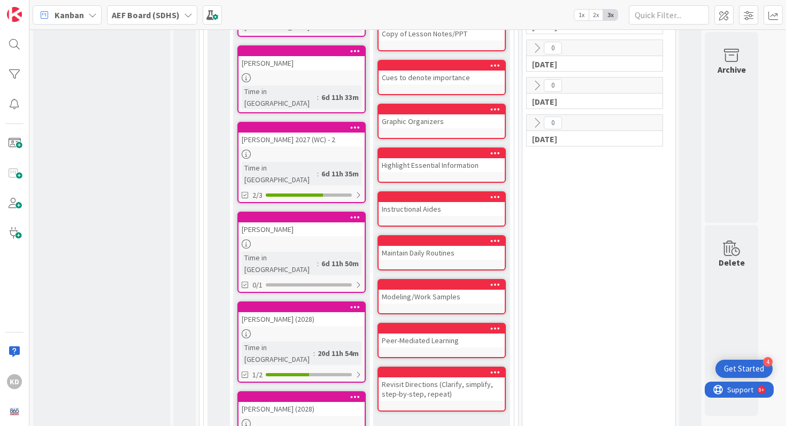
scroll to position [1437, 0]
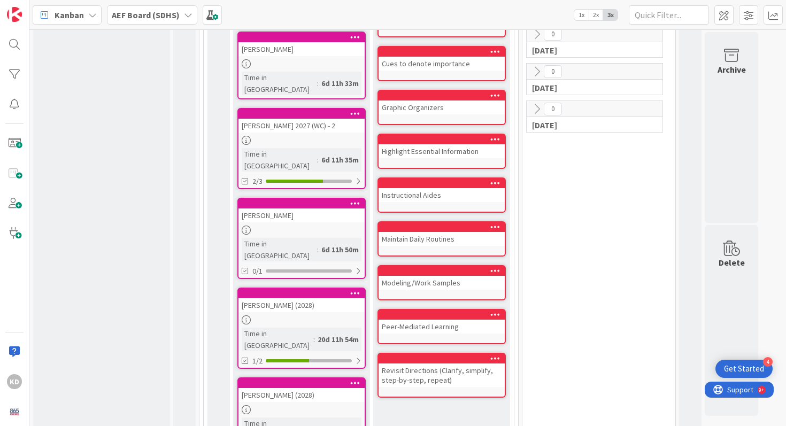
click at [271, 388] on div "[PERSON_NAME] (2028)" at bounding box center [301, 395] width 126 height 14
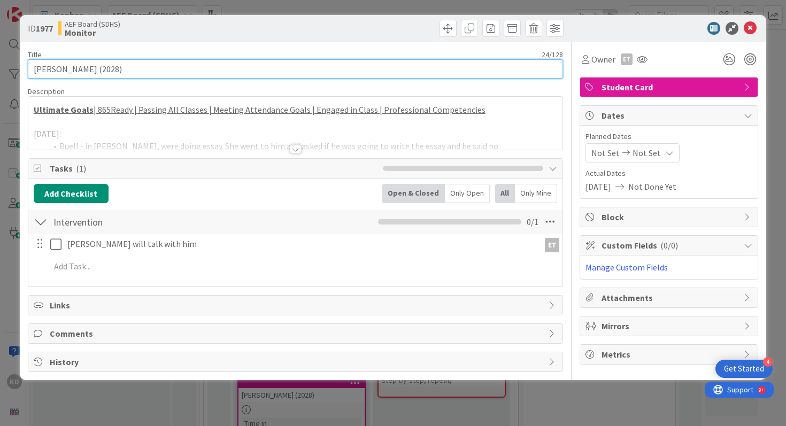
click at [148, 71] on input "[PERSON_NAME] (2028)" at bounding box center [296, 68] width 536 height 19
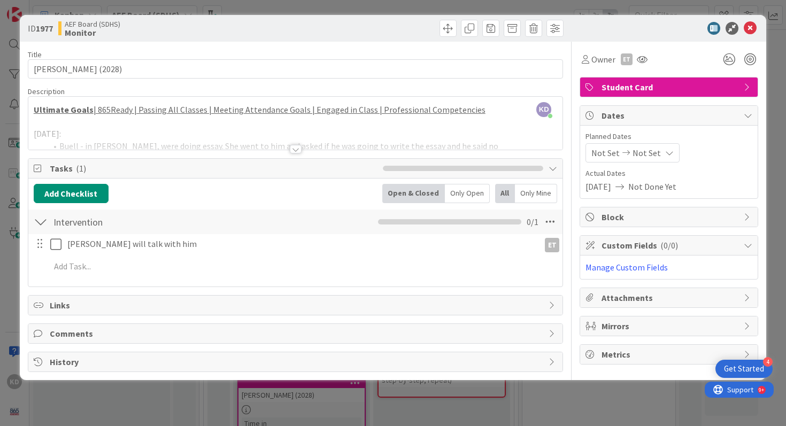
click at [141, 135] on div at bounding box center [295, 135] width 535 height 27
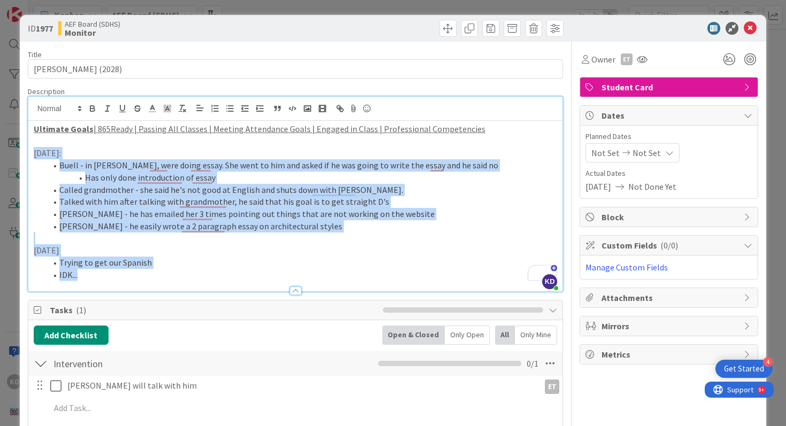
drag, startPoint x: 32, startPoint y: 150, endPoint x: 151, endPoint y: 283, distance: 179.1
click at [151, 283] on div "Description KD Katie Devinney just joined Ultimate Goals | 865Ready | Passing A…" at bounding box center [296, 189] width 536 height 205
copy div "9/4/25: Buell - in Honors English, were doing essay. She went to him and asked …"
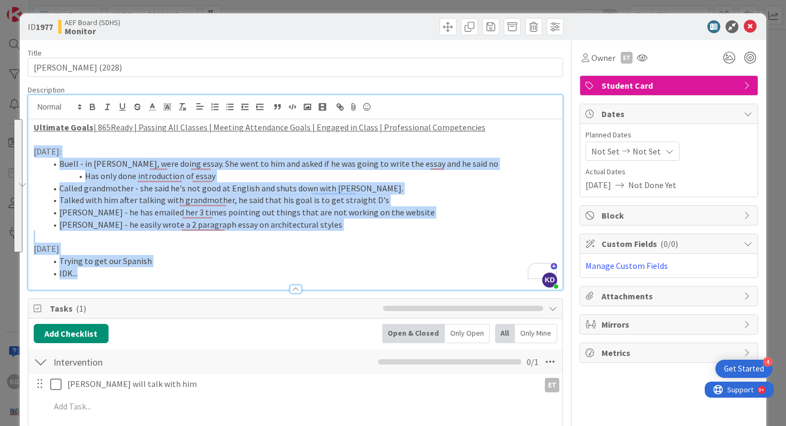
scroll to position [1, 0]
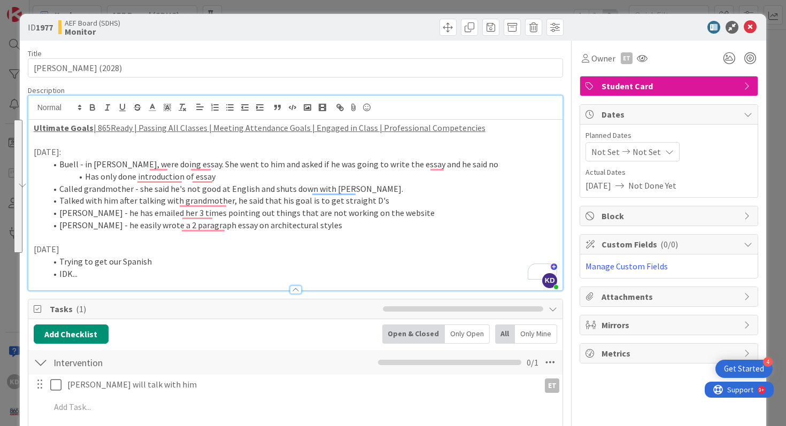
click at [120, 263] on li "Trying to get our Spanish" at bounding box center [302, 262] width 511 height 12
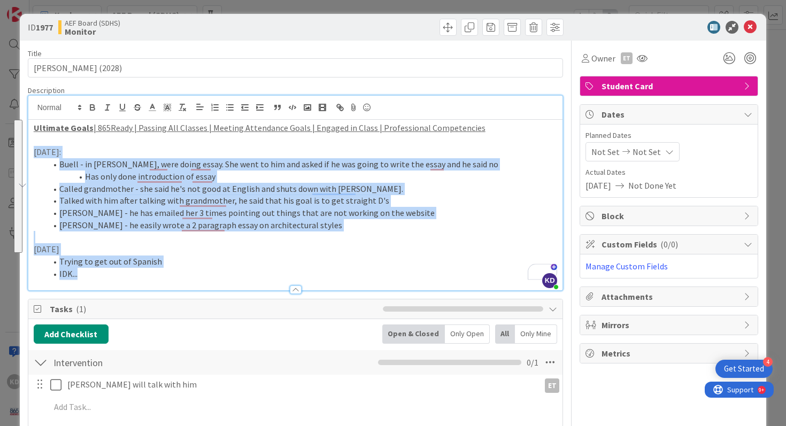
drag, startPoint x: 83, startPoint y: 272, endPoint x: 33, endPoint y: 149, distance: 133.3
click at [33, 149] on div "Ultimate Goals | 865Ready | Passing All Classes | Meeting Attendance Goals | En…" at bounding box center [295, 205] width 535 height 171
copy div "9/4/25: Buell - in Honors English, were doing essay. She went to him and asked …"
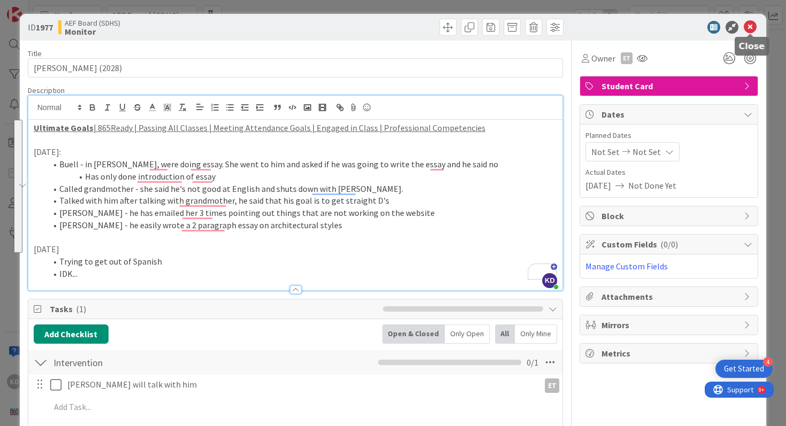
click at [753, 26] on icon at bounding box center [750, 27] width 13 height 13
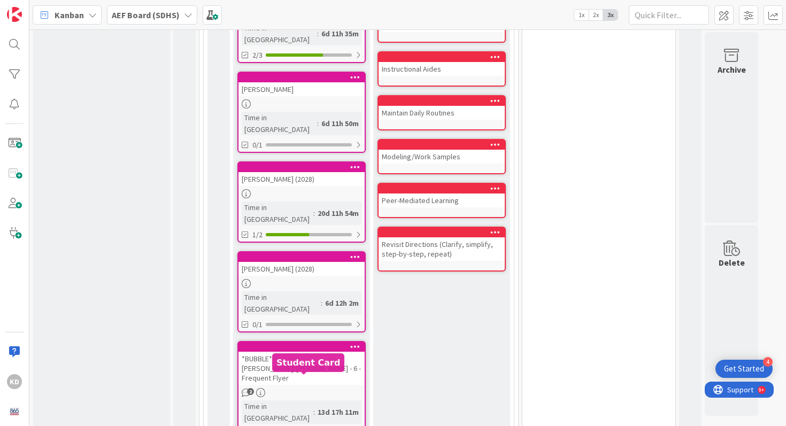
scroll to position [1554, 0]
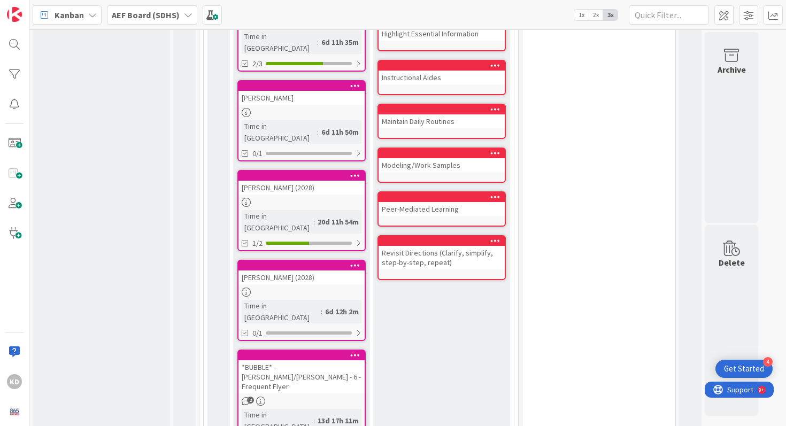
click at [280, 360] on div "*BUBBLE* - [PERSON_NAME]/[PERSON_NAME] - 6 - Frequent Flyer" at bounding box center [301, 376] width 126 height 33
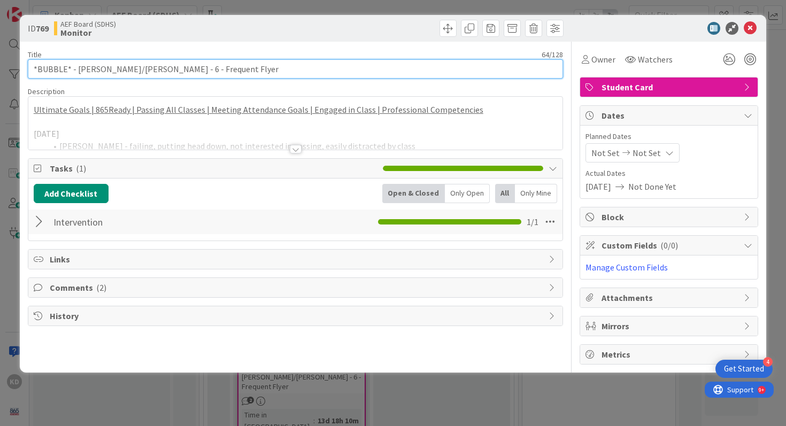
click at [191, 71] on input "*BUBBLE* - [PERSON_NAME]/[PERSON_NAME] - 6 - Frequent Flyer" at bounding box center [296, 68] width 536 height 19
drag, startPoint x: 78, startPoint y: 69, endPoint x: 143, endPoint y: 71, distance: 65.3
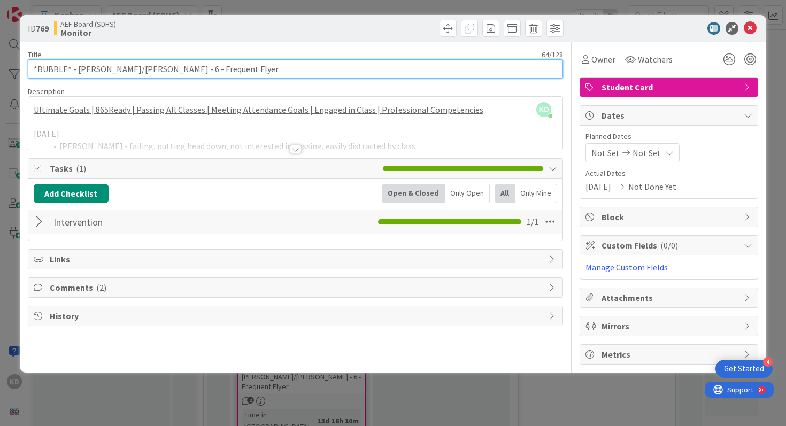
click at [143, 71] on input "*BUBBLE* - [PERSON_NAME]/[PERSON_NAME] - 6 - Frequent Flyer" at bounding box center [296, 68] width 536 height 19
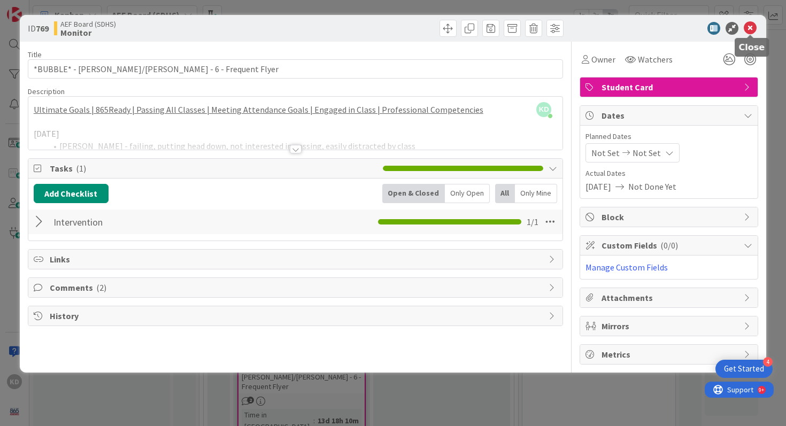
click at [745, 27] on icon at bounding box center [750, 28] width 13 height 13
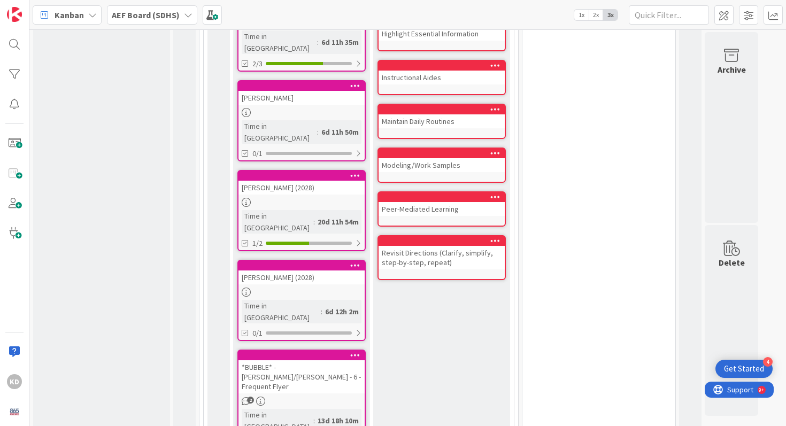
click at [256, 360] on div "*BUBBLE* - [PERSON_NAME]/[PERSON_NAME] - 6 - Frequent Flyer" at bounding box center [301, 376] width 126 height 33
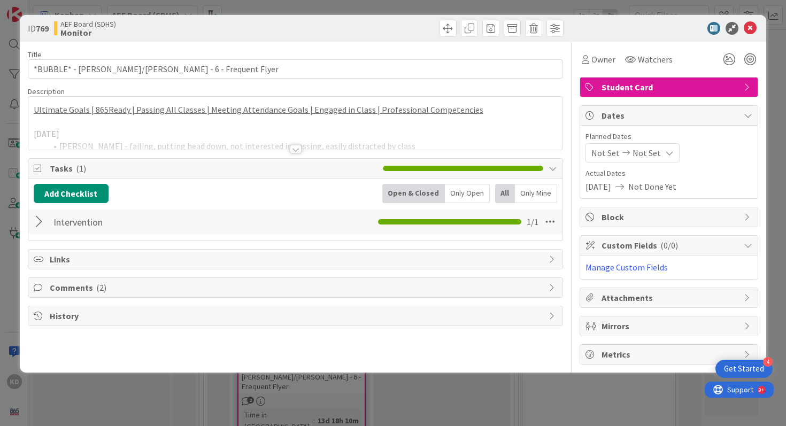
click at [186, 133] on div at bounding box center [295, 135] width 535 height 27
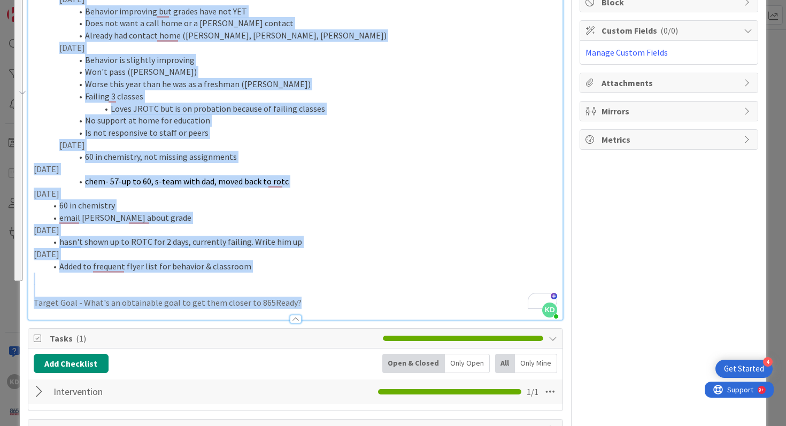
scroll to position [260, 0]
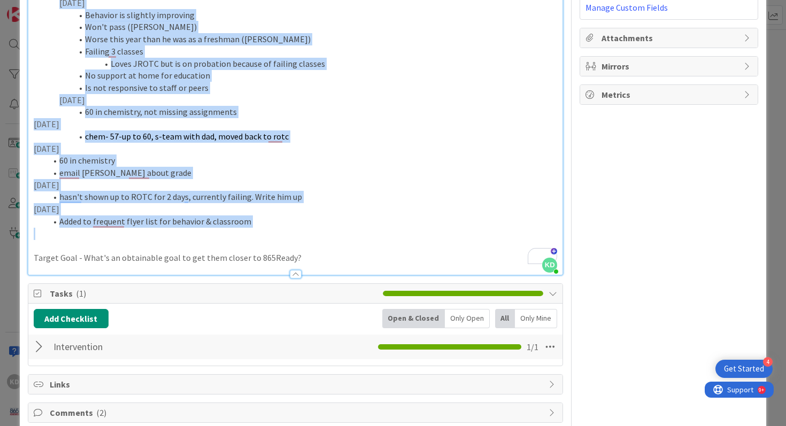
drag, startPoint x: 32, startPoint y: 151, endPoint x: 250, endPoint y: 229, distance: 231.7
click at [250, 229] on div "Ultimate Goals | 865Ready | Passing All Classes | Meeting Attendance Goals | En…" at bounding box center [295, 68] width 535 height 414
copy div "9/11/25 Lyle - failing, putting head down, not interested in passing, easily di…"
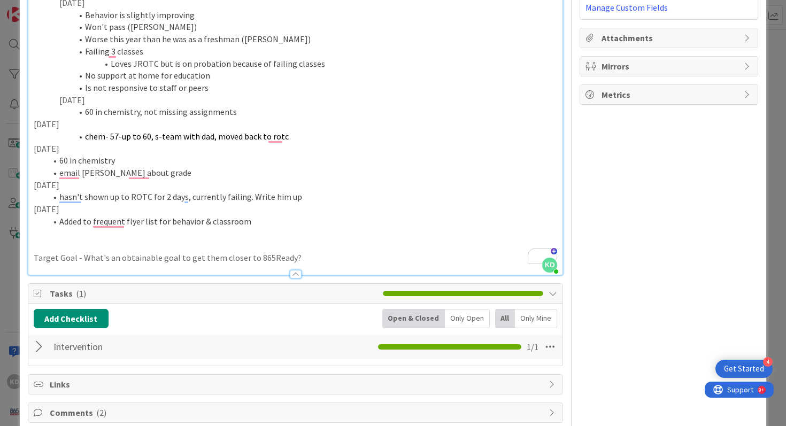
click at [356, 204] on p "5/1/25" at bounding box center [296, 209] width 524 height 12
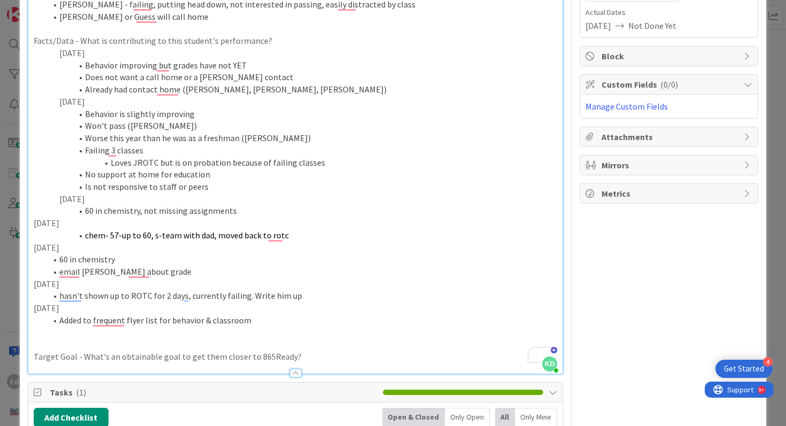
scroll to position [0, 0]
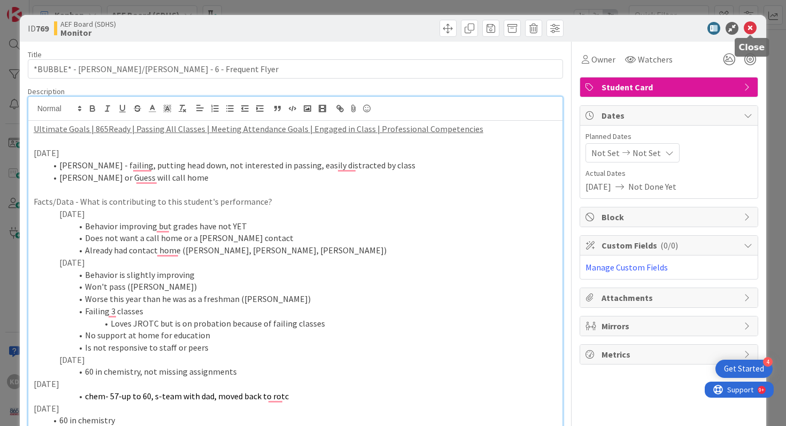
click at [752, 27] on icon at bounding box center [750, 28] width 13 height 13
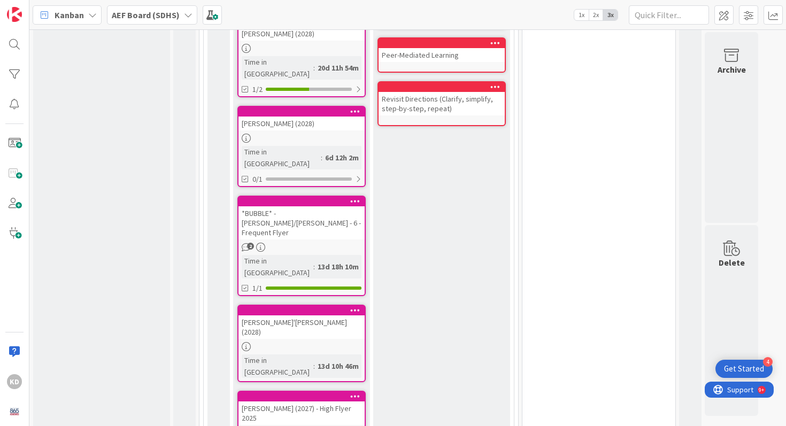
scroll to position [1709, 0]
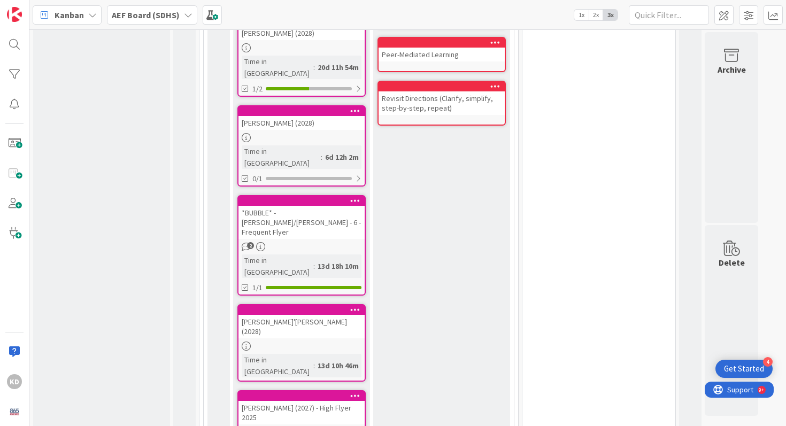
click at [277, 315] on div "[PERSON_NAME]'[PERSON_NAME] (2028)" at bounding box center [301, 327] width 126 height 24
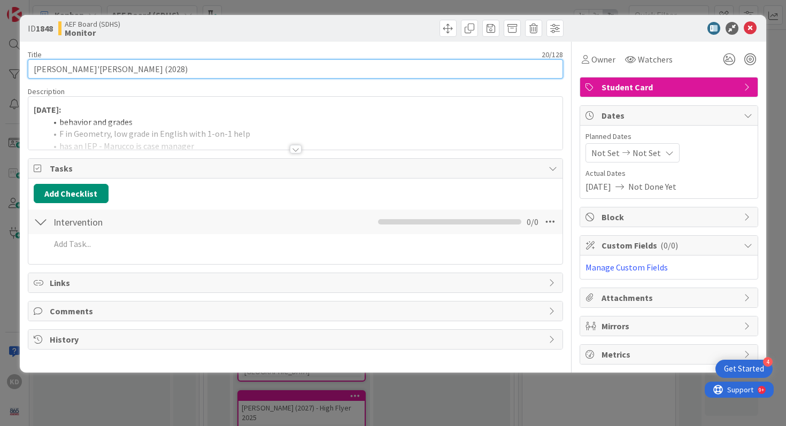
click at [192, 73] on input "[PERSON_NAME]'[PERSON_NAME] (2028)" at bounding box center [296, 68] width 536 height 19
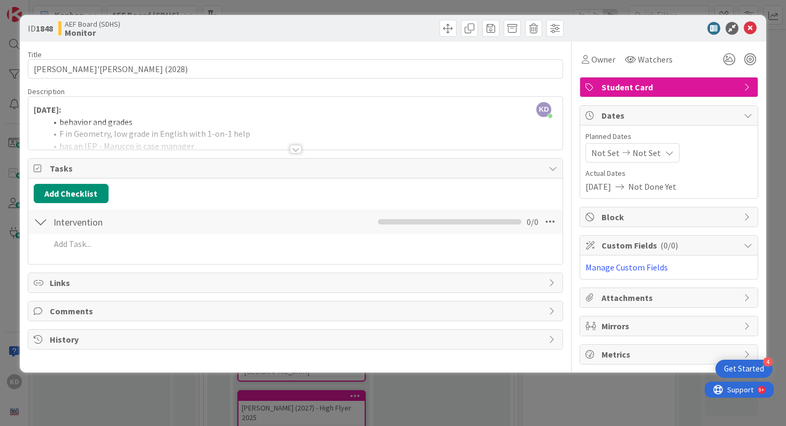
click at [183, 129] on div at bounding box center [295, 135] width 535 height 27
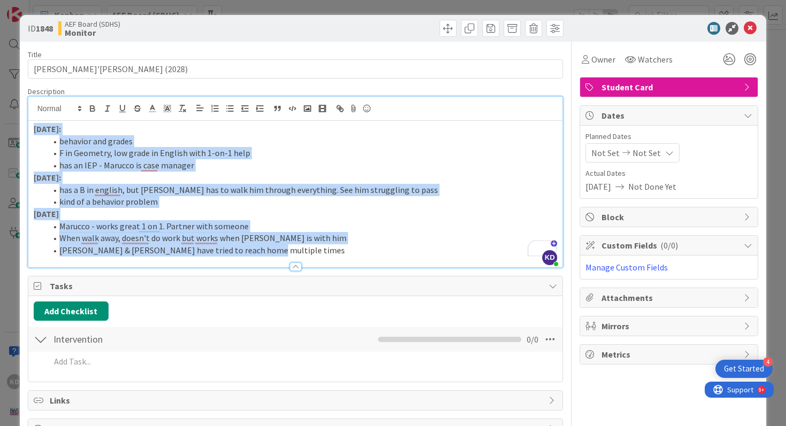
drag, startPoint x: 32, startPoint y: 127, endPoint x: 298, endPoint y: 248, distance: 291.9
click at [298, 248] on div "8/21/25: behavior and grades F in Geometry, low grade in English with 1-on-1 he…" at bounding box center [295, 194] width 535 height 147
copy div "8/21/25: behavior and grades F in Geometry, low grade in English with 1-on-1 he…"
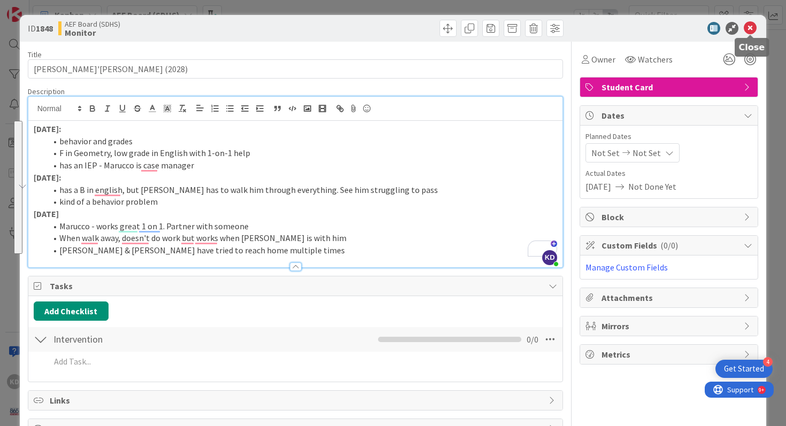
click at [747, 24] on icon at bounding box center [750, 28] width 13 height 13
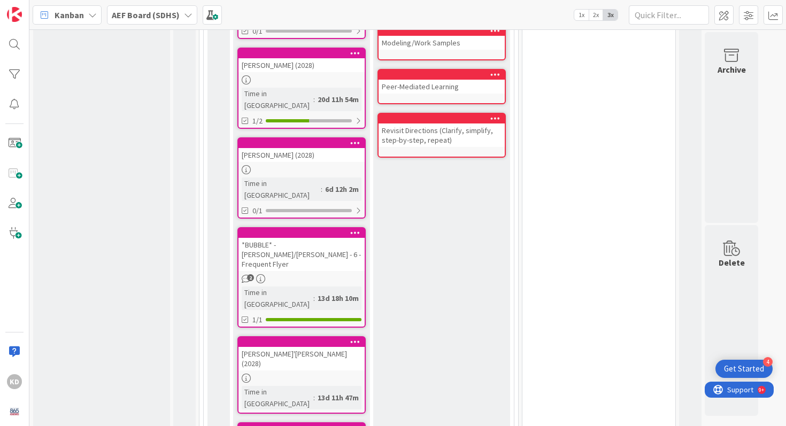
scroll to position [1676, 0]
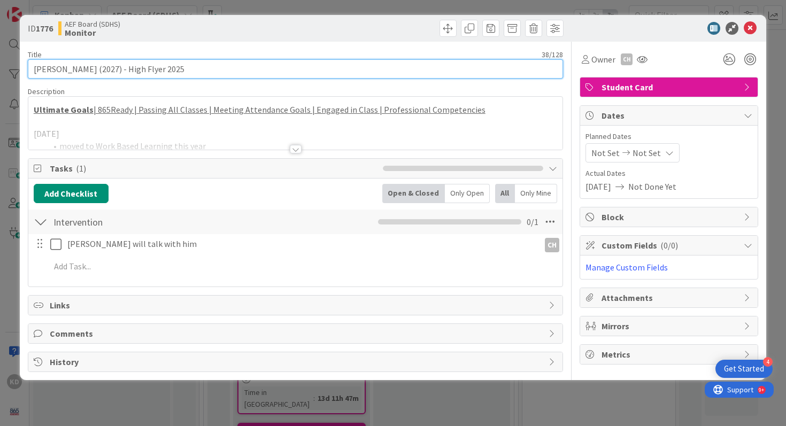
click at [209, 71] on input "[PERSON_NAME] (2027) - High Flyer 2025" at bounding box center [296, 68] width 536 height 19
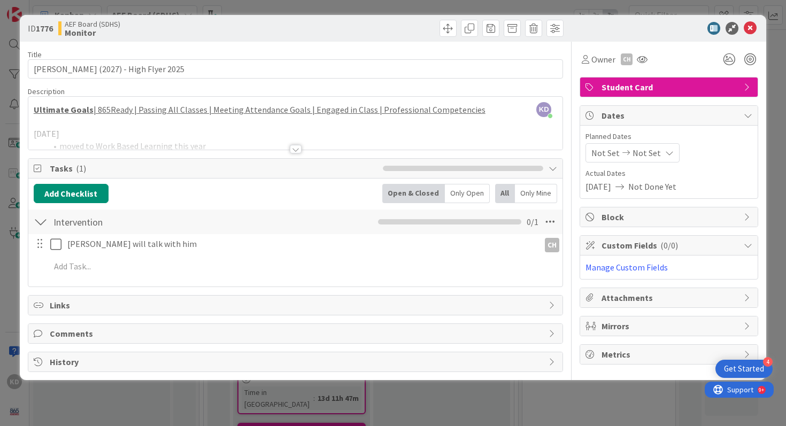
click at [189, 144] on div at bounding box center [295, 135] width 535 height 27
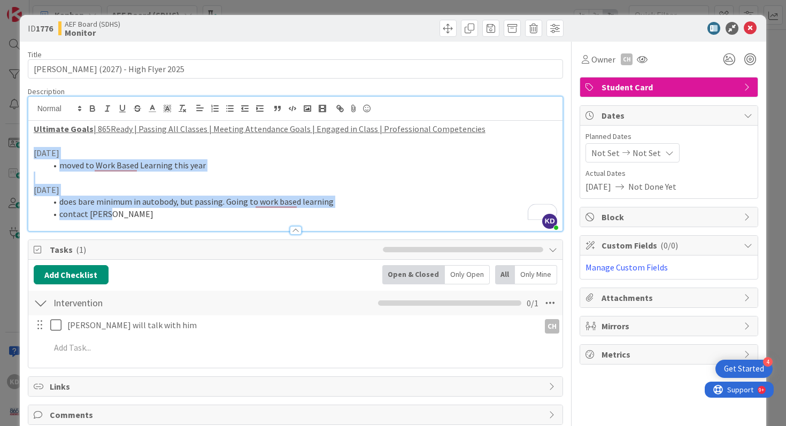
drag, startPoint x: 33, startPoint y: 154, endPoint x: 119, endPoint y: 225, distance: 111.3
click at [119, 225] on div "Description KD [PERSON_NAME] just joined Ultimate Goals | 865Ready | Passing Al…" at bounding box center [296, 159] width 536 height 145
copy div "[DATE] moved to Work Based Learning this year [DATE] does bare minimum in autob…"
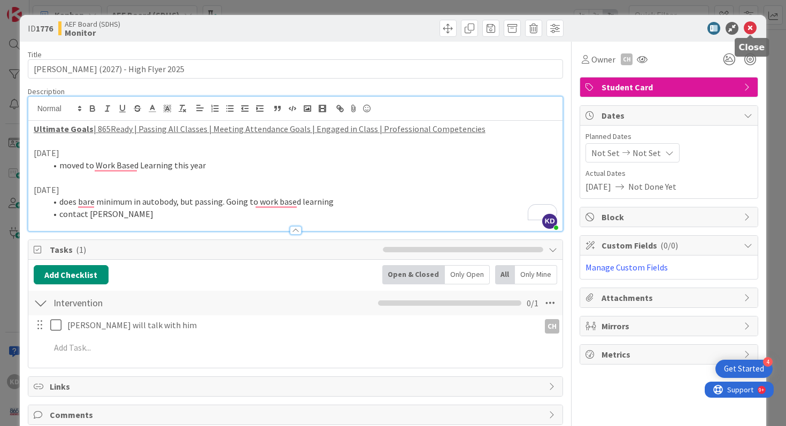
click at [749, 32] on icon at bounding box center [750, 28] width 13 height 13
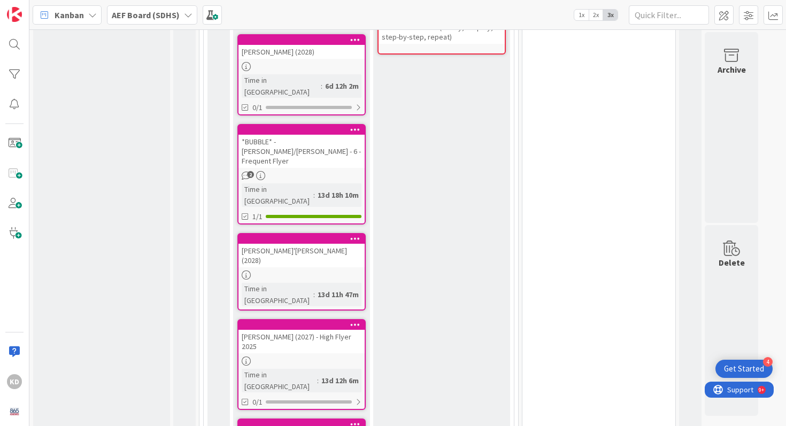
scroll to position [1790, 0]
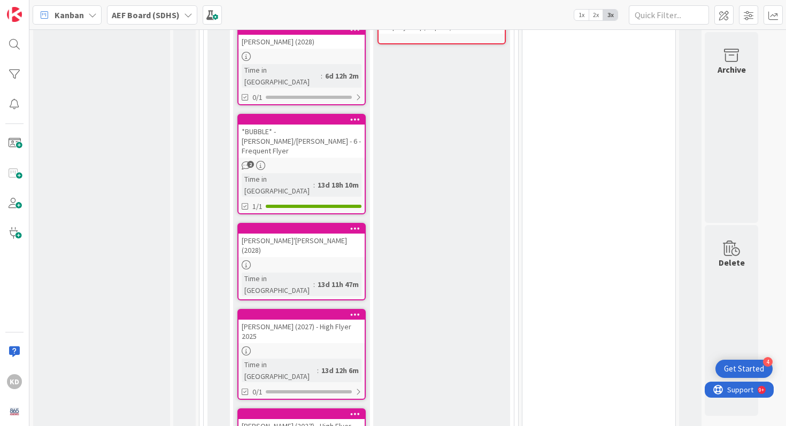
click at [296, 419] on div "[PERSON_NAME] (2027) - High Flyer 2025" at bounding box center [301, 431] width 126 height 24
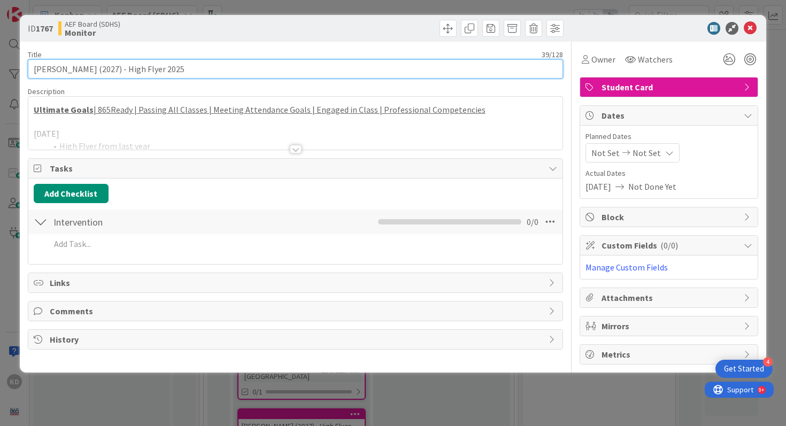
click at [202, 74] on input "[PERSON_NAME] (2027) - High Flyer 2025" at bounding box center [296, 68] width 536 height 19
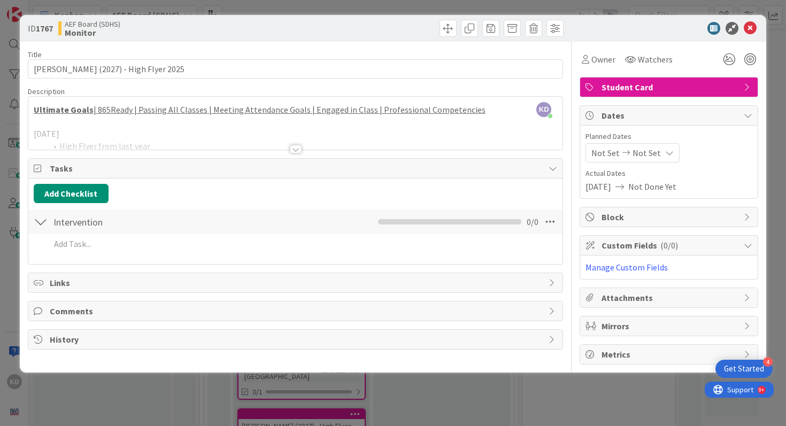
click at [175, 142] on div at bounding box center [295, 135] width 535 height 27
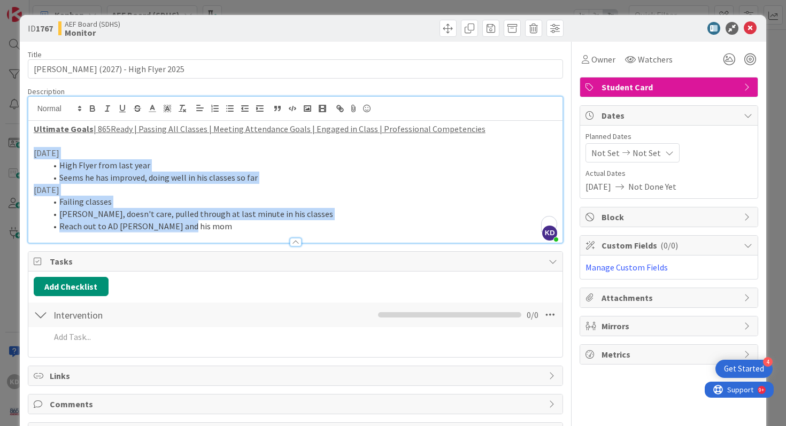
drag, startPoint x: 33, startPoint y: 152, endPoint x: 211, endPoint y: 232, distance: 195.3
click at [211, 232] on div "Description KD [PERSON_NAME] just joined Ultimate Goals | 865Ready | Passing Al…" at bounding box center [296, 165] width 536 height 157
copy div "[DATE] High Flyer from last year Seems he has improved, doing well in his class…"
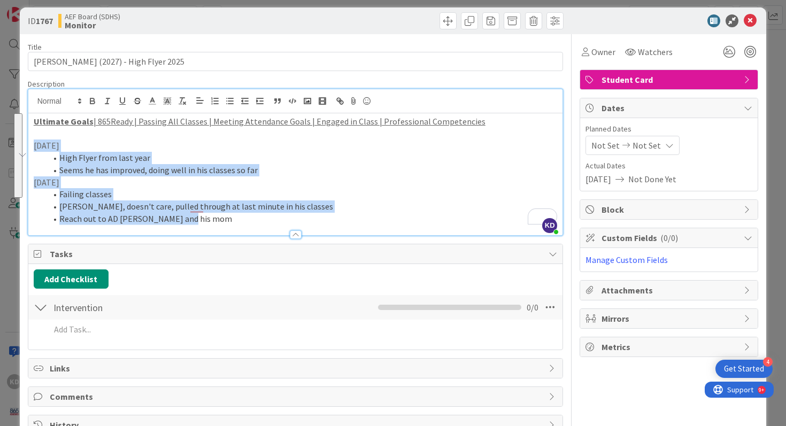
scroll to position [10, 0]
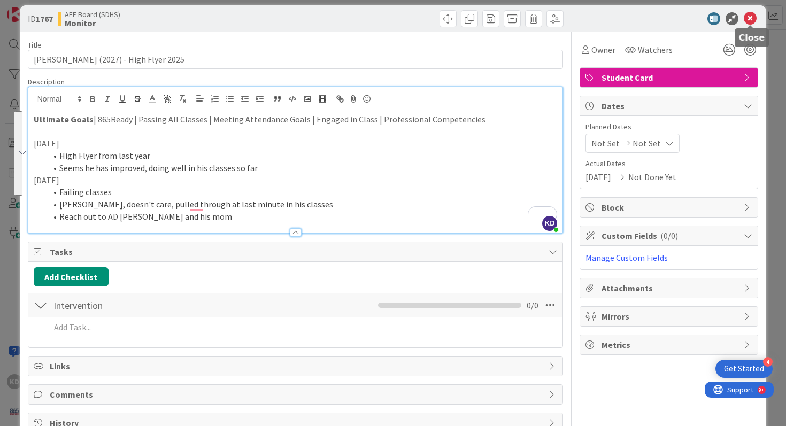
click at [752, 22] on icon at bounding box center [750, 18] width 13 height 13
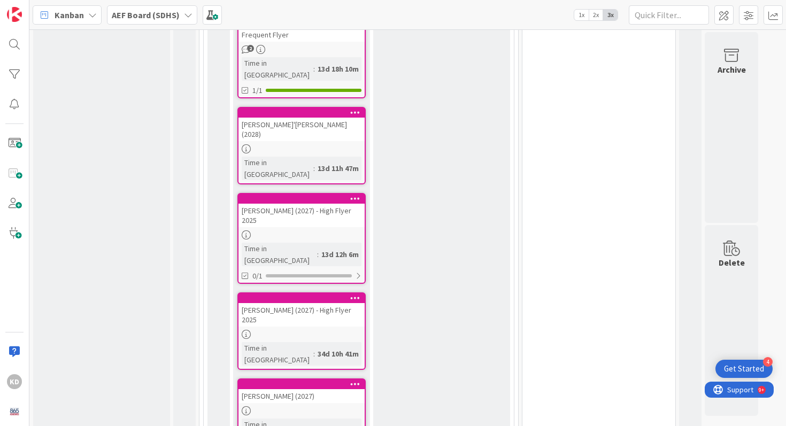
scroll to position [1909, 0]
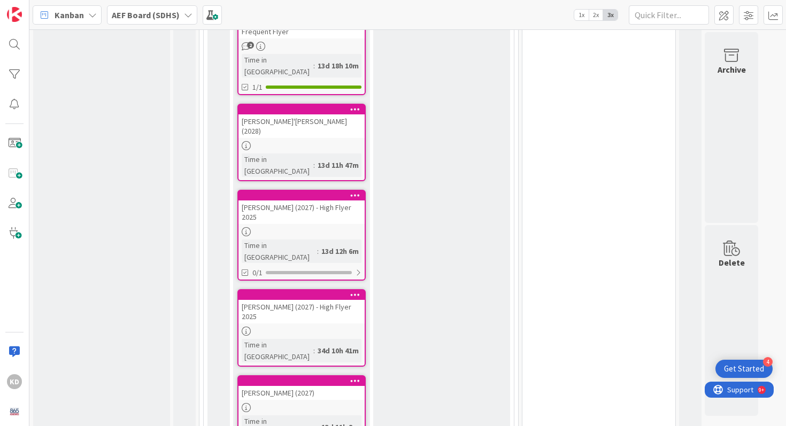
click at [284, 386] on div "[PERSON_NAME] (2027)" at bounding box center [301, 393] width 126 height 14
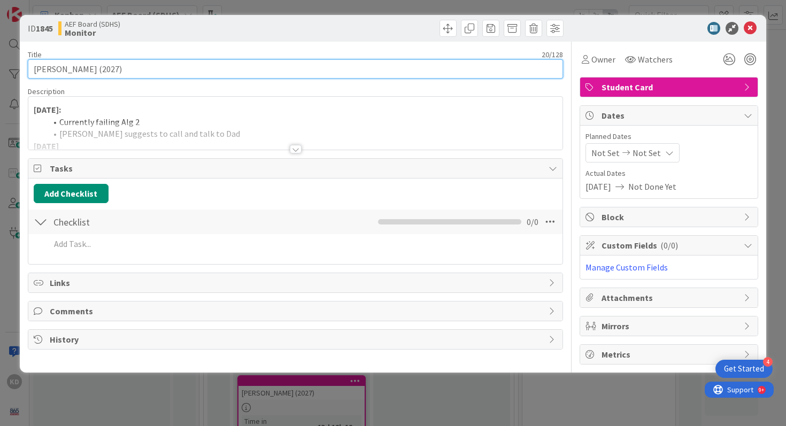
click at [151, 73] on input "[PERSON_NAME] (2027)" at bounding box center [296, 68] width 536 height 19
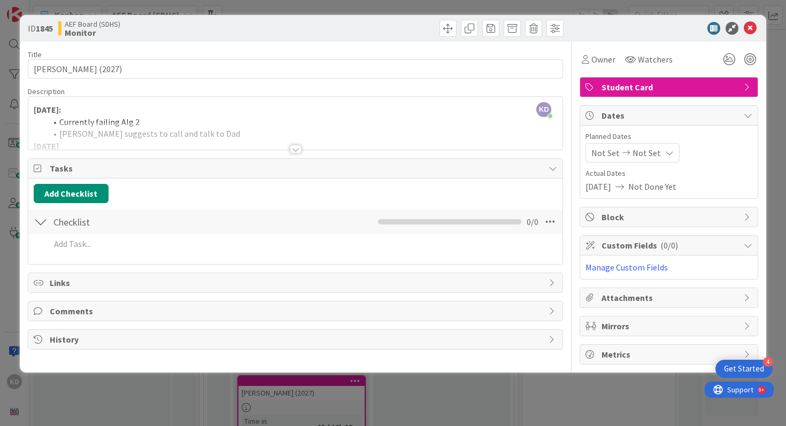
click at [163, 112] on div "KD [PERSON_NAME] just joined [DATE]: Currently failing Alg 2 [PERSON_NAME] sugg…" at bounding box center [295, 123] width 535 height 53
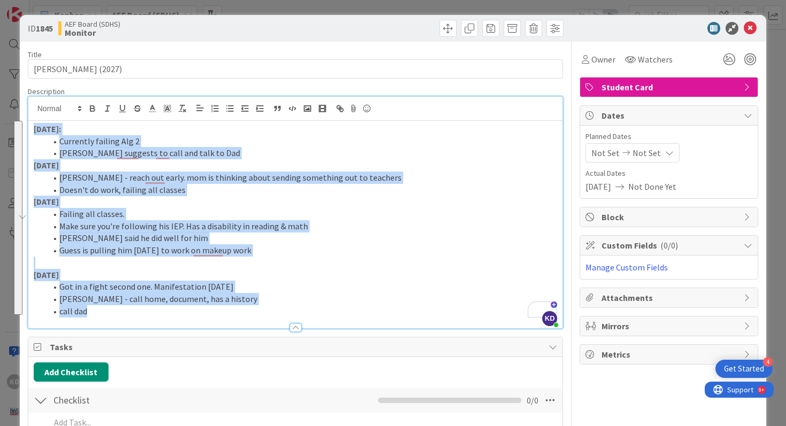
drag, startPoint x: 35, startPoint y: 128, endPoint x: 116, endPoint y: 313, distance: 202.3
click at [116, 313] on div "[DATE]: Currently failing Alg 2 [PERSON_NAME] suggests to call and talk to Dad …" at bounding box center [295, 224] width 535 height 207
copy div "[DATE]: Currently failing Alg 2 [PERSON_NAME] suggests to call and talk to Dad …"
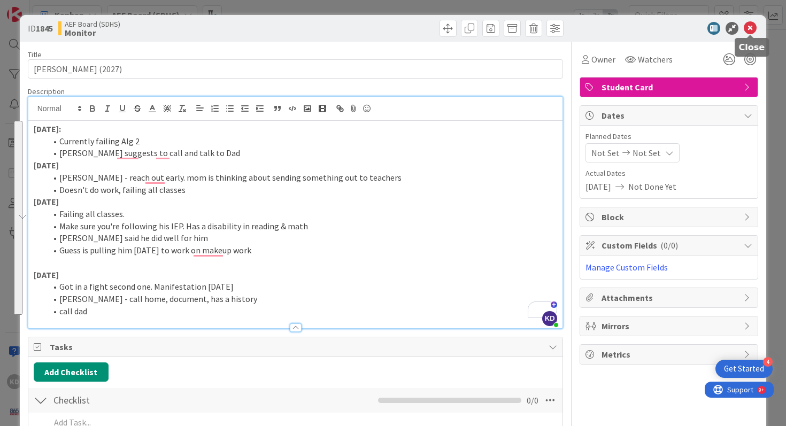
click at [751, 28] on icon at bounding box center [750, 28] width 13 height 13
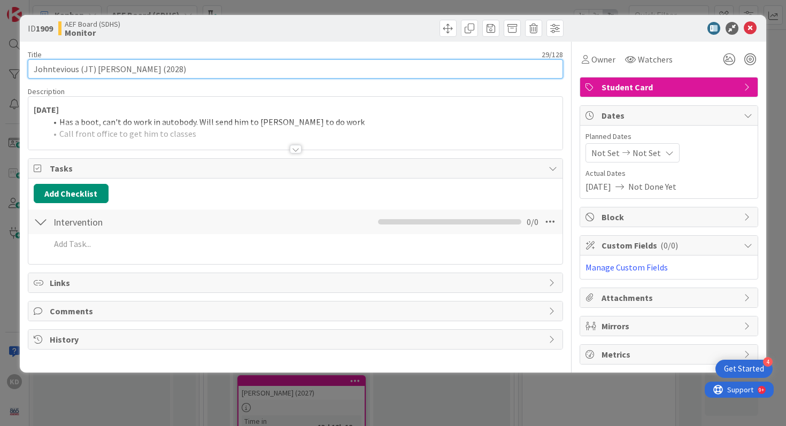
click at [143, 73] on input "Johntevious (JT) [PERSON_NAME] (2028)" at bounding box center [296, 68] width 536 height 19
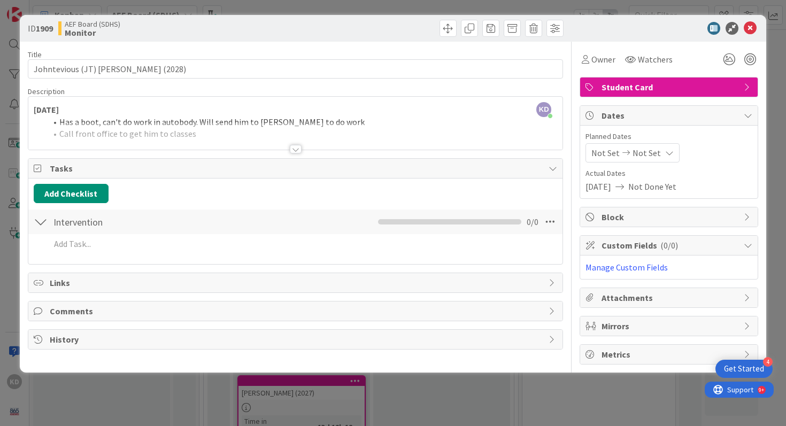
click at [145, 139] on div at bounding box center [295, 135] width 535 height 27
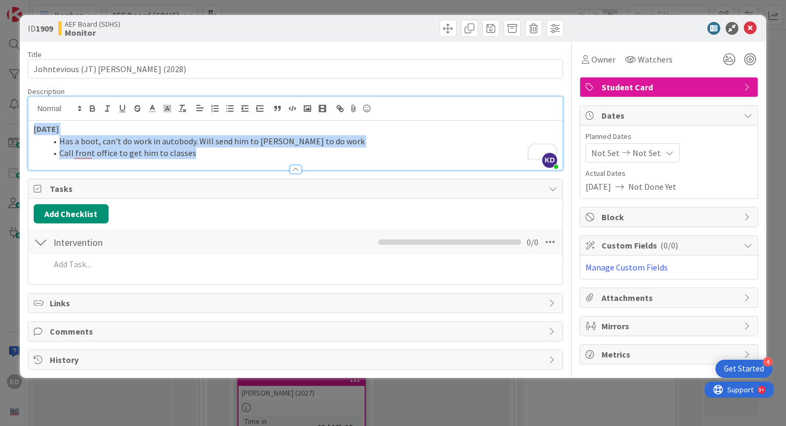
drag, startPoint x: 32, startPoint y: 125, endPoint x: 208, endPoint y: 159, distance: 179.3
click at [208, 159] on div "Description KD [PERSON_NAME] just joined [DATE] Has a boot, can't do work in au…" at bounding box center [296, 129] width 536 height 84
copy div "[DATE] Has a boot, can't do work in autobody. Will send him to [PERSON_NAME] to…"
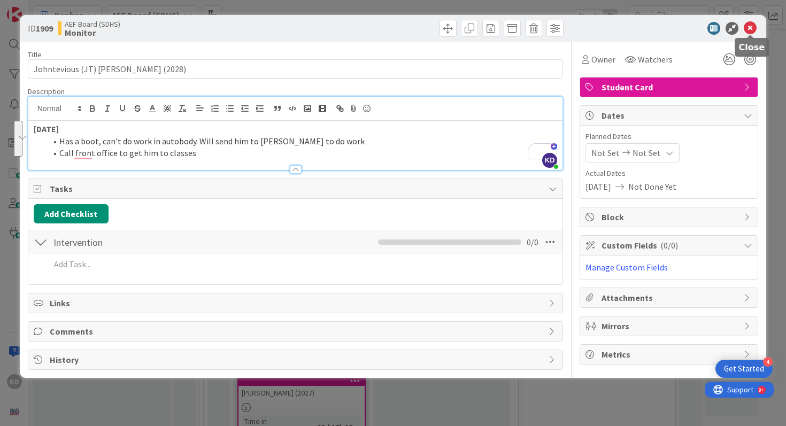
click at [752, 32] on icon at bounding box center [750, 28] width 13 height 13
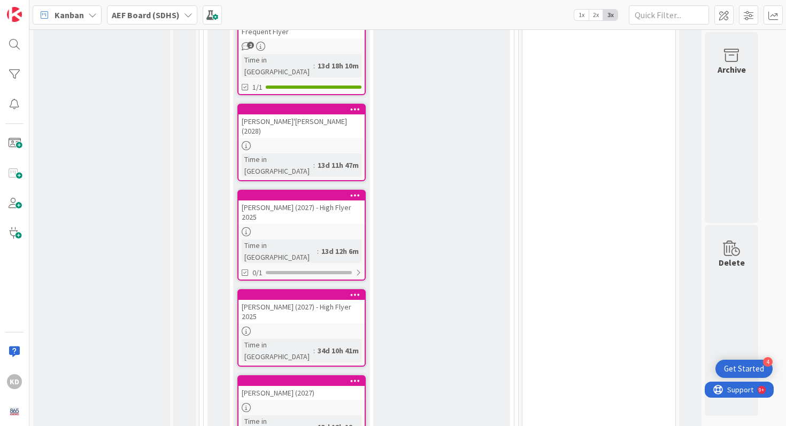
scroll to position [1972, 0]
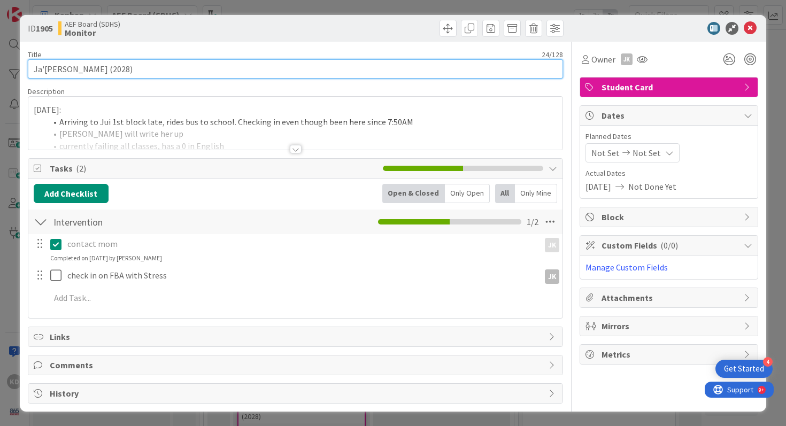
click at [158, 68] on input "Ja'[PERSON_NAME] (2028)" at bounding box center [296, 68] width 536 height 19
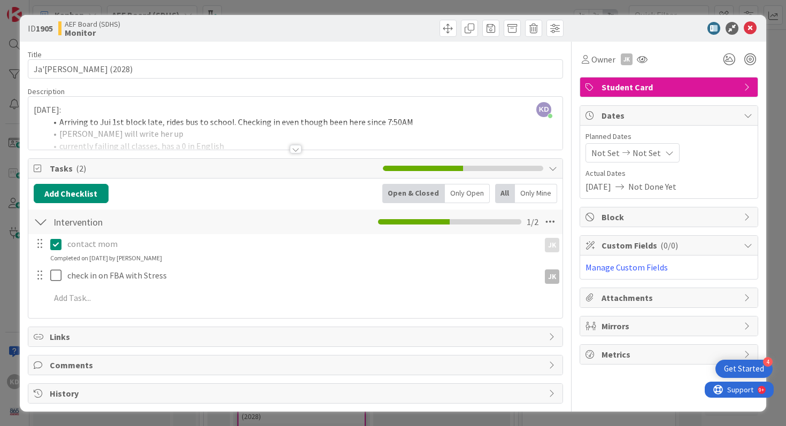
click at [163, 129] on div at bounding box center [295, 135] width 535 height 27
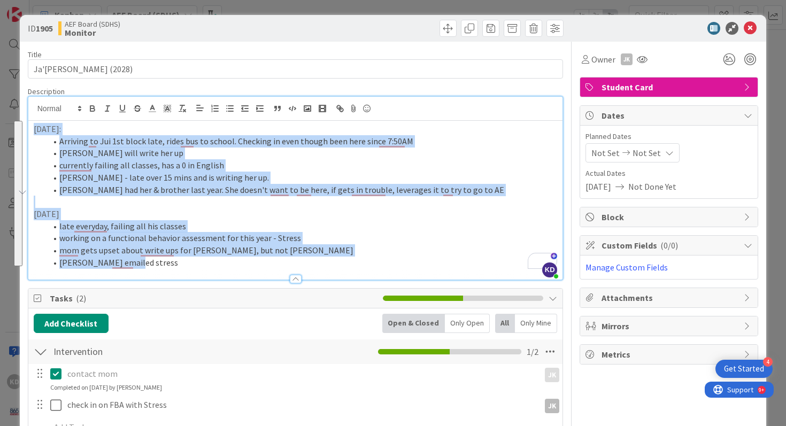
drag, startPoint x: 32, startPoint y: 128, endPoint x: 145, endPoint y: 263, distance: 176.1
click at [145, 263] on div "[DATE]: Arriving to Jui 1st block late, rides bus to school. Checking in even t…" at bounding box center [295, 200] width 535 height 159
copy div "[DATE]: Arriving to Jui 1st block late, rides bus to school. Checking in even t…"
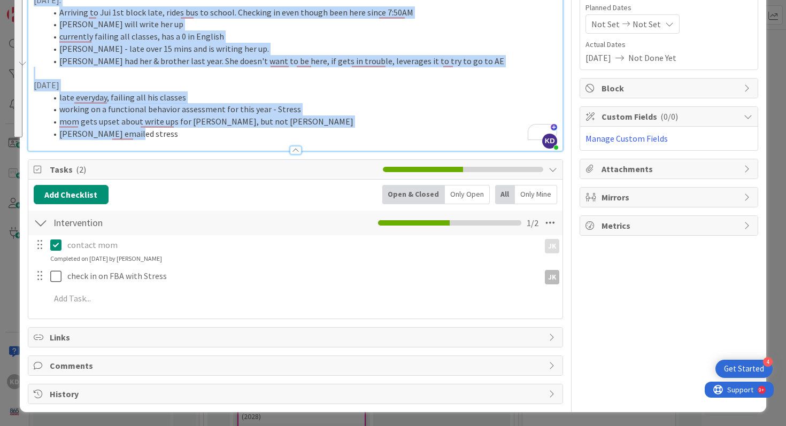
scroll to position [129, 0]
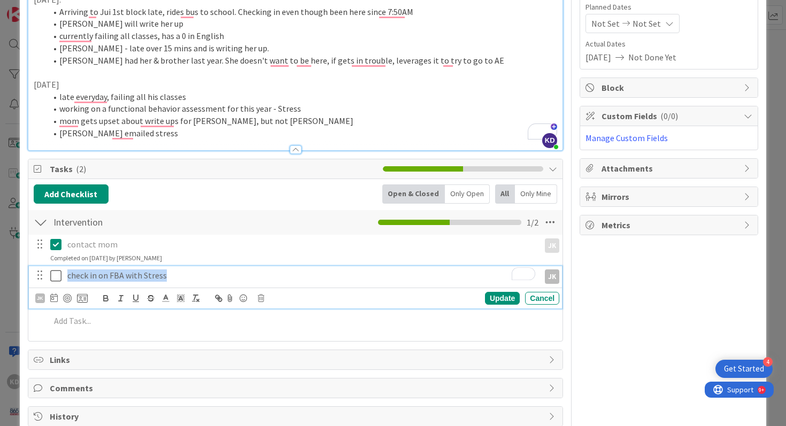
drag, startPoint x: 197, startPoint y: 281, endPoint x: 66, endPoint y: 273, distance: 131.3
click at [66, 273] on div "check in on FBA with Stress" at bounding box center [301, 275] width 476 height 19
copy p "check in on FBA with Stress"
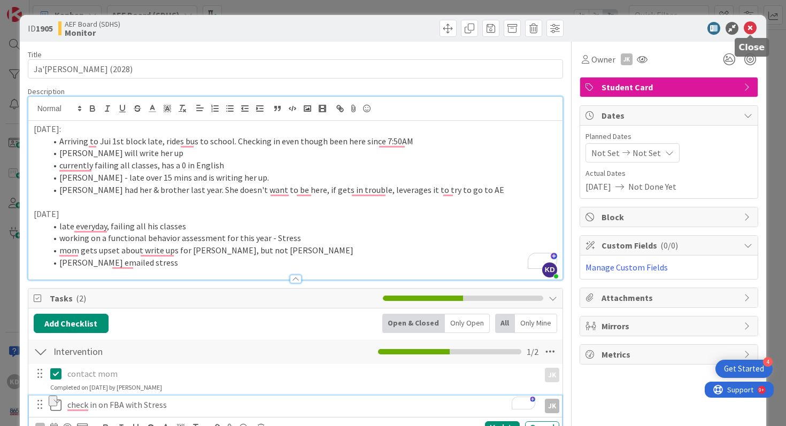
click at [749, 30] on icon at bounding box center [750, 28] width 13 height 13
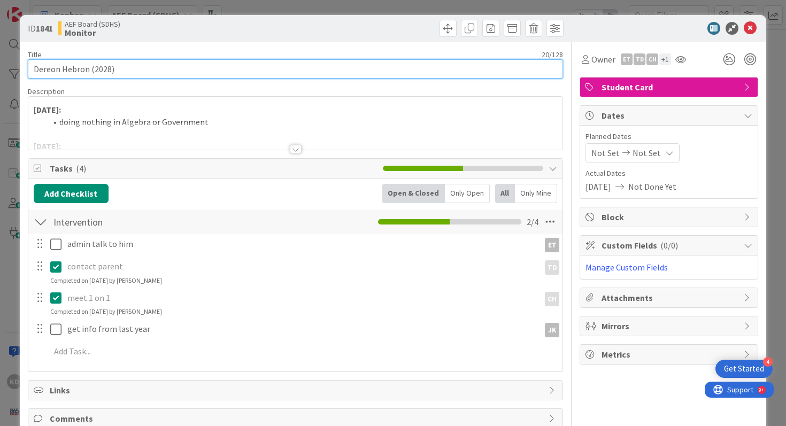
click at [137, 67] on input "Dereon Hebron (2028)" at bounding box center [296, 68] width 536 height 19
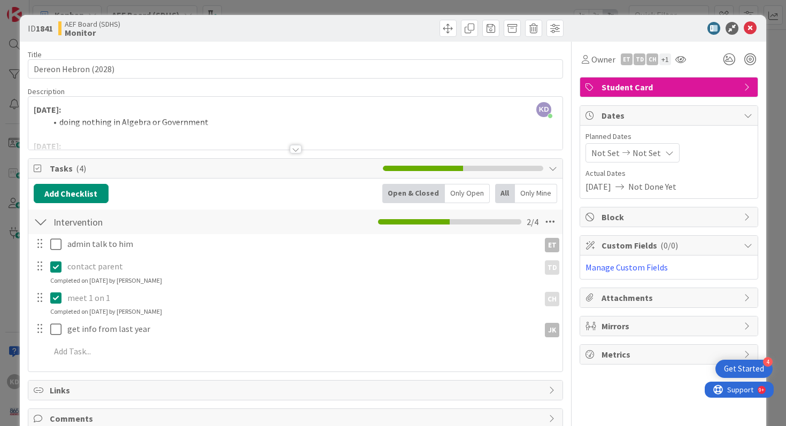
click at [188, 134] on div at bounding box center [295, 135] width 535 height 27
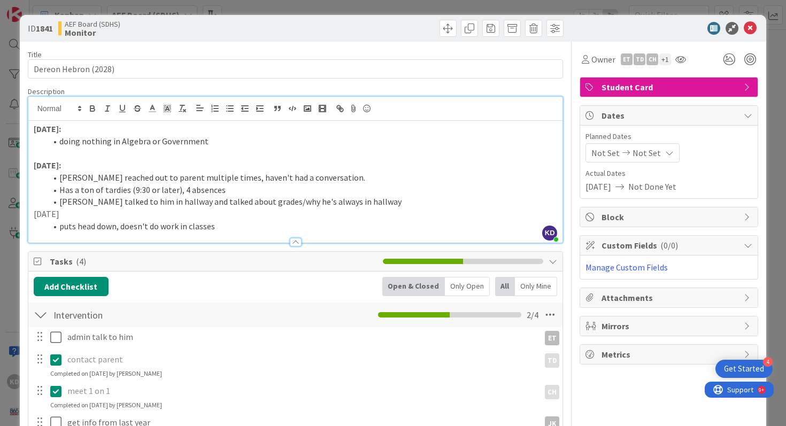
click at [145, 186] on li "Has a ton of tardies (9:30 or later), 4 absences" at bounding box center [302, 190] width 511 height 12
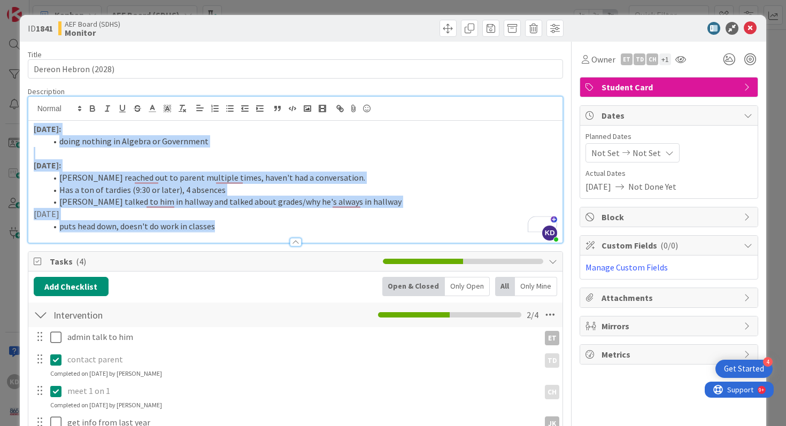
copy div "[DATE]: doing nothing in Algebra or Government [DATE]: [PERSON_NAME] reached ou…"
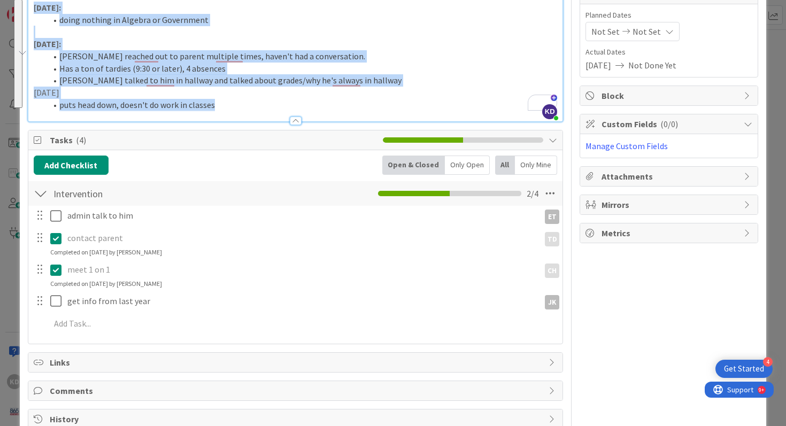
scroll to position [141, 0]
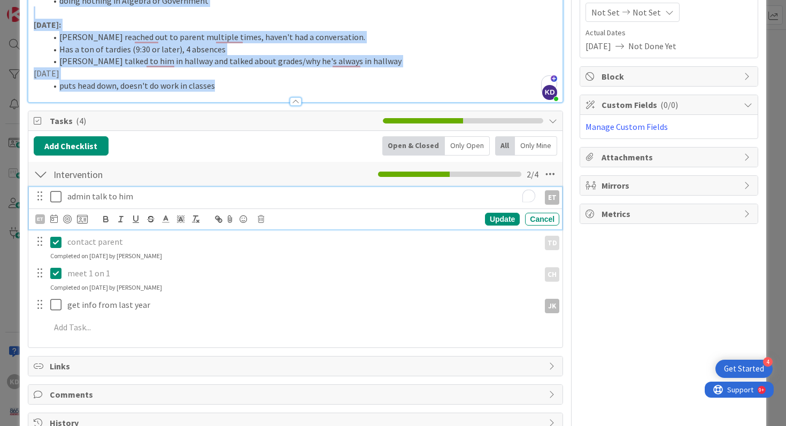
click at [136, 198] on p "admin talk to him" at bounding box center [301, 196] width 468 height 12
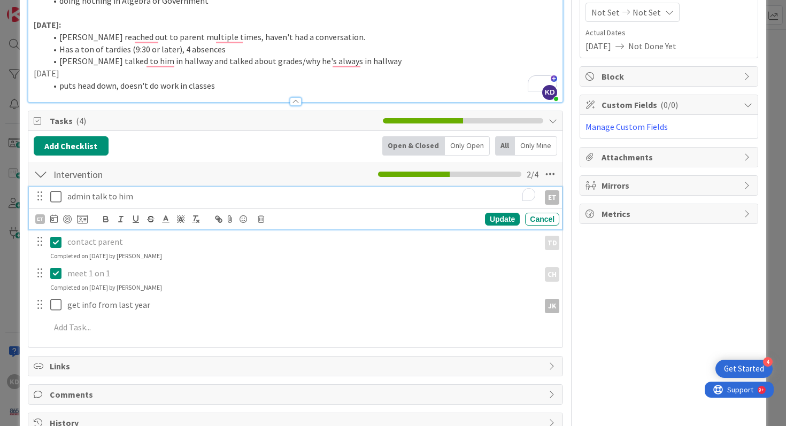
click at [136, 198] on p "admin talk to him" at bounding box center [301, 196] width 468 height 12
copy p "admin talk to him"
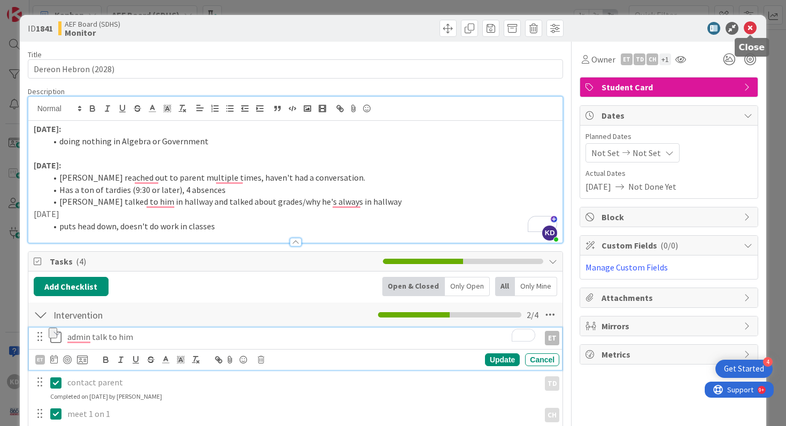
click at [750, 28] on icon at bounding box center [750, 28] width 13 height 13
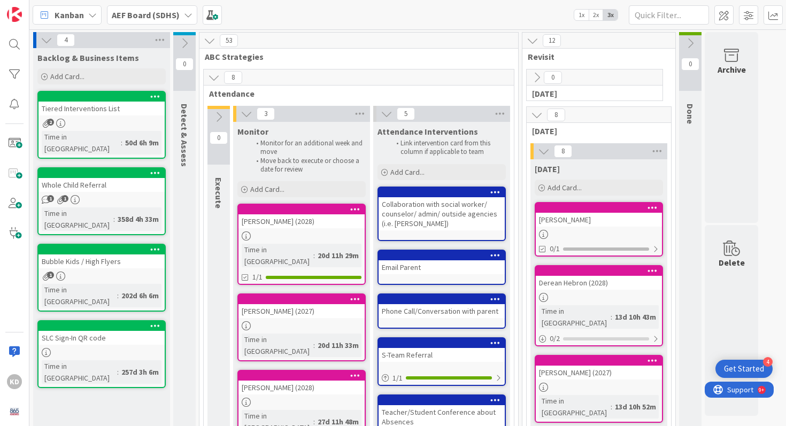
click at [565, 222] on div "[PERSON_NAME]" at bounding box center [599, 220] width 126 height 14
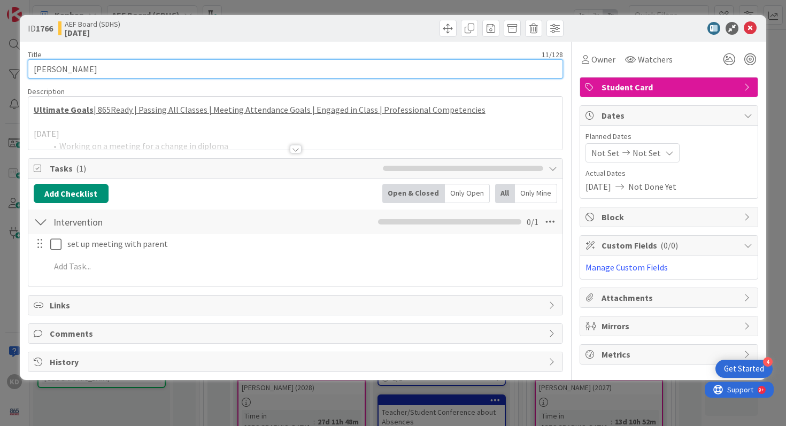
click at [158, 71] on input "[PERSON_NAME]" at bounding box center [296, 68] width 536 height 19
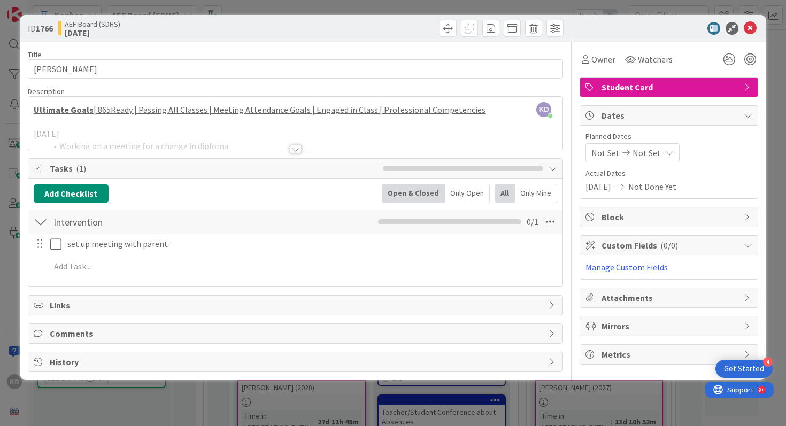
click at [157, 145] on div at bounding box center [295, 135] width 535 height 27
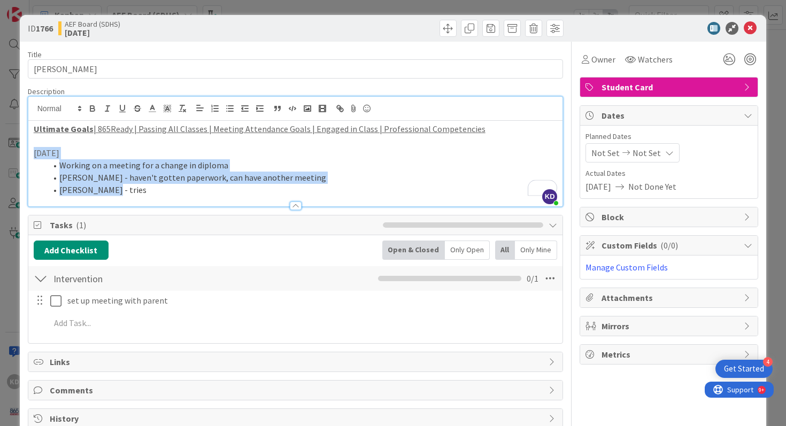
drag, startPoint x: 33, startPoint y: 152, endPoint x: 114, endPoint y: 186, distance: 87.8
click at [114, 186] on div "Ultimate Goals | 865Ready | Passing All Classes | Meeting Attendance Goals | En…" at bounding box center [295, 164] width 535 height 86
copy div "[DATE] Working on a meeting for a change in diploma [PERSON_NAME] - haven't got…"
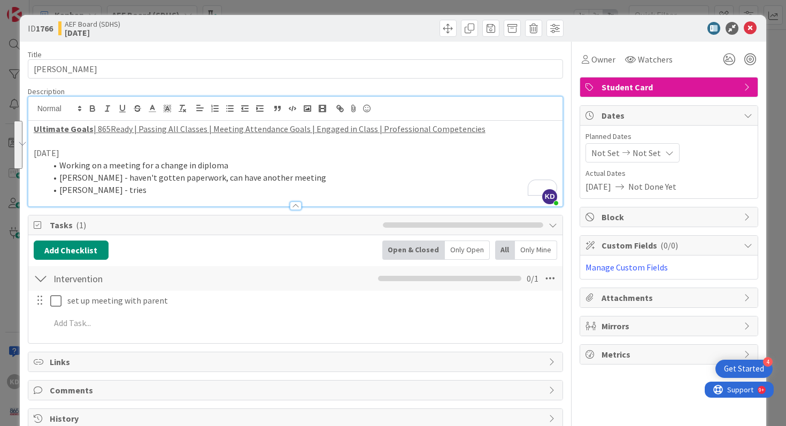
click at [622, 150] on icon at bounding box center [626, 152] width 13 height 7
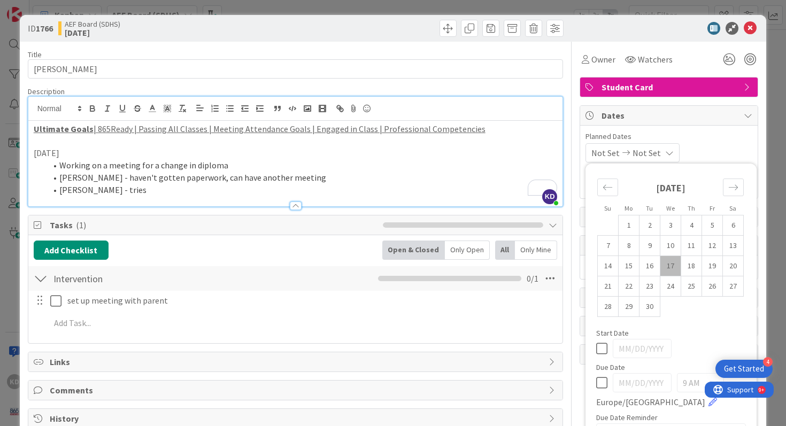
click at [622, 150] on icon at bounding box center [626, 152] width 13 height 7
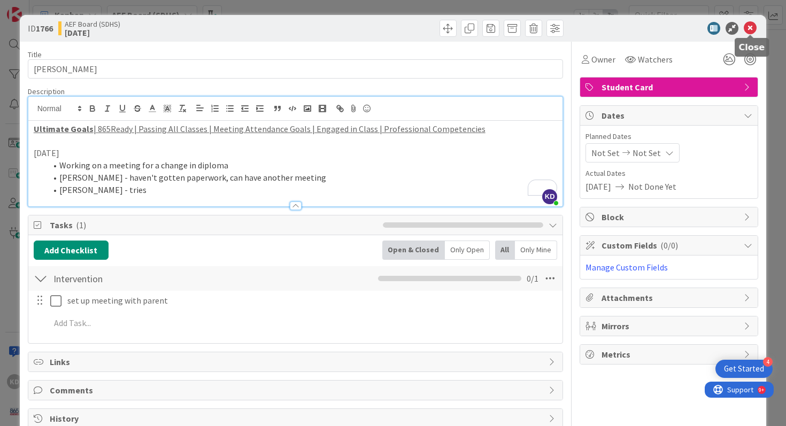
click at [747, 30] on icon at bounding box center [750, 28] width 13 height 13
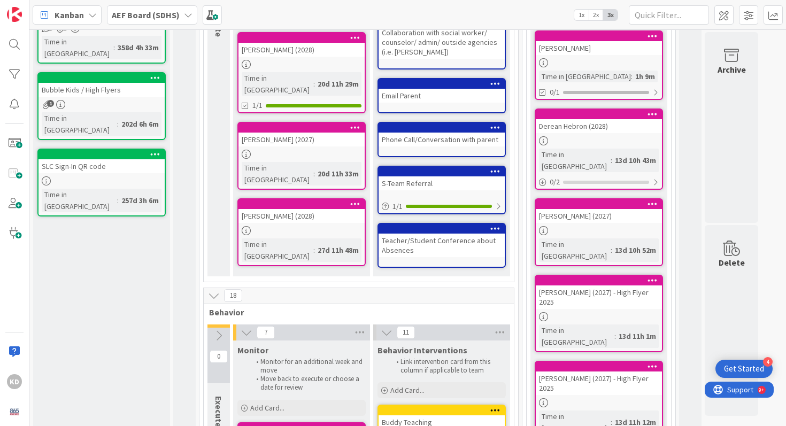
scroll to position [195, 0]
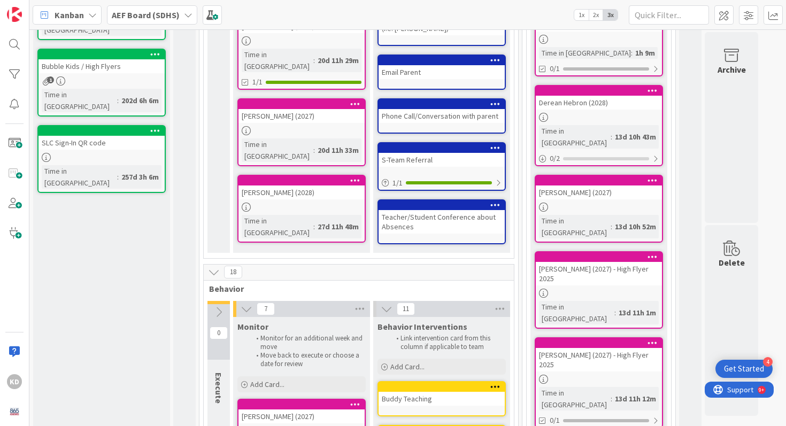
click at [567, 104] on div "Derean Hebron (2028)" at bounding box center [599, 103] width 126 height 14
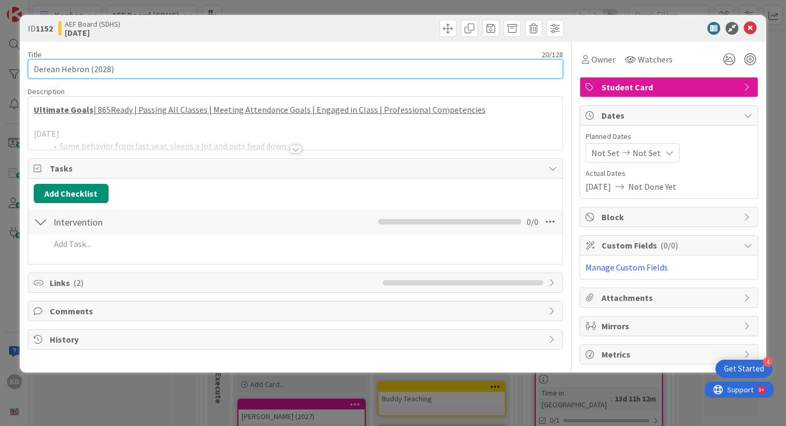
click at [234, 73] on input "Derean Hebron (2028)" at bounding box center [296, 68] width 536 height 19
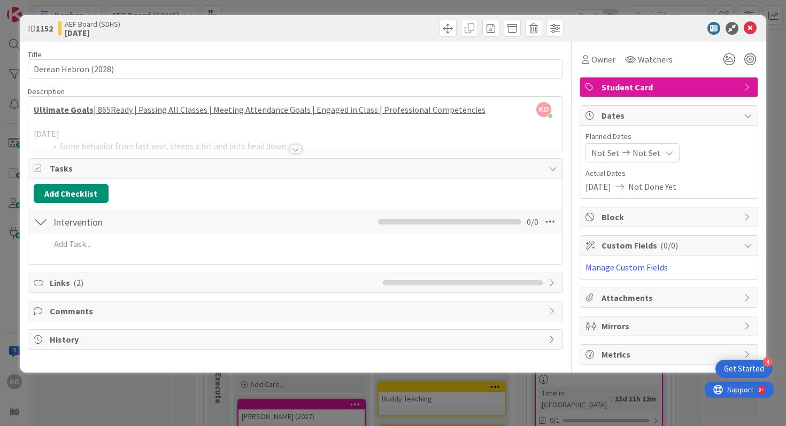
click at [179, 144] on div at bounding box center [295, 135] width 535 height 27
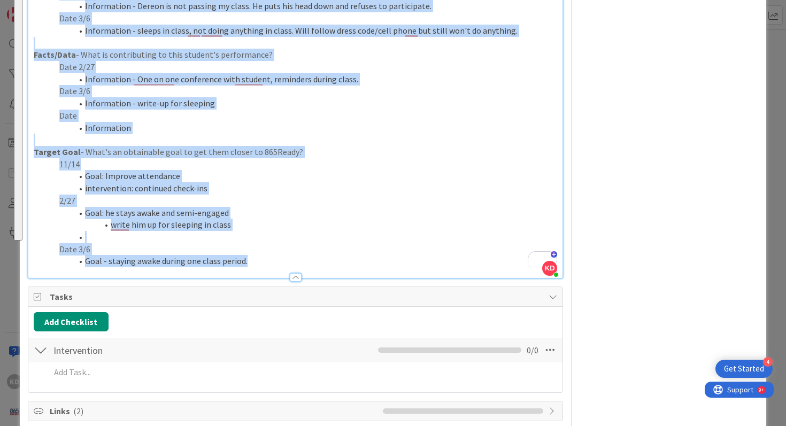
scroll to position [367, 0]
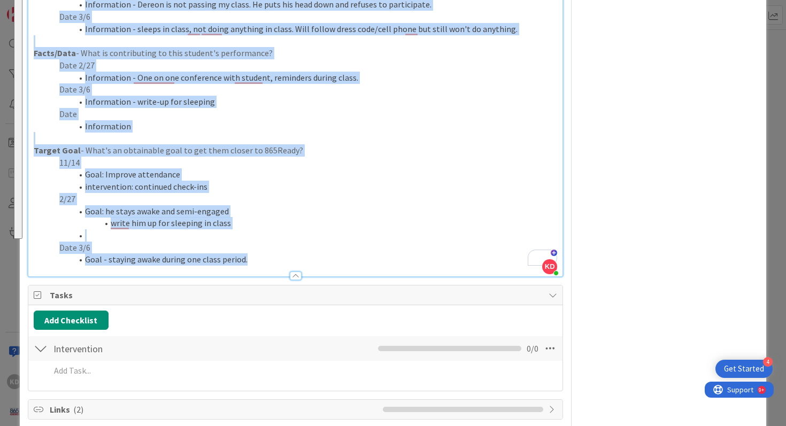
drag, startPoint x: 34, startPoint y: 151, endPoint x: 257, endPoint y: 260, distance: 247.7
click at [257, 260] on div "Ultimate Goals | 865Ready | Passing All Classes | Meeting Attendance Goals | En…" at bounding box center [295, 15] width 535 height 523
click at [257, 260] on li "Goal - staying awake during one class period." at bounding box center [302, 259] width 511 height 12
copy div "Ultimate Goals | 865Ready | Passing All Classes | Meeting Attendance Goals | En…"
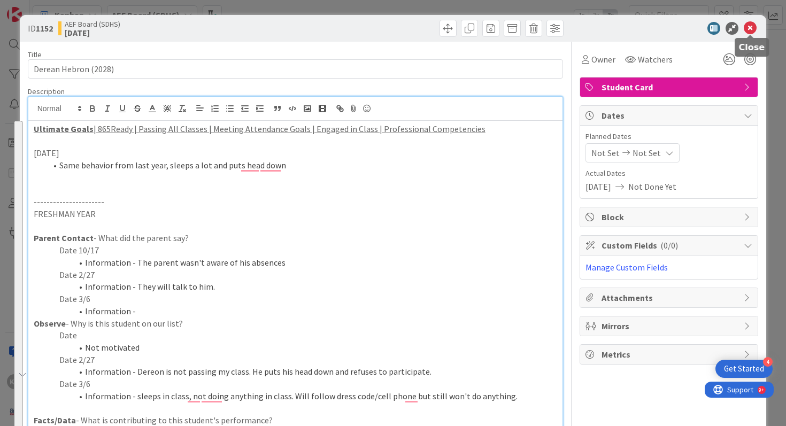
click at [747, 32] on icon at bounding box center [750, 28] width 13 height 13
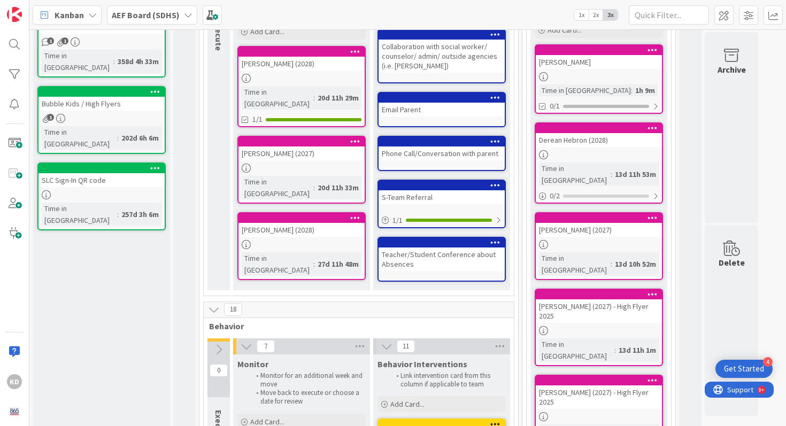
scroll to position [157, 0]
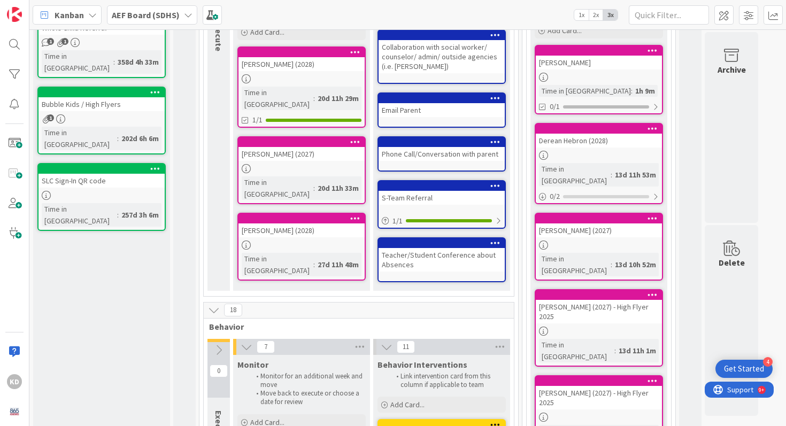
click at [569, 223] on div "[PERSON_NAME] (2027)" at bounding box center [599, 230] width 126 height 14
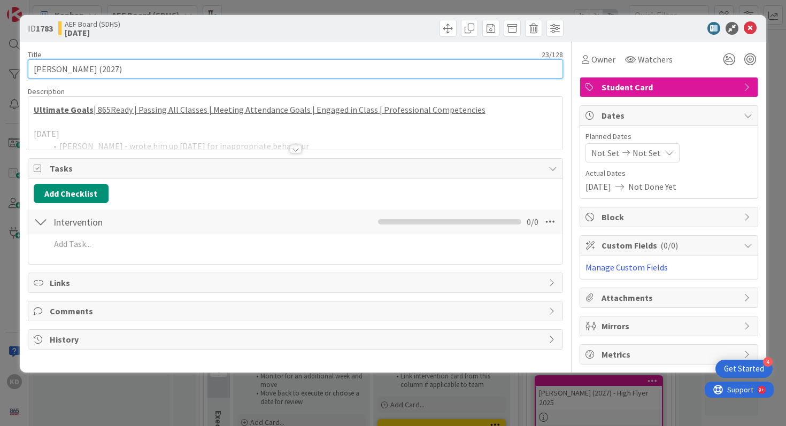
click at [262, 71] on input "[PERSON_NAME] (2027)" at bounding box center [296, 68] width 536 height 19
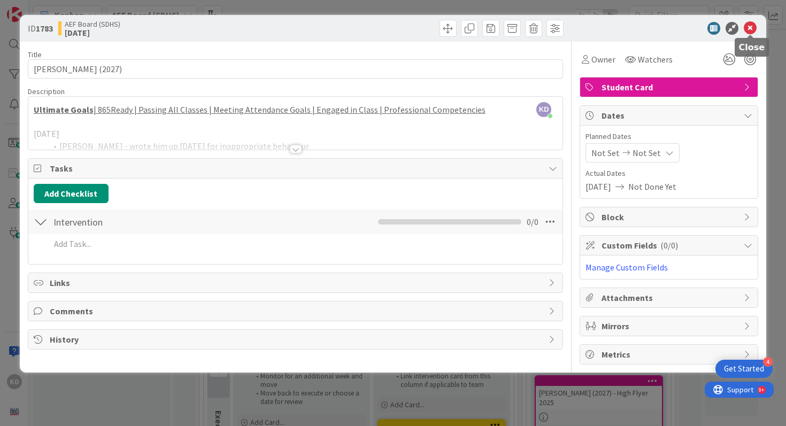
click at [749, 29] on icon at bounding box center [750, 28] width 13 height 13
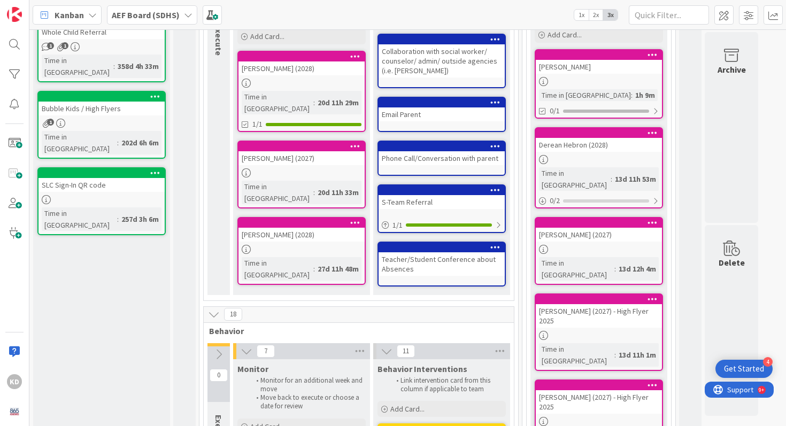
scroll to position [175, 0]
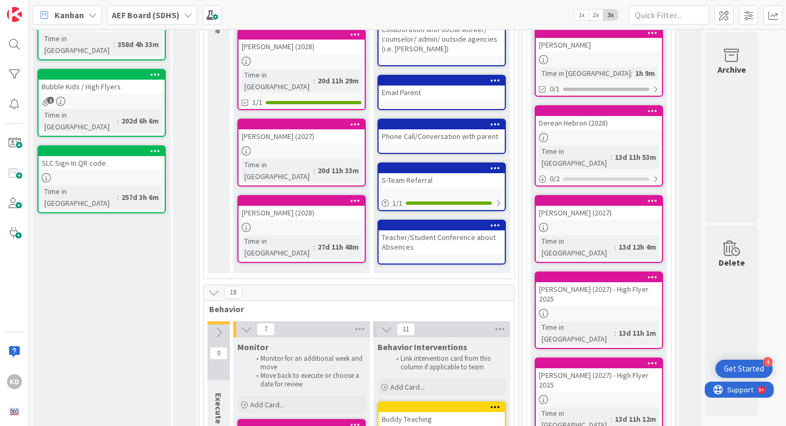
click at [592, 206] on div "[PERSON_NAME] (2027)" at bounding box center [599, 213] width 126 height 14
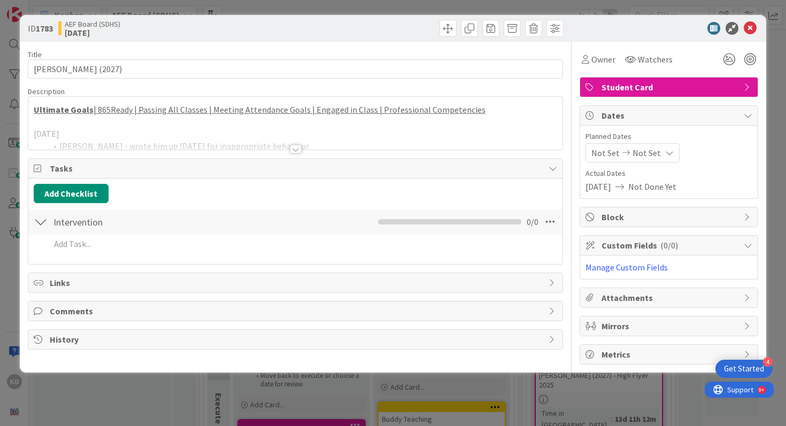
click at [251, 134] on div at bounding box center [295, 135] width 535 height 27
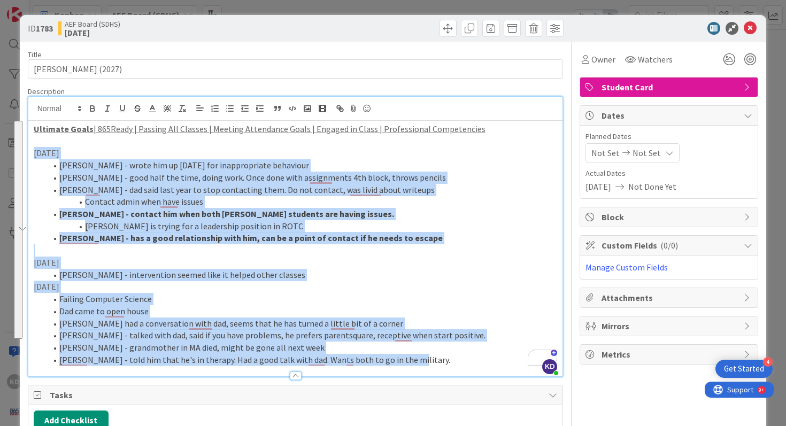
drag, startPoint x: 34, startPoint y: 149, endPoint x: 428, endPoint y: 358, distance: 446.5
click at [428, 358] on div "Ultimate Goals | 865Ready | Passing All Classes | Meeting Attendance Goals | En…" at bounding box center [295, 249] width 535 height 256
copy div "[DATE] [PERSON_NAME] - wrote him up [DATE] for inappropriate behaviour [PERSON_…"
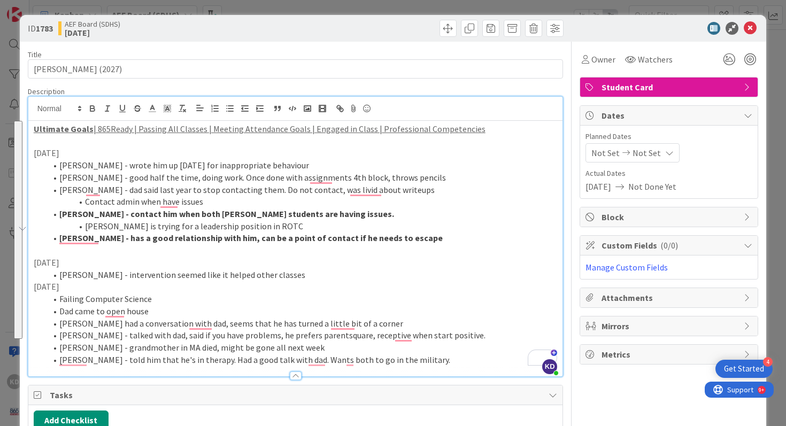
click at [191, 218] on strong "[PERSON_NAME] - contact him when both [PERSON_NAME] students are having issues." at bounding box center [226, 214] width 335 height 11
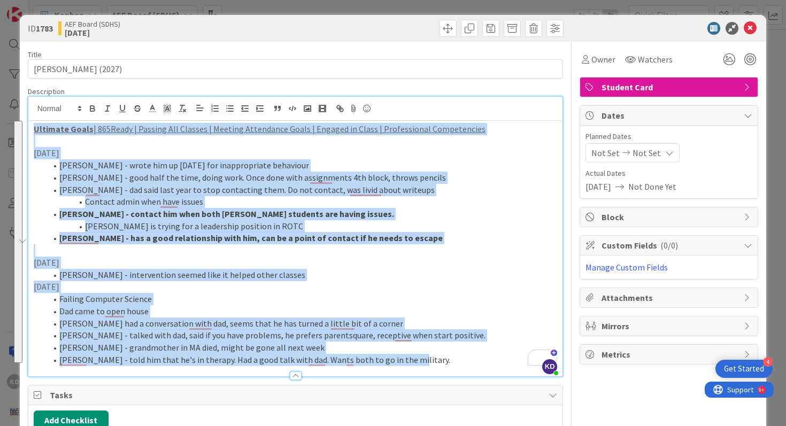
copy div "Ultimate Goals | 865Ready | Passing All Classes | Meeting Attendance Goals | En…"
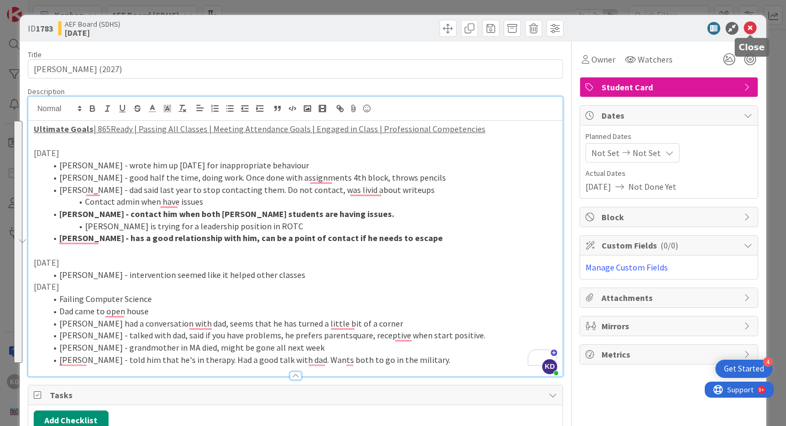
click at [753, 29] on icon at bounding box center [750, 28] width 13 height 13
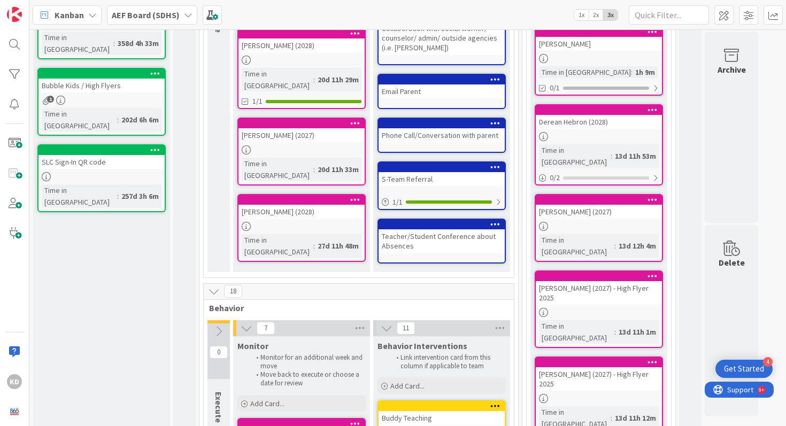
scroll to position [174, 0]
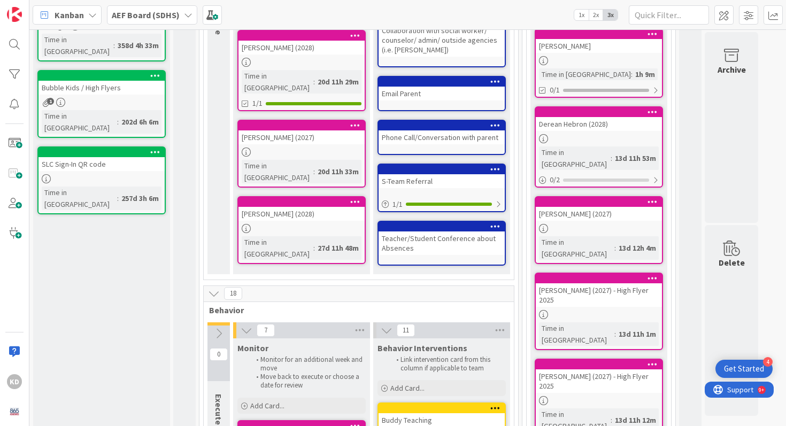
click at [581, 283] on div "[PERSON_NAME] (2027) - High Flyer 2025" at bounding box center [599, 295] width 126 height 24
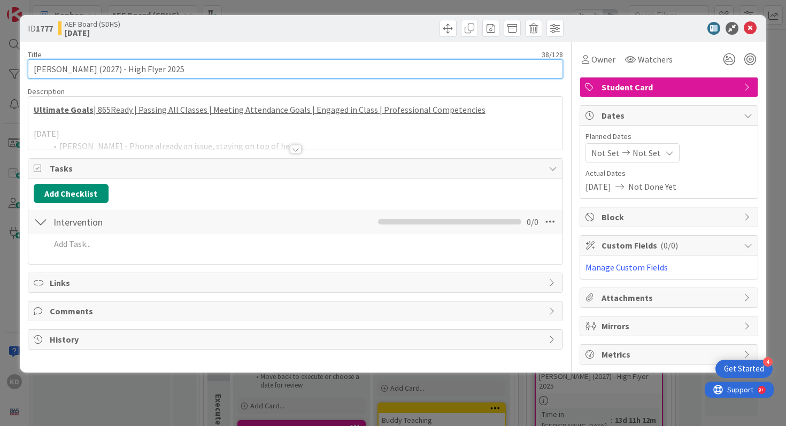
click at [214, 68] on input "[PERSON_NAME] (2027) - High Flyer 2025" at bounding box center [296, 68] width 536 height 19
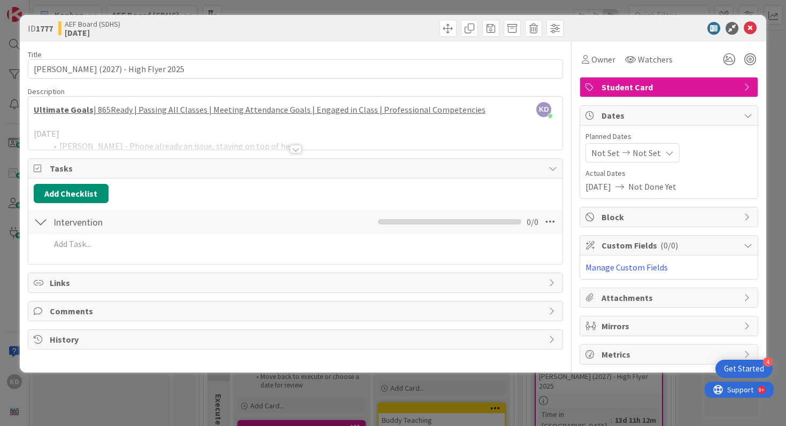
click at [175, 127] on div at bounding box center [295, 135] width 535 height 27
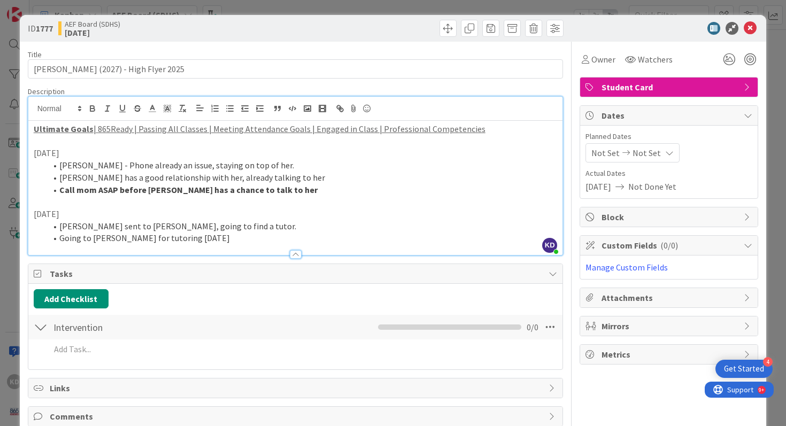
click at [176, 178] on li "[PERSON_NAME] has a good relationship with her, already talking to her" at bounding box center [302, 178] width 511 height 12
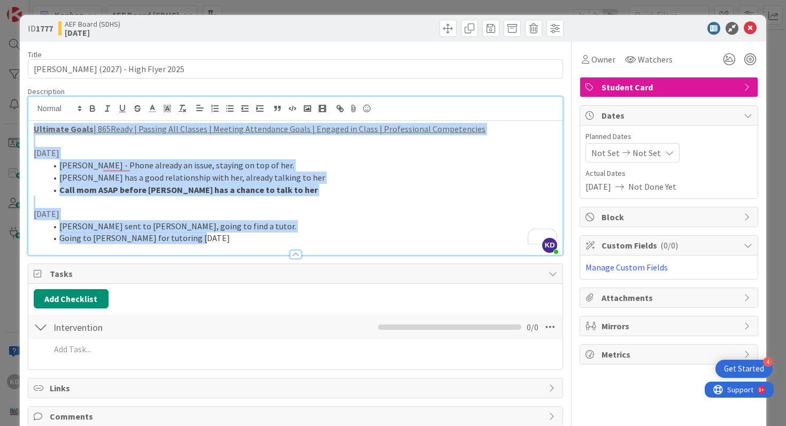
copy div "Ultimate Goals | 865Ready | Passing All Classes | Meeting Attendance Goals | En…"
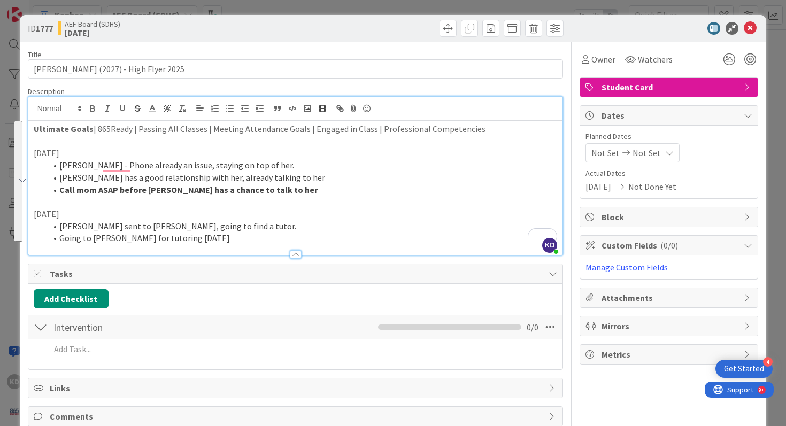
click at [749, 36] on div "ID 1777 AEF Board (SDHS) [DATE]" at bounding box center [393, 28] width 747 height 27
click at [750, 32] on icon at bounding box center [750, 28] width 13 height 13
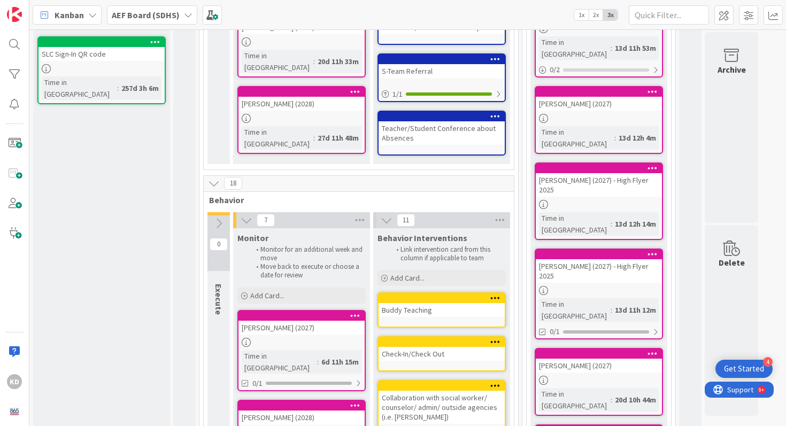
scroll to position [305, 0]
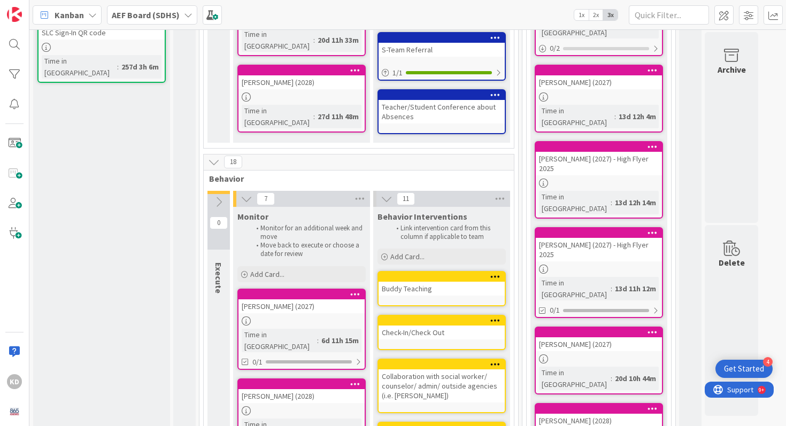
click at [559, 238] on div "[PERSON_NAME] (2027) - High Flyer 2025" at bounding box center [599, 250] width 126 height 24
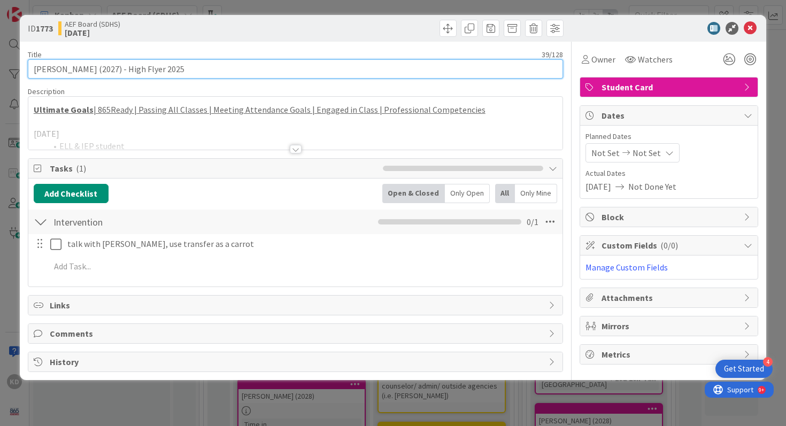
click at [250, 67] on input "[PERSON_NAME] (2027) - High Flyer 2025" at bounding box center [296, 68] width 536 height 19
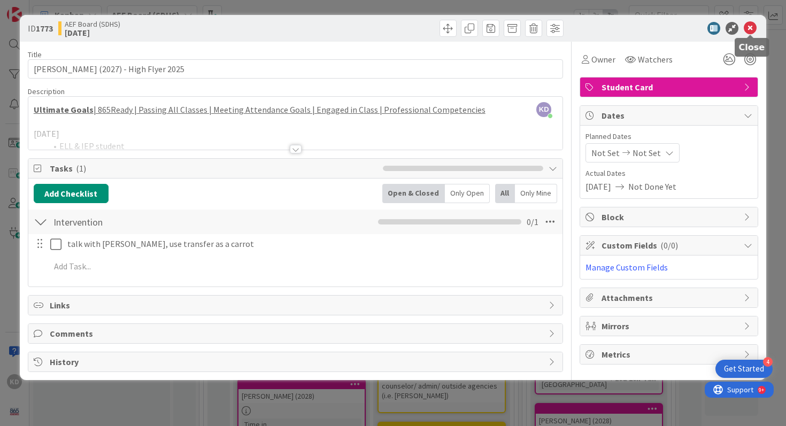
click at [753, 30] on icon at bounding box center [750, 28] width 13 height 13
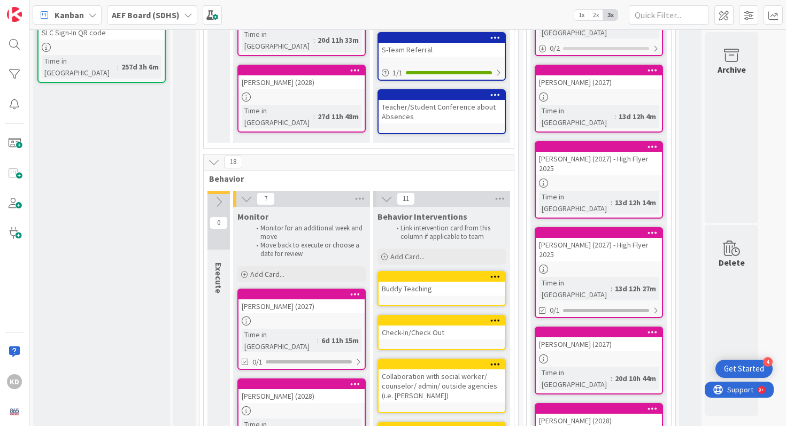
click at [552, 238] on div "[PERSON_NAME] (2027) - High Flyer 2025" at bounding box center [599, 250] width 126 height 24
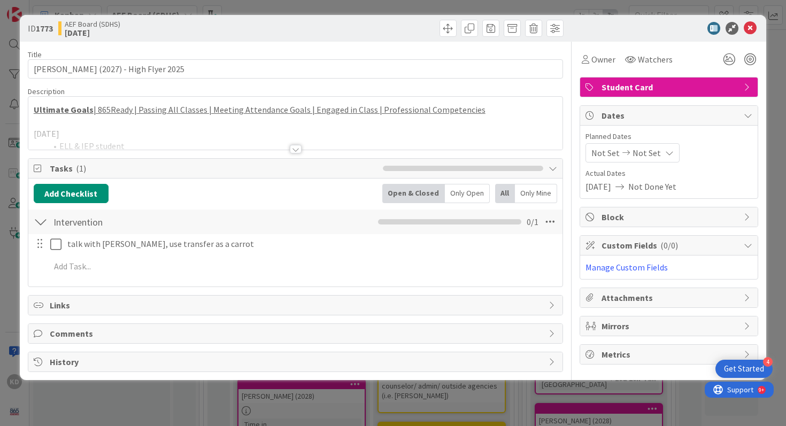
click at [242, 125] on div at bounding box center [295, 135] width 535 height 27
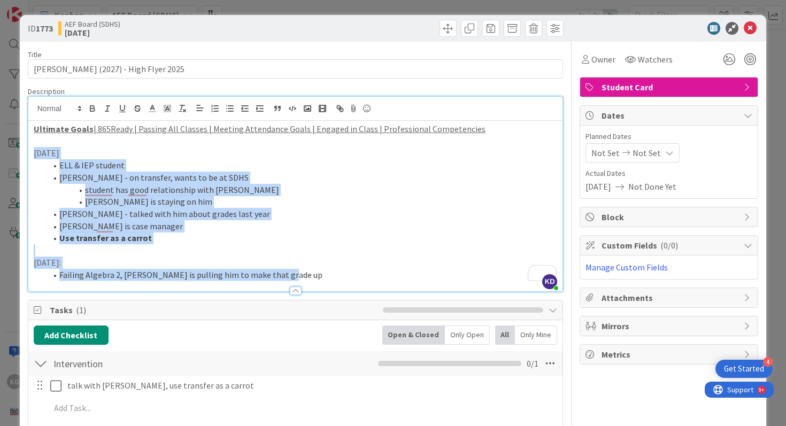
drag, startPoint x: 33, startPoint y: 152, endPoint x: 324, endPoint y: 276, distance: 316.5
click at [324, 276] on div "Ultimate Goals | 865Ready | Passing All Classes | Meeting Attendance Goals | En…" at bounding box center [295, 206] width 535 height 171
click at [324, 276] on li "Failing Algebra 2, [PERSON_NAME] is pulling him to make that grade up" at bounding box center [302, 275] width 511 height 12
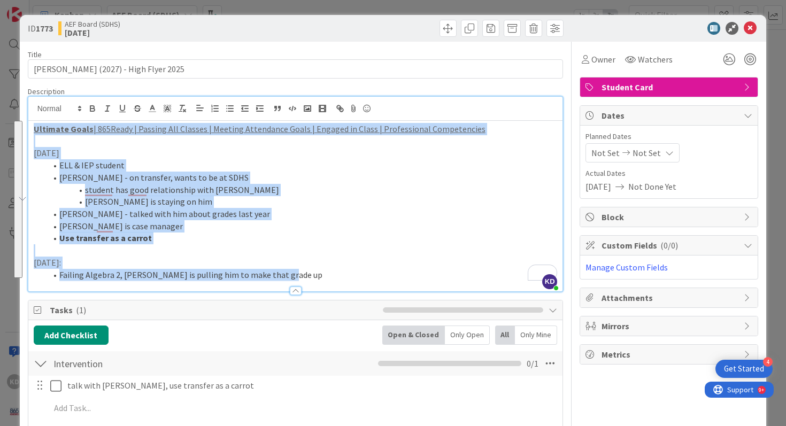
copy div "Ultimate Goals | 865Ready | Passing All Classes | Meeting Attendance Goals | En…"
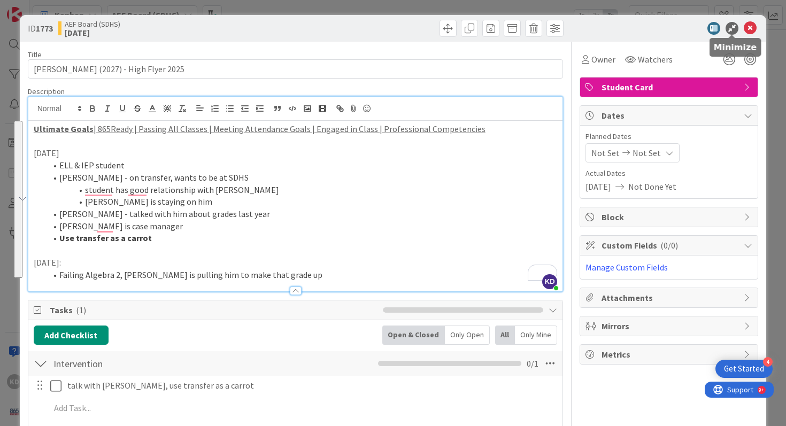
click at [742, 25] on div at bounding box center [663, 28] width 189 height 13
click at [750, 28] on icon at bounding box center [750, 28] width 13 height 13
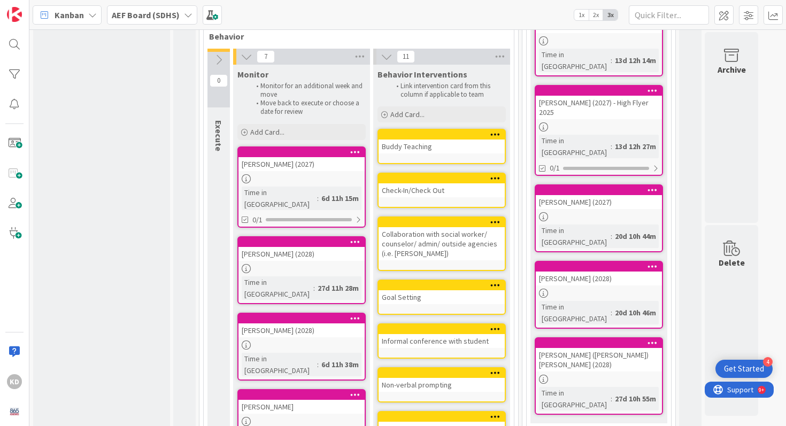
scroll to position [447, 0]
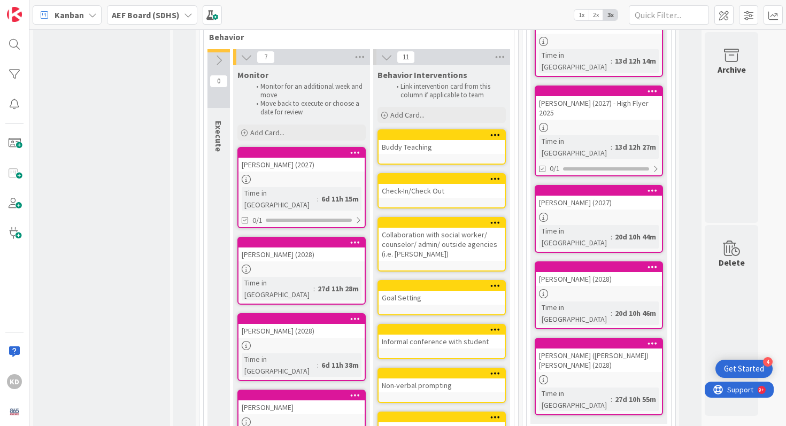
click at [569, 196] on div "[PERSON_NAME] (2027)" at bounding box center [599, 203] width 126 height 14
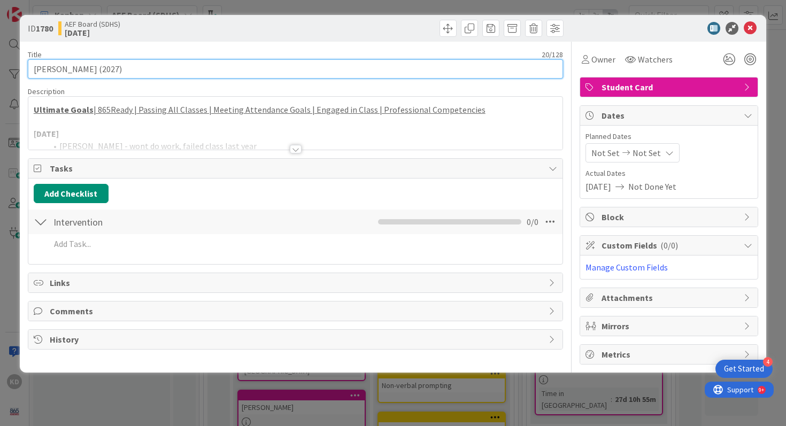
click at [221, 74] on input "[PERSON_NAME] (2027)" at bounding box center [296, 68] width 536 height 19
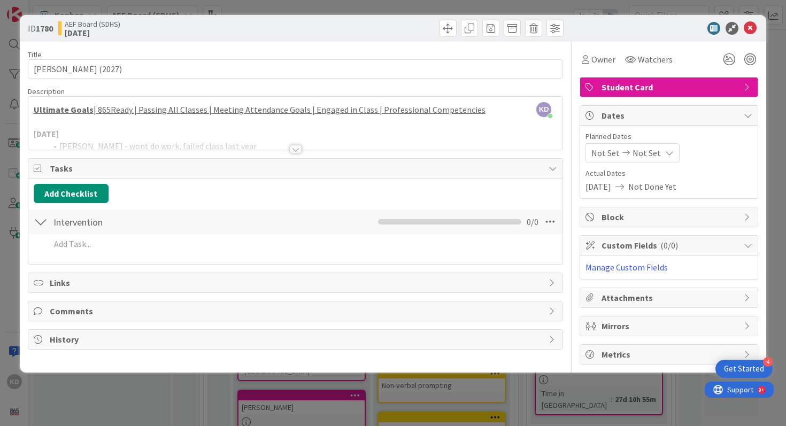
click at [226, 136] on div at bounding box center [295, 135] width 535 height 27
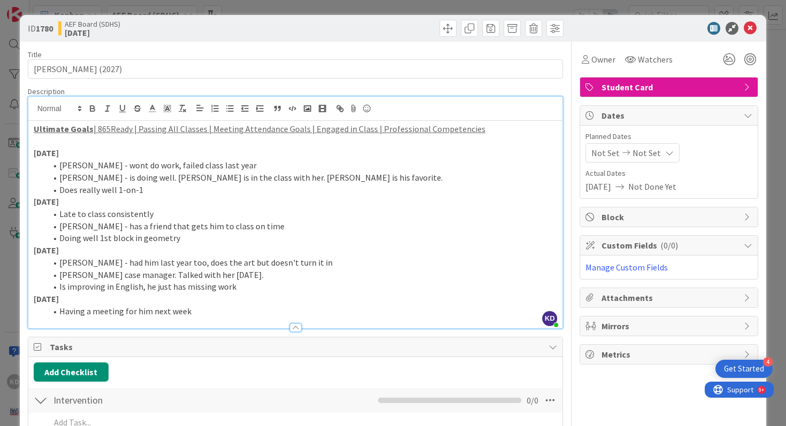
click at [211, 198] on p "[DATE]" at bounding box center [296, 202] width 524 height 12
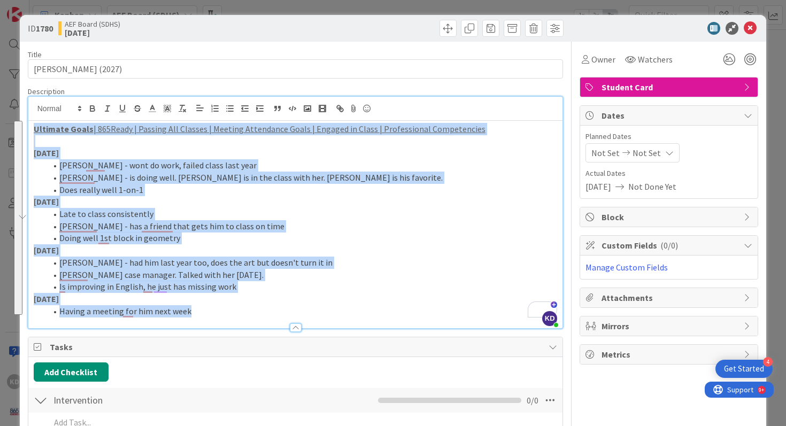
copy div "Ultimate Goals | 865Ready | Passing All Classes | Meeting Attendance Goals | En…"
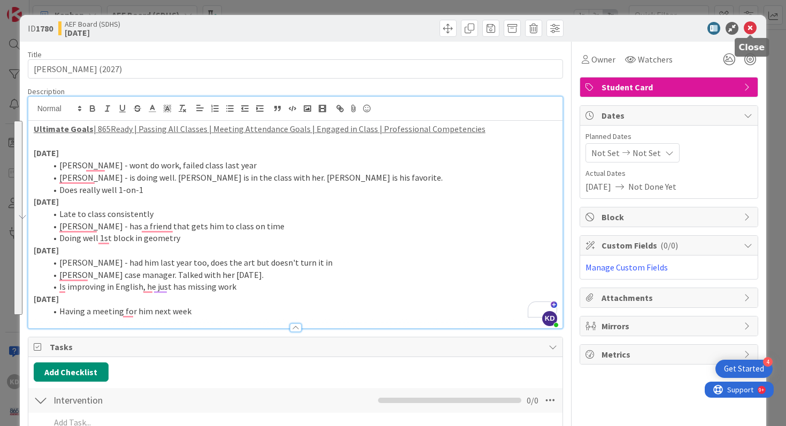
click at [748, 28] on icon at bounding box center [750, 28] width 13 height 13
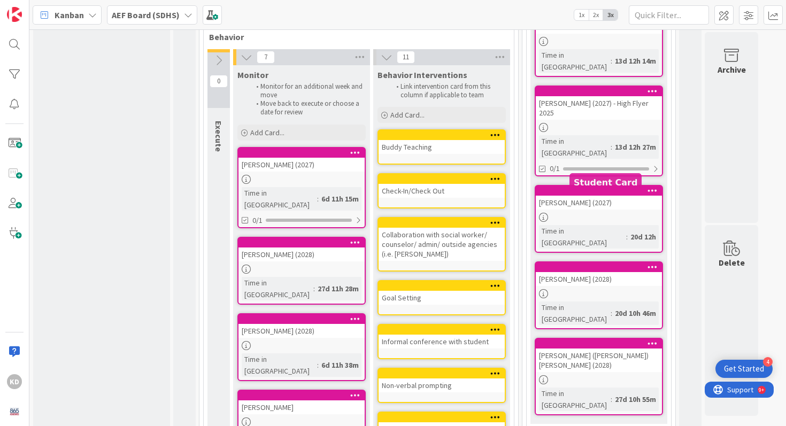
click at [604, 272] on div "[PERSON_NAME] (2028)" at bounding box center [599, 279] width 126 height 14
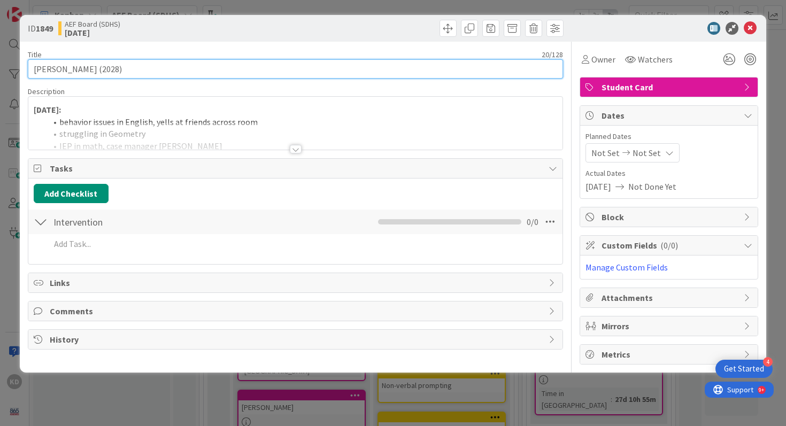
click at [196, 70] on input "[PERSON_NAME] (2028)" at bounding box center [296, 68] width 536 height 19
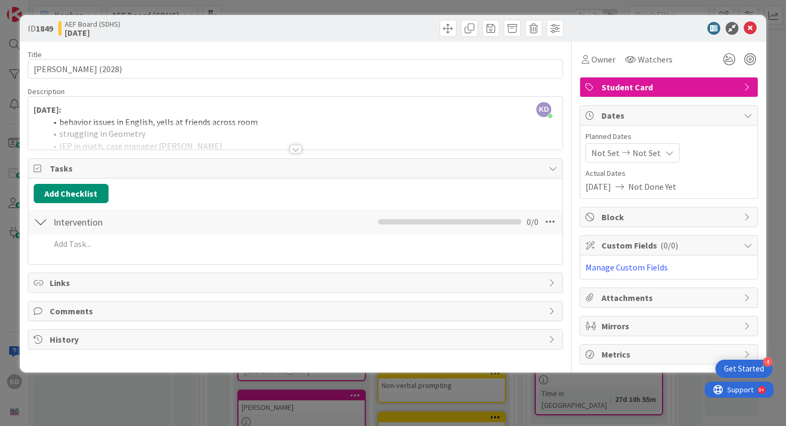
click at [179, 149] on div at bounding box center [295, 135] width 535 height 27
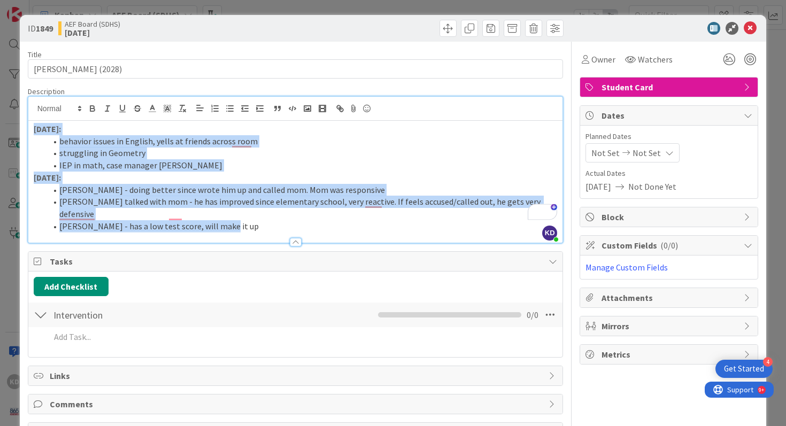
drag, startPoint x: 32, startPoint y: 126, endPoint x: 238, endPoint y: 213, distance: 224.2
click at [238, 213] on div "[DATE]: behavior issues in English, yells at friends across room struggling in …" at bounding box center [295, 182] width 535 height 122
copy div "[DATE]: behavior issues in English, yells at friends across room struggling in …"
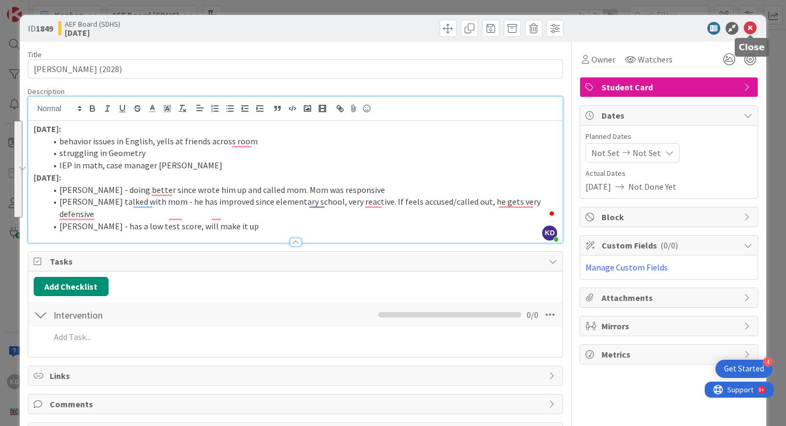
click at [753, 22] on icon at bounding box center [750, 28] width 13 height 13
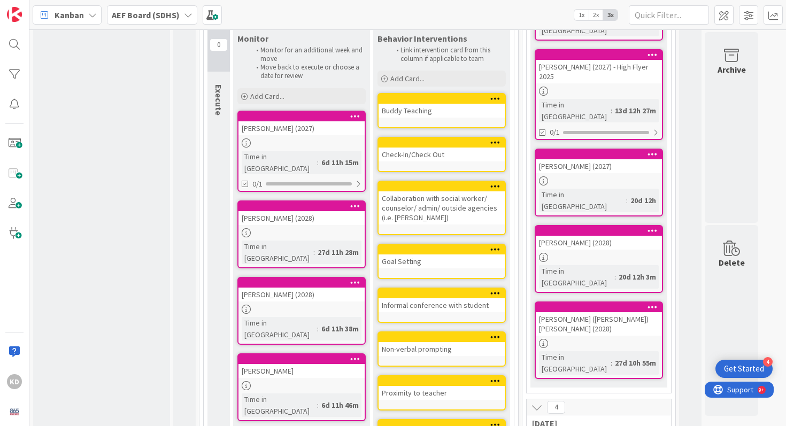
scroll to position [503, 0]
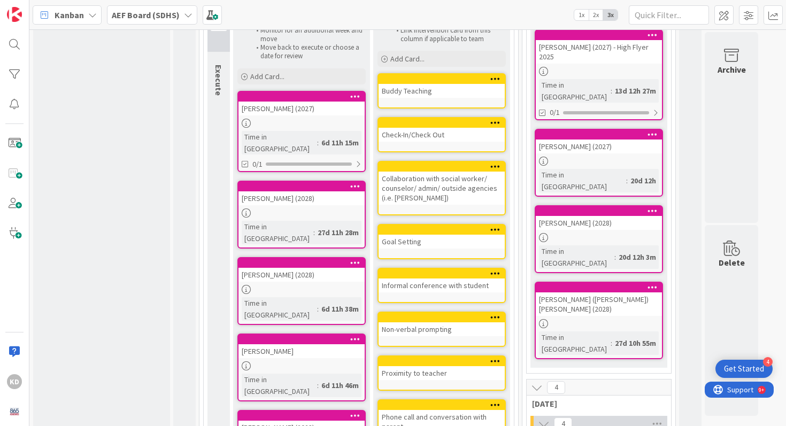
click at [568, 283] on div at bounding box center [599, 288] width 126 height 10
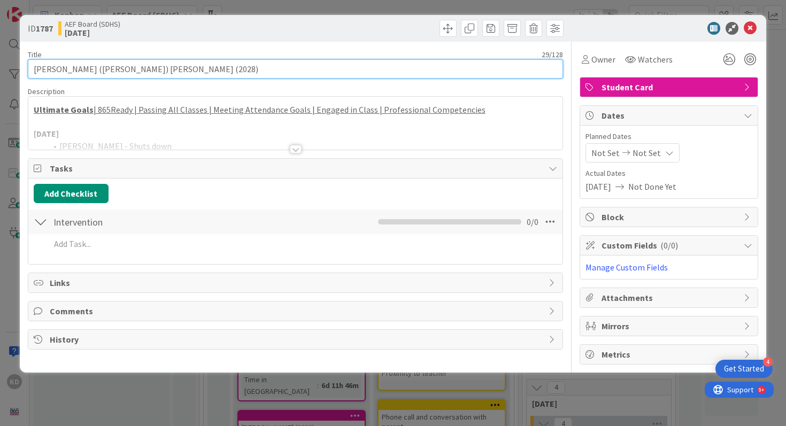
click at [252, 66] on input "[PERSON_NAME] ([PERSON_NAME]) [PERSON_NAME] (2028)" at bounding box center [296, 68] width 536 height 19
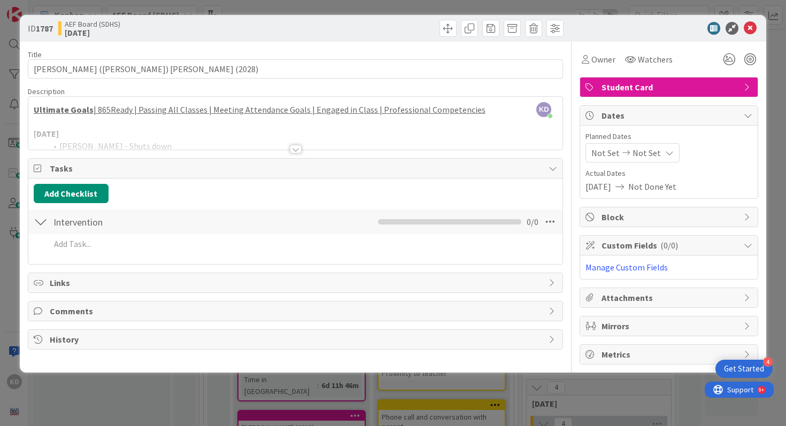
click at [207, 140] on div at bounding box center [295, 135] width 535 height 27
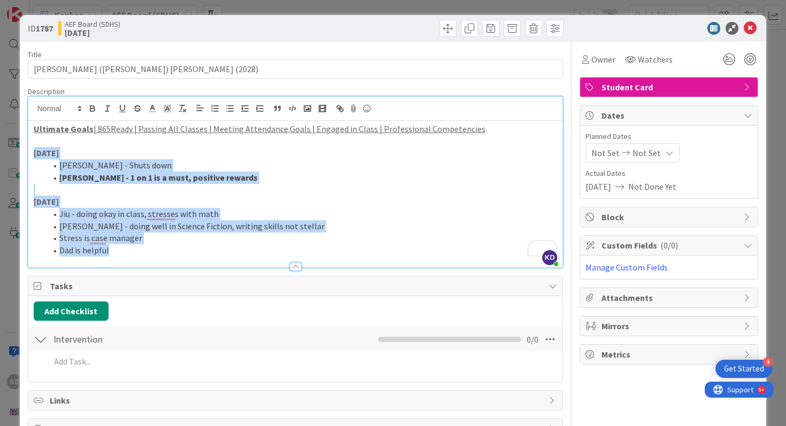
drag, startPoint x: 34, startPoint y: 152, endPoint x: 113, endPoint y: 249, distance: 124.6
click at [113, 249] on div "Ultimate Goals | 865Ready | Passing All Classes | Meeting Attendance Goals | En…" at bounding box center [295, 194] width 535 height 147
copy div "[DATE] [PERSON_NAME] - Shuts down [PERSON_NAME] - 1 on 1 is a must, positive re…"
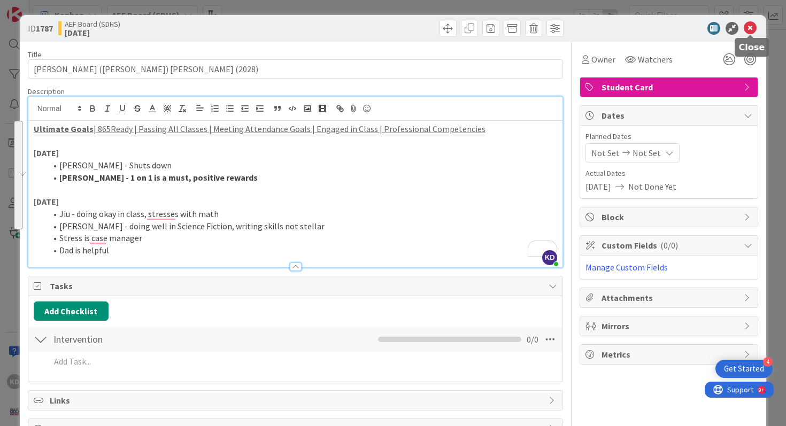
click at [747, 24] on icon at bounding box center [750, 28] width 13 height 13
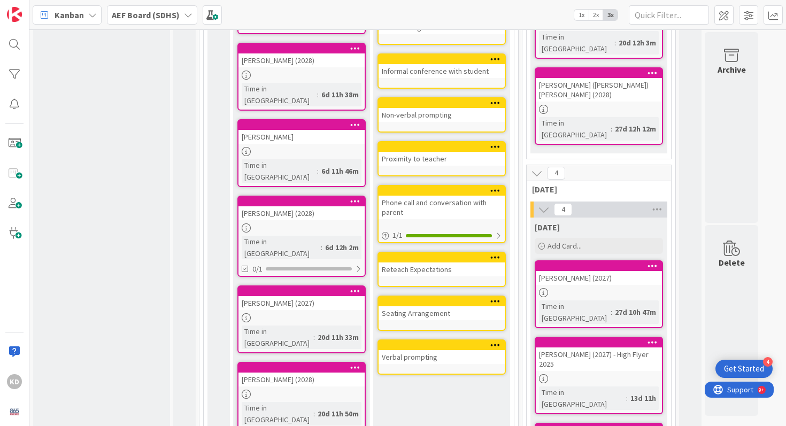
scroll to position [770, 0]
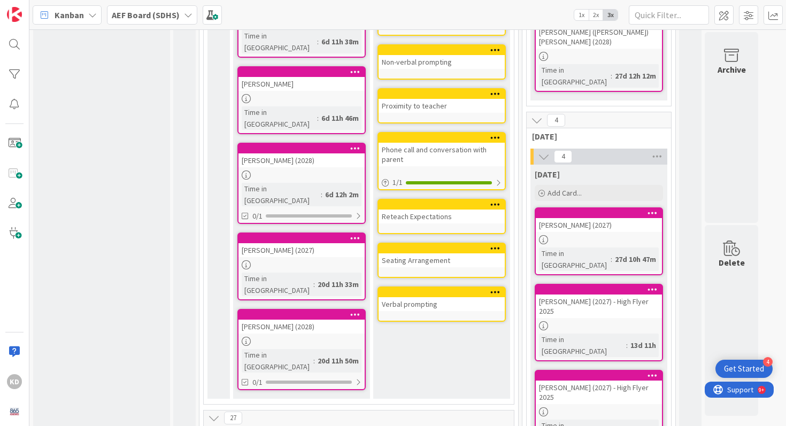
click at [590, 218] on div "[PERSON_NAME] (2027)" at bounding box center [599, 225] width 126 height 14
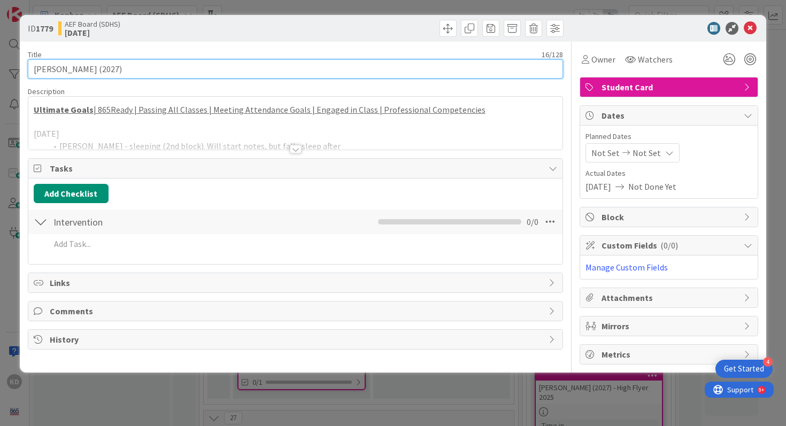
click at [191, 65] on input "[PERSON_NAME] (2027)" at bounding box center [296, 68] width 536 height 19
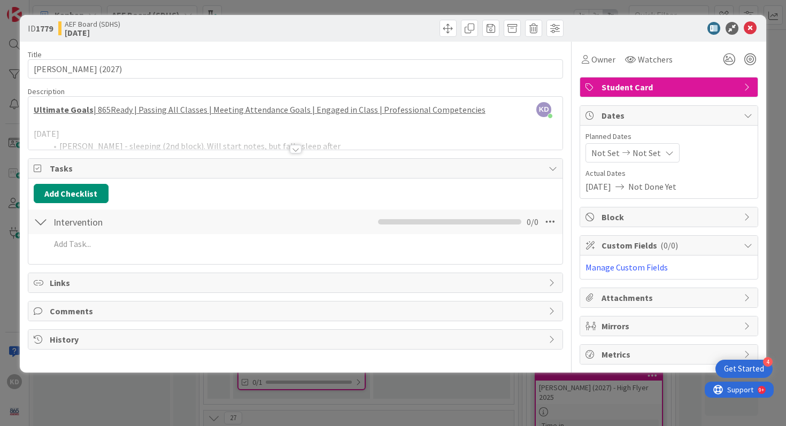
click at [156, 137] on div at bounding box center [295, 135] width 535 height 27
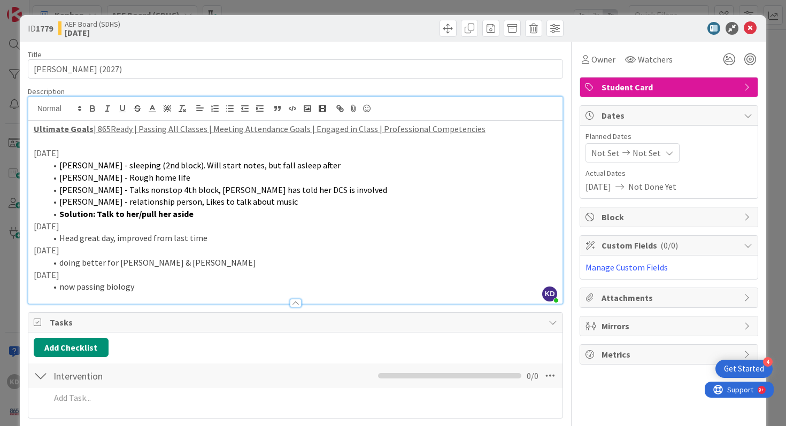
click at [86, 164] on span "Roy - sleeping (2nd block). Will start notes, but fall asleep after" at bounding box center [199, 165] width 281 height 11
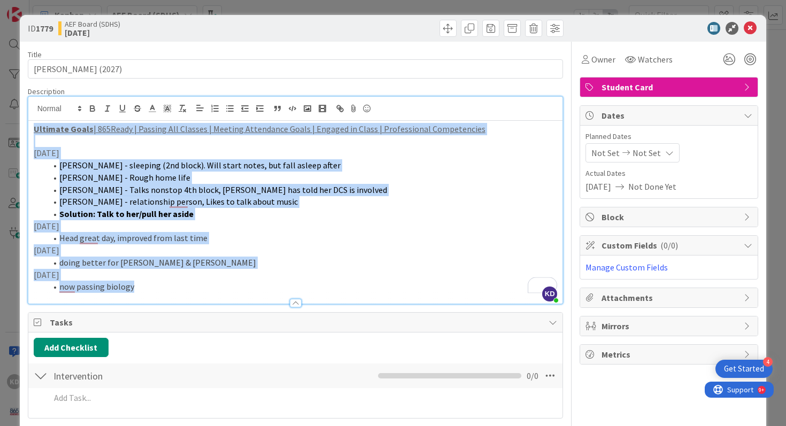
copy div "Ultimate Goals | 865Ready | Passing All Classes | Meeting Attendance Goals | En…"
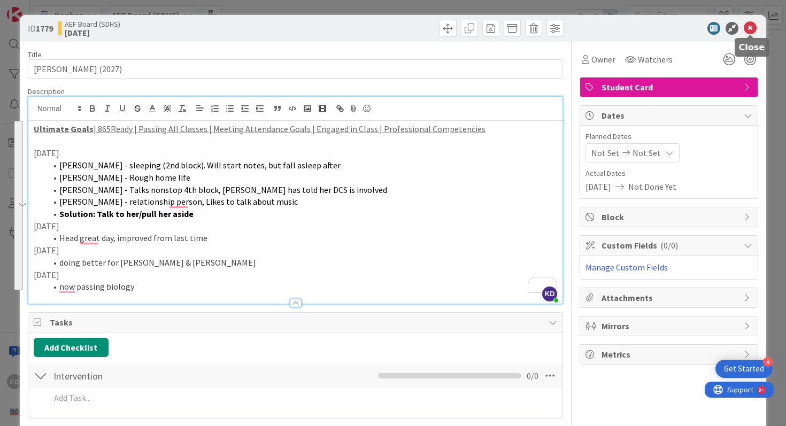
click at [750, 25] on icon at bounding box center [750, 28] width 13 height 13
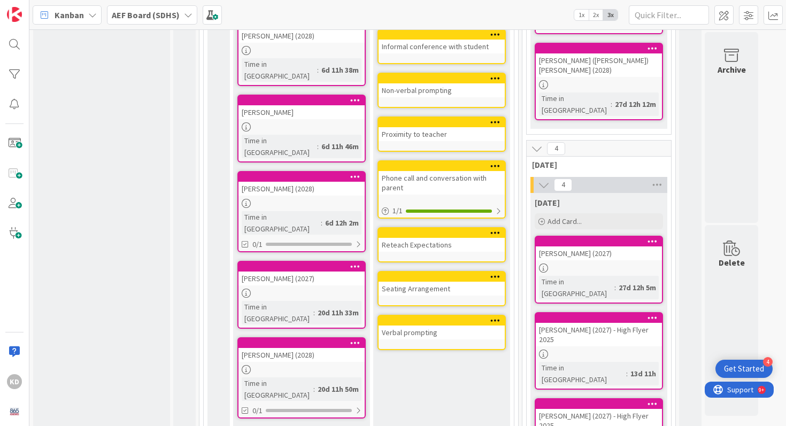
scroll to position [735, 0]
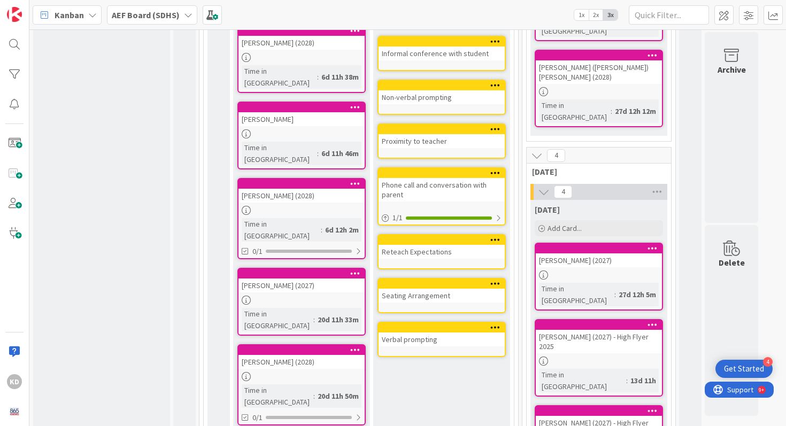
click at [556, 330] on div "[PERSON_NAME] (2027) - High Flyer 2025" at bounding box center [599, 342] width 126 height 24
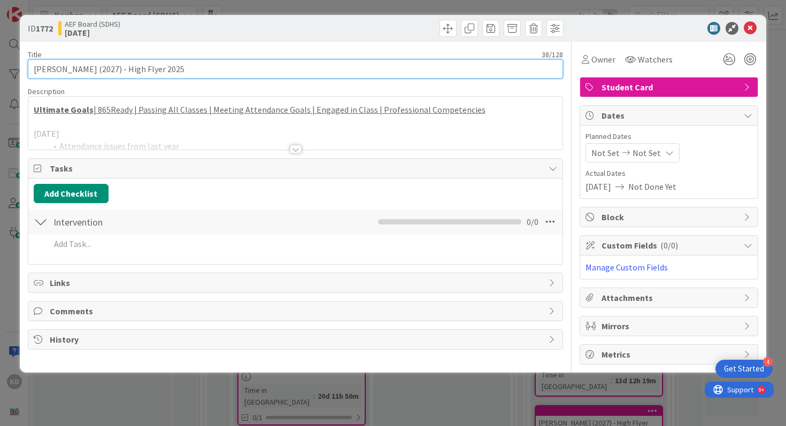
click at [245, 70] on input "[PERSON_NAME] (2027) - High Flyer 2025" at bounding box center [296, 68] width 536 height 19
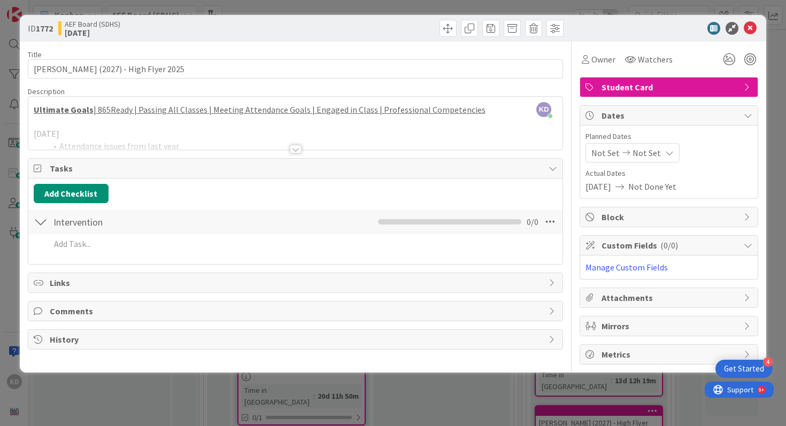
click at [226, 143] on div at bounding box center [295, 135] width 535 height 27
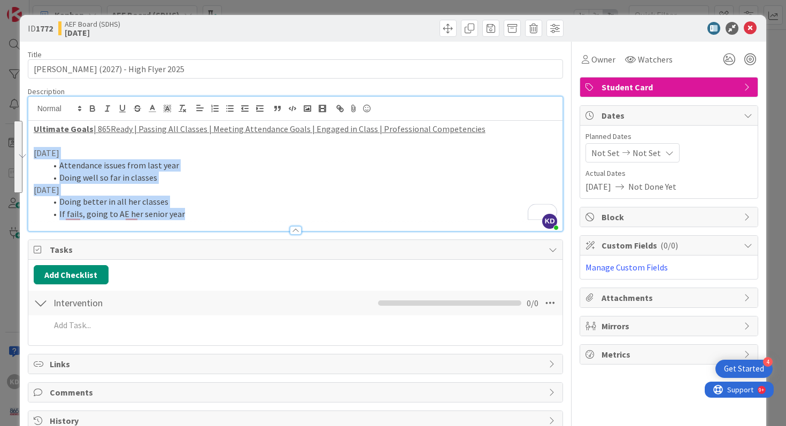
drag, startPoint x: 186, startPoint y: 214, endPoint x: 35, endPoint y: 157, distance: 161.3
click at [35, 157] on div "Ultimate Goals | 865Ready | Passing All Classes | Meeting Attendance Goals | En…" at bounding box center [295, 176] width 535 height 110
copy div "8/14/25 Attendance issues from last year Doing well so far in classes 9/4/25 Do…"
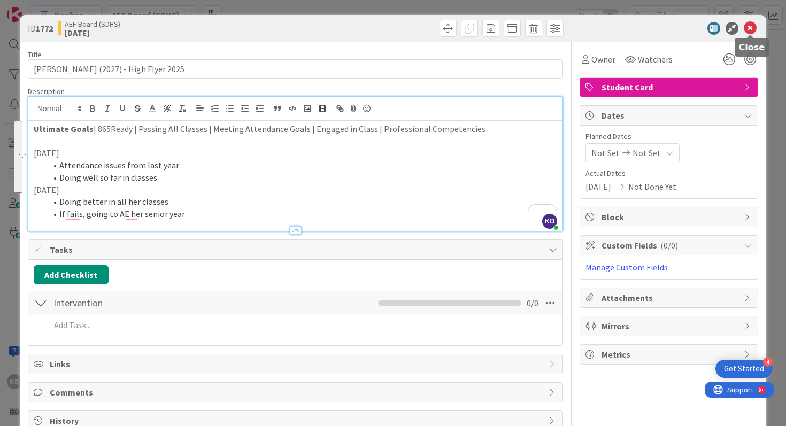
click at [746, 27] on icon at bounding box center [750, 28] width 13 height 13
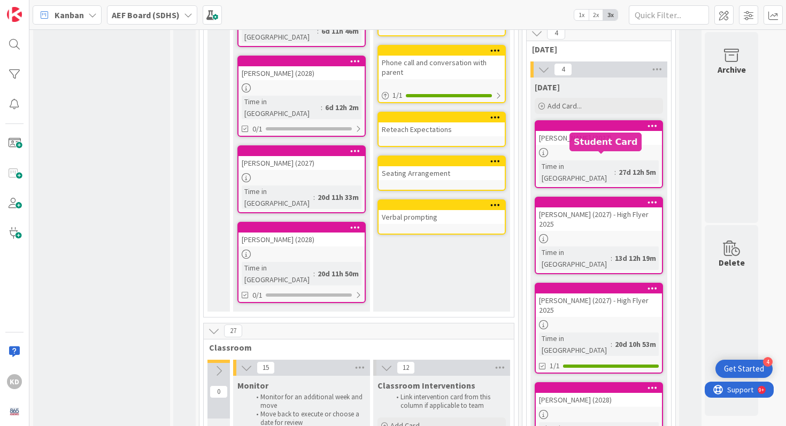
scroll to position [868, 0]
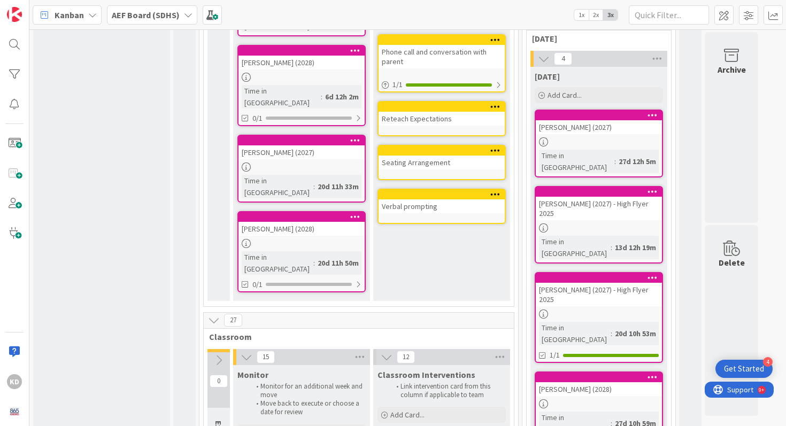
click at [554, 283] on div "[PERSON_NAME] (2027) - High Flyer 2025" at bounding box center [599, 295] width 126 height 24
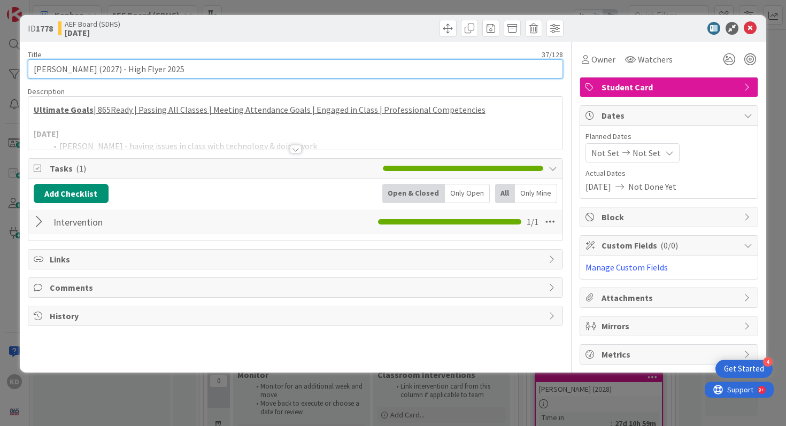
click at [204, 71] on input "[PERSON_NAME] (2027) - High Flyer 2025" at bounding box center [296, 68] width 536 height 19
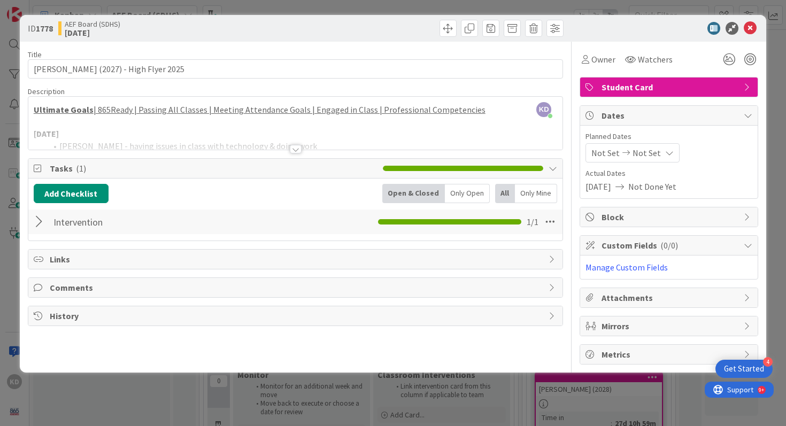
click at [204, 149] on div at bounding box center [295, 135] width 535 height 27
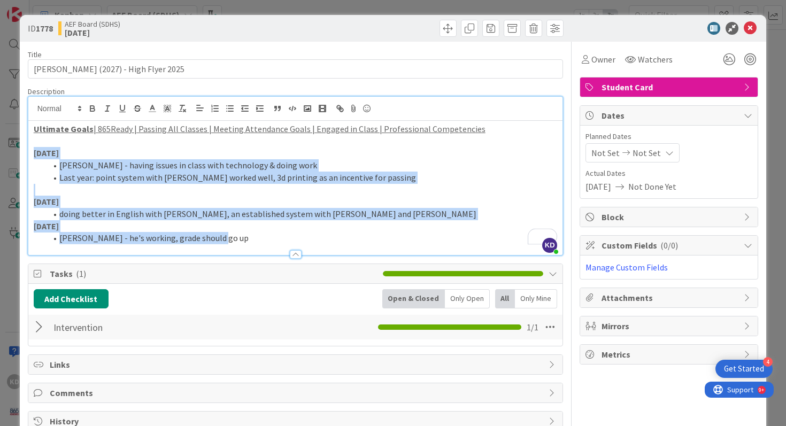
drag, startPoint x: 33, startPoint y: 152, endPoint x: 229, endPoint y: 243, distance: 216.0
click at [229, 243] on div "Ultimate Goals | 865Ready | Passing All Classes | Meeting Attendance Goals | En…" at bounding box center [295, 188] width 535 height 134
copy div "8/14/25 Spires - having issues in class with technology & doing work Last year:…"
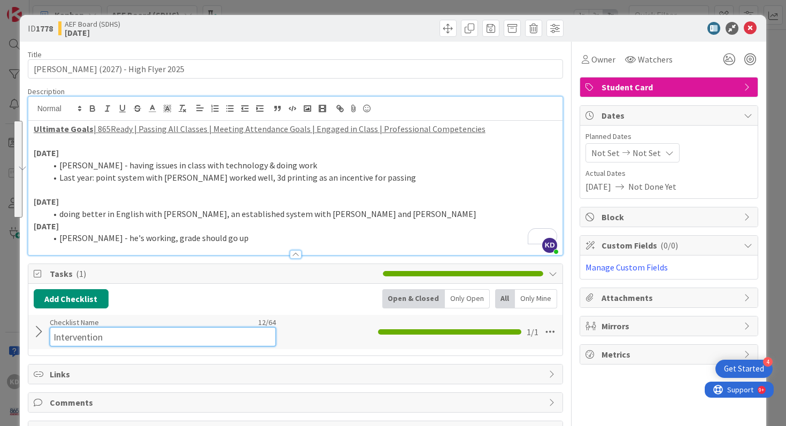
click at [135, 330] on input "Intervention" at bounding box center [163, 336] width 226 height 19
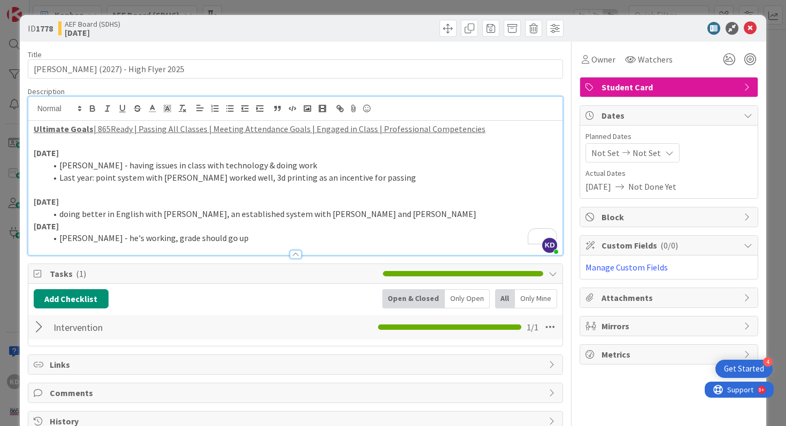
click at [34, 337] on div "Intervention Checklist Name 12 / 64 Intervention 1 / 1" at bounding box center [295, 327] width 535 height 25
click at [35, 330] on div at bounding box center [41, 327] width 14 height 19
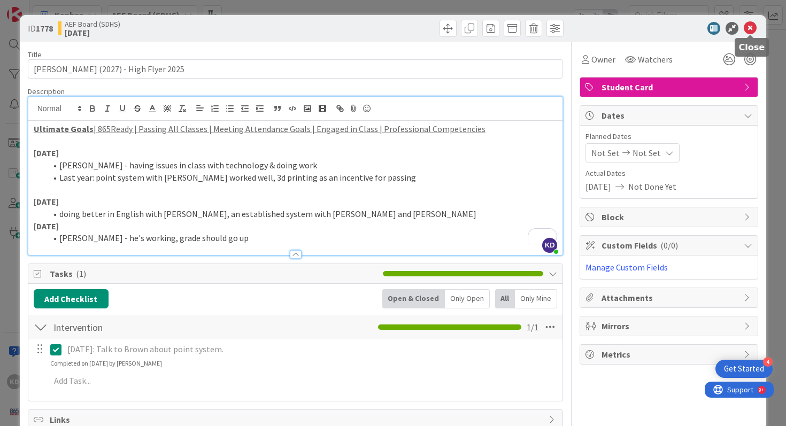
click at [752, 33] on icon at bounding box center [750, 28] width 13 height 13
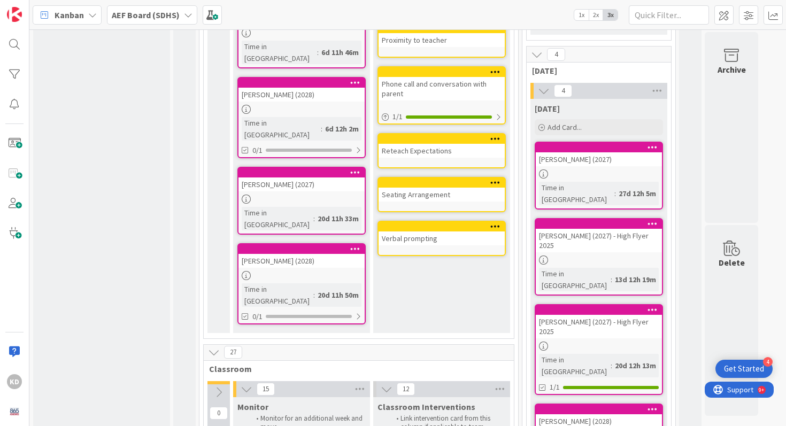
scroll to position [835, 0]
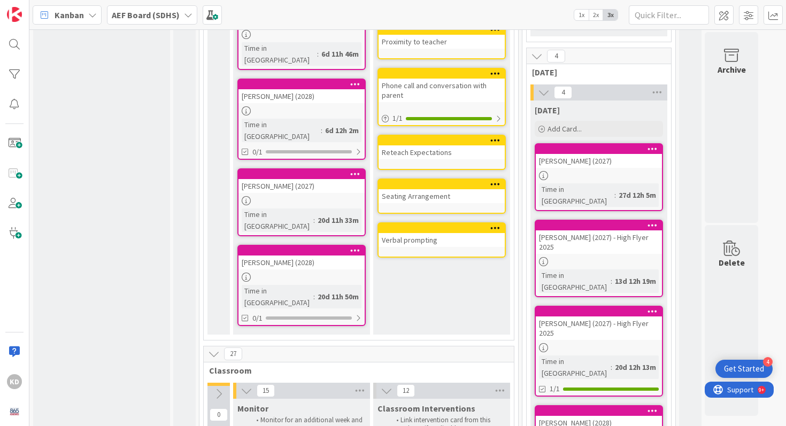
click at [559, 416] on div "[PERSON_NAME] (2028)" at bounding box center [599, 423] width 126 height 14
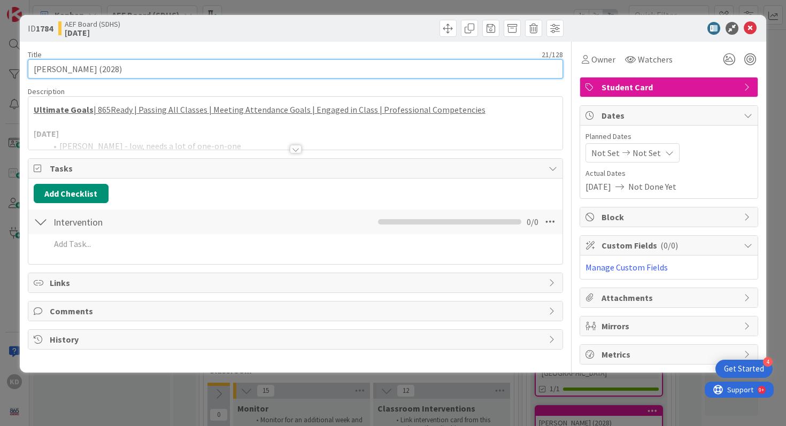
click at [137, 66] on input "[PERSON_NAME] (2028)" at bounding box center [296, 68] width 536 height 19
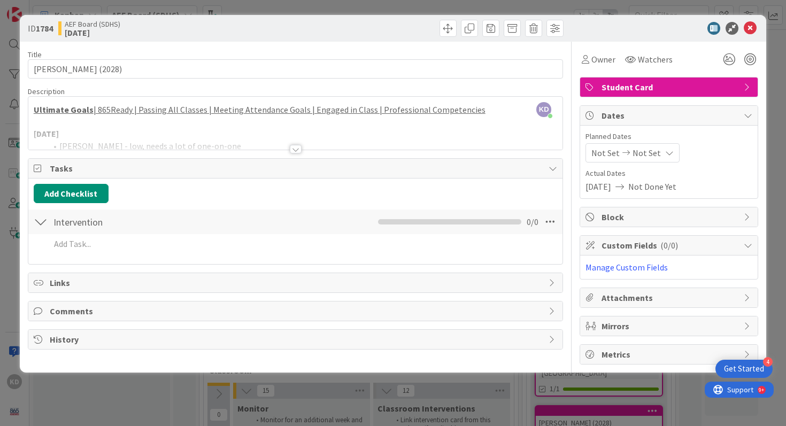
click at [218, 136] on div at bounding box center [295, 135] width 535 height 27
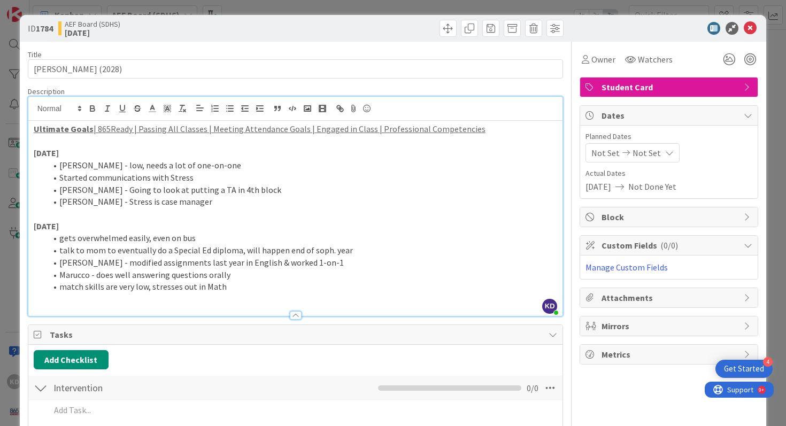
click at [56, 165] on li "[PERSON_NAME] - low, needs a lot of one-on-one" at bounding box center [302, 165] width 511 height 12
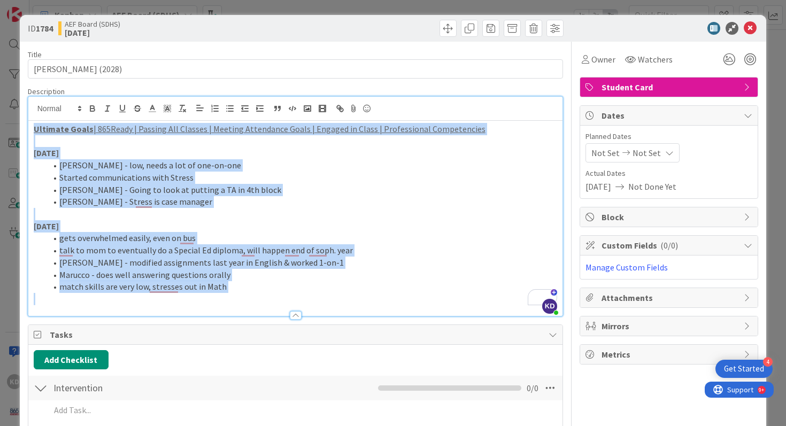
copy div "Ultimate Goals | 865Ready | Passing All Classes | Meeting Attendance Goals | En…"
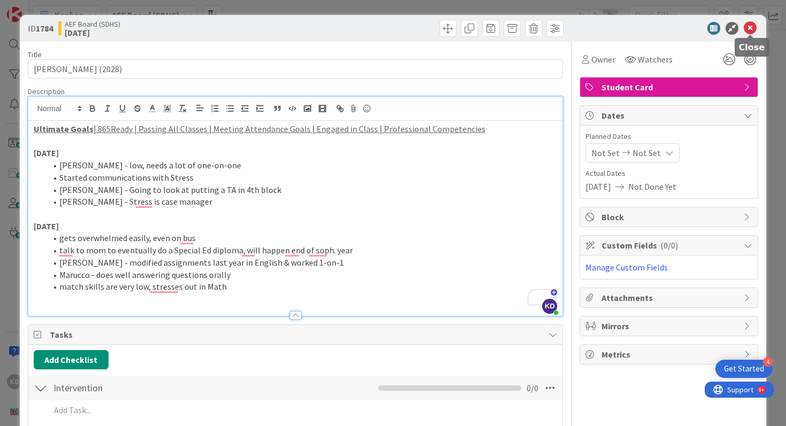
click at [749, 27] on icon at bounding box center [750, 28] width 13 height 13
